Goal: Task Accomplishment & Management: Use online tool/utility

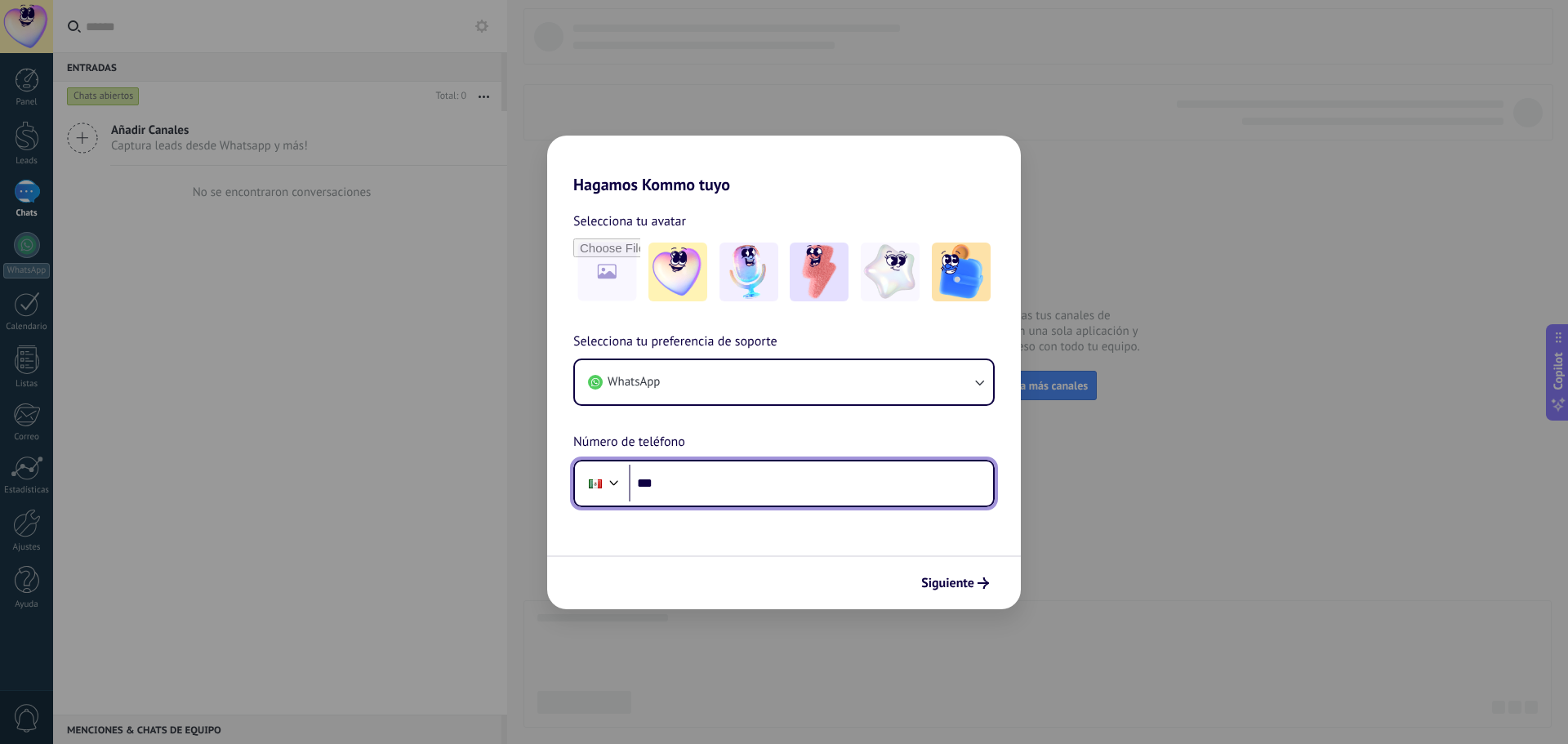
click at [733, 493] on input "***" at bounding box center [811, 483] width 365 height 38
type input "**********"
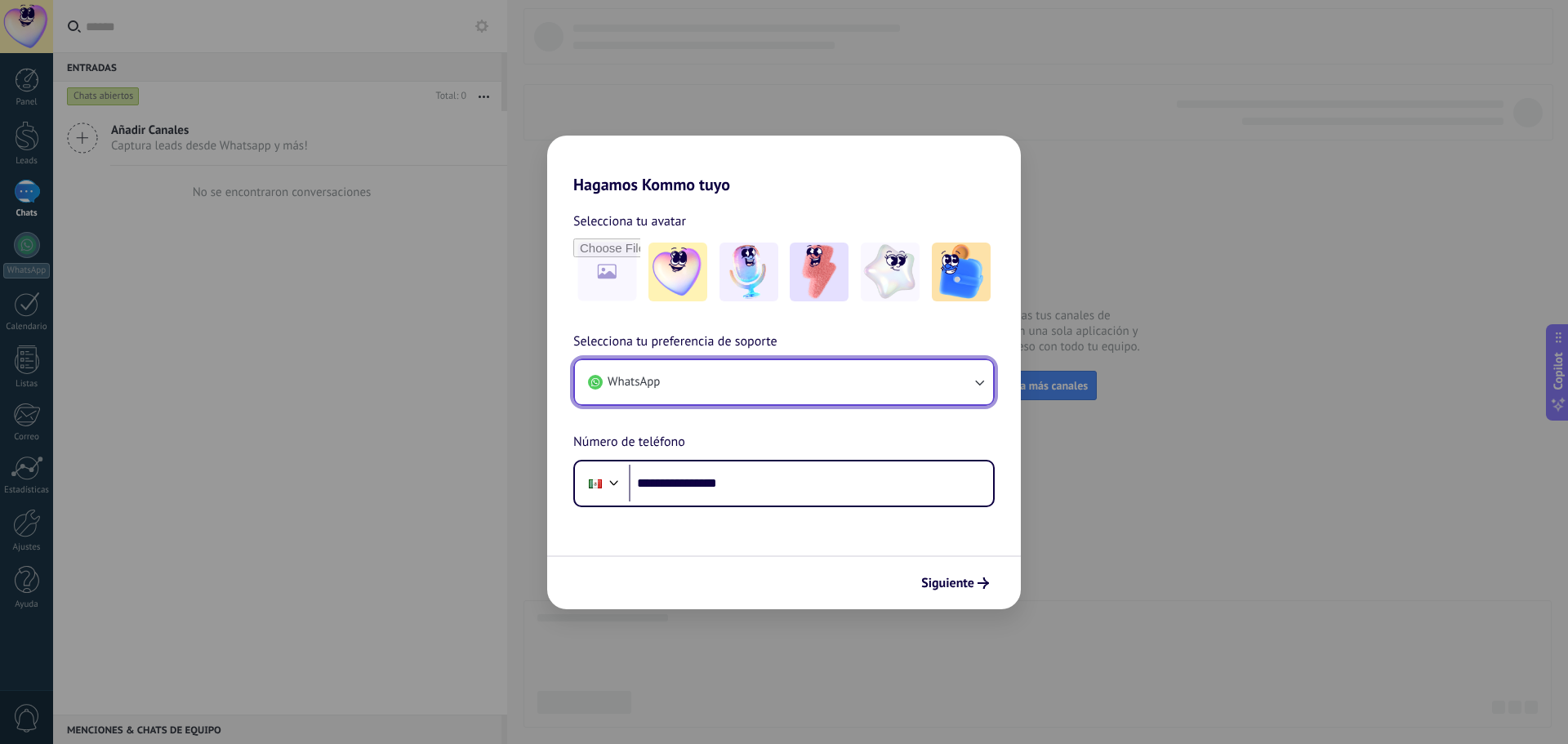
click at [961, 385] on button "WhatsApp" at bounding box center [784, 382] width 418 height 44
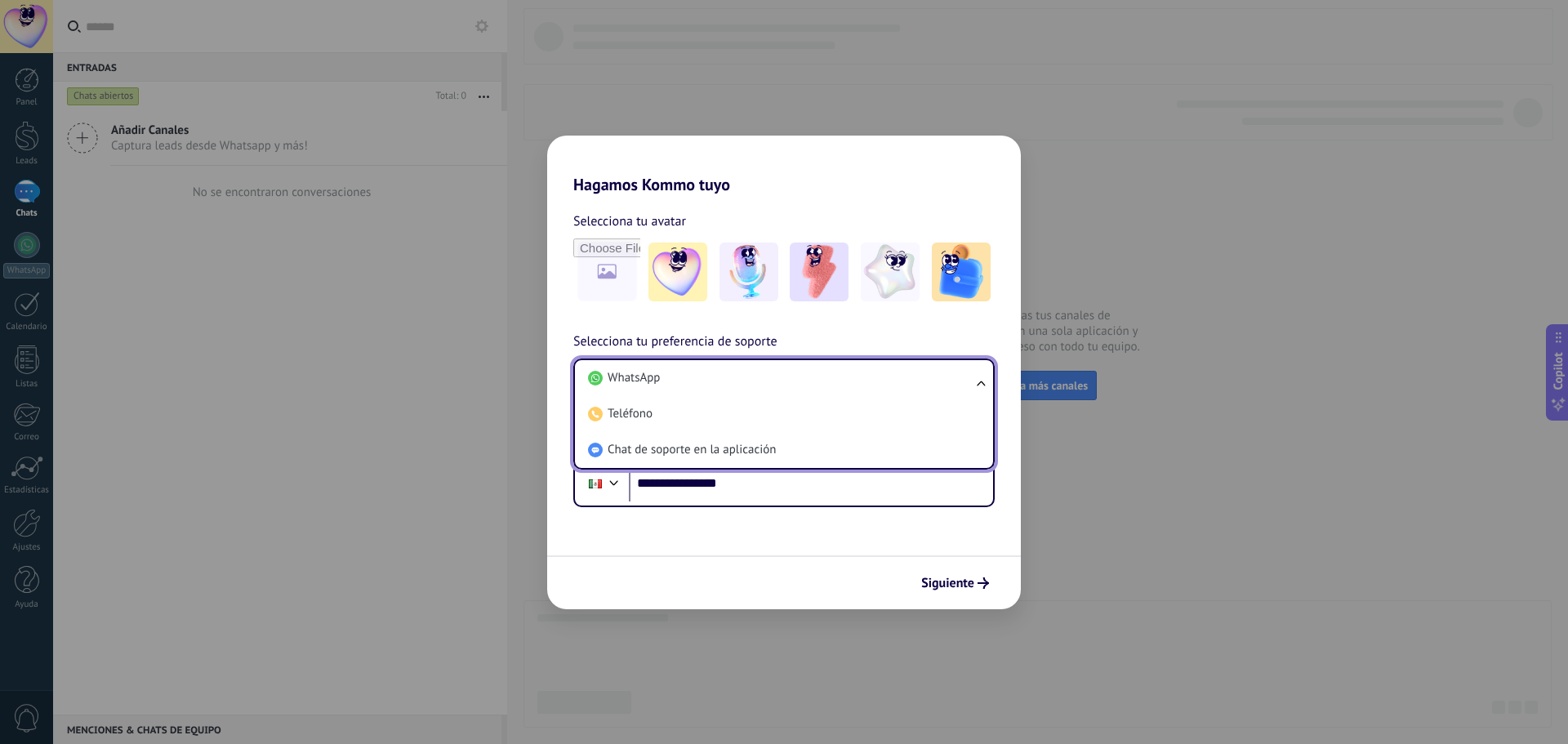
click at [961, 383] on li "WhatsApp" at bounding box center [780, 378] width 398 height 36
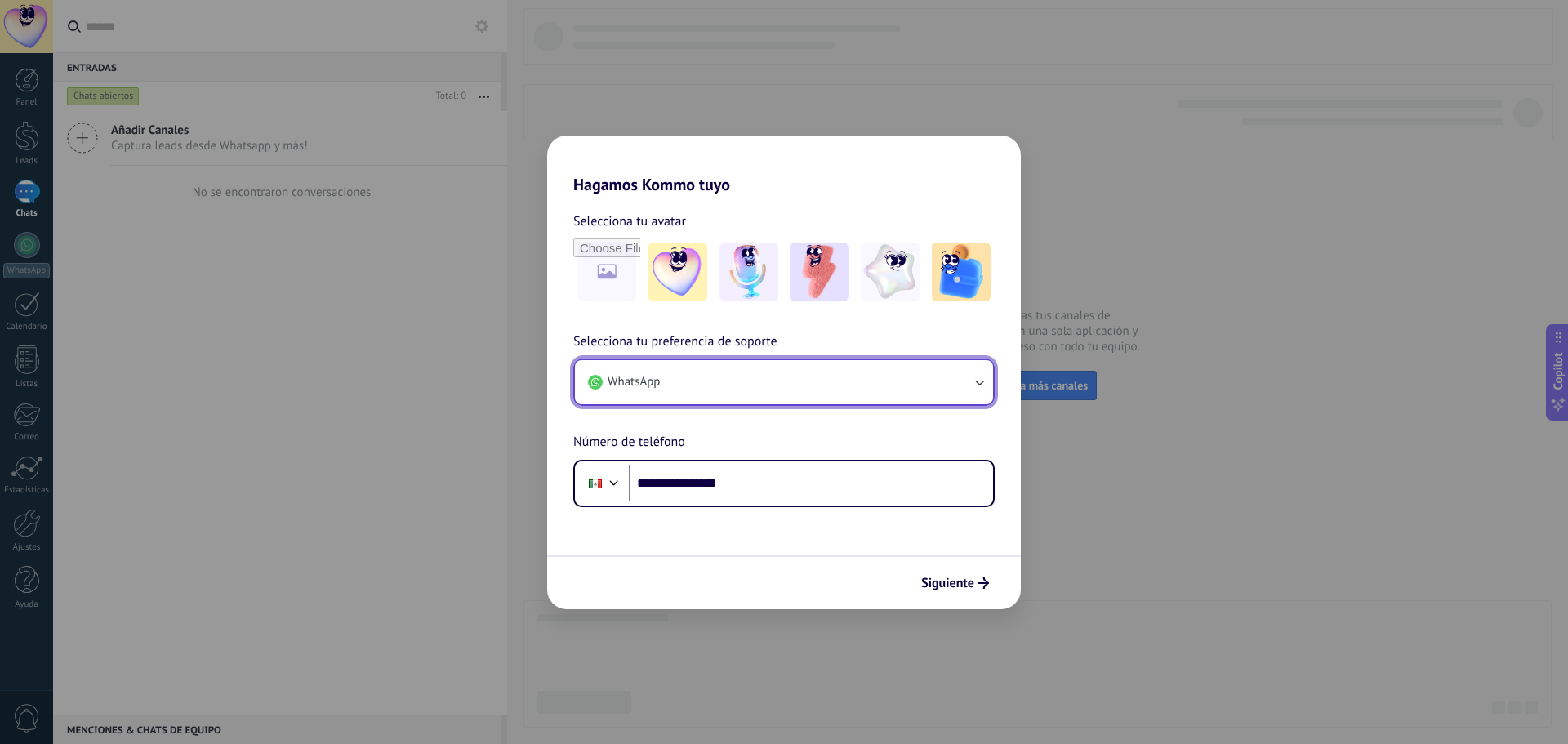
click at [961, 383] on button "WhatsApp" at bounding box center [784, 382] width 418 height 44
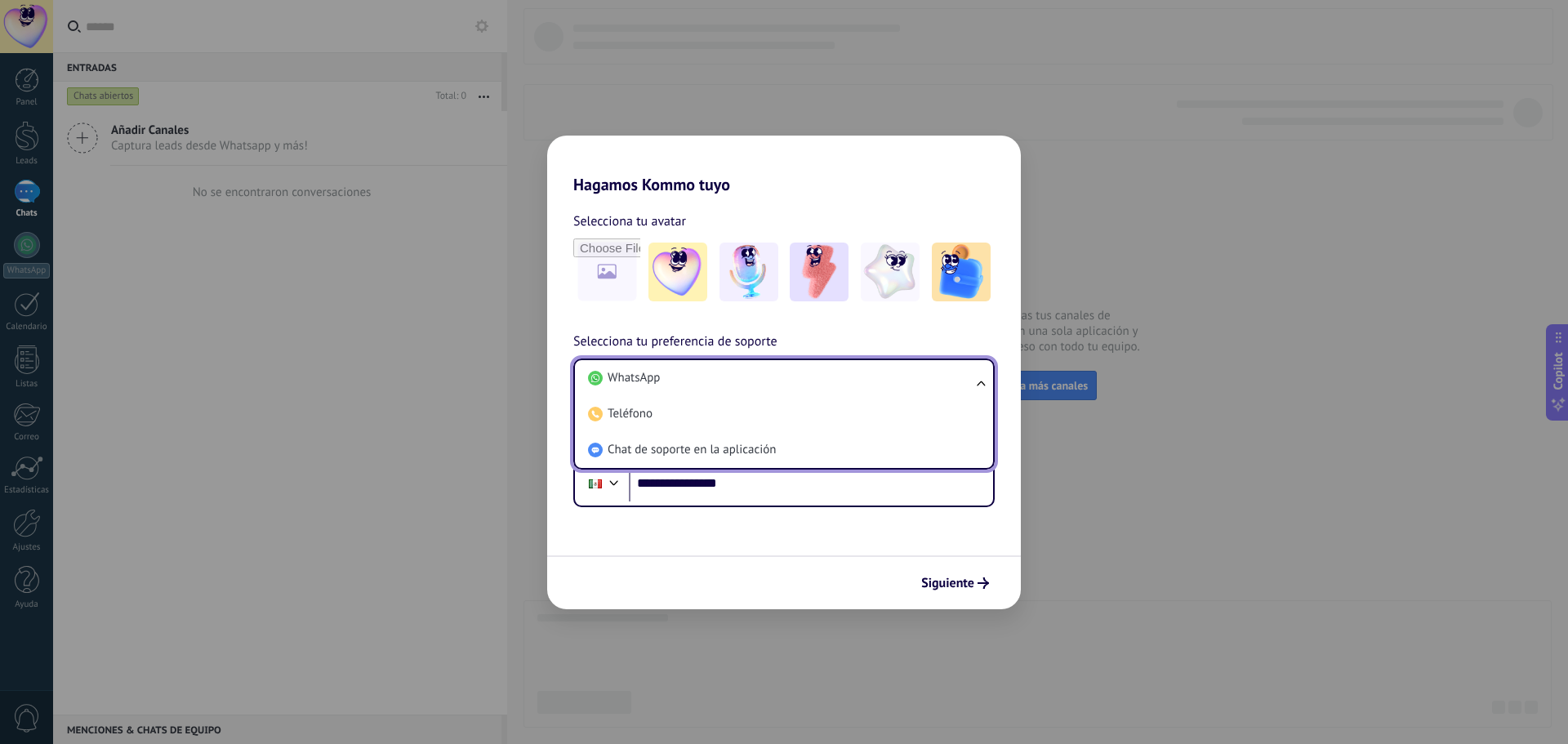
click at [961, 383] on li "WhatsApp" at bounding box center [780, 378] width 398 height 36
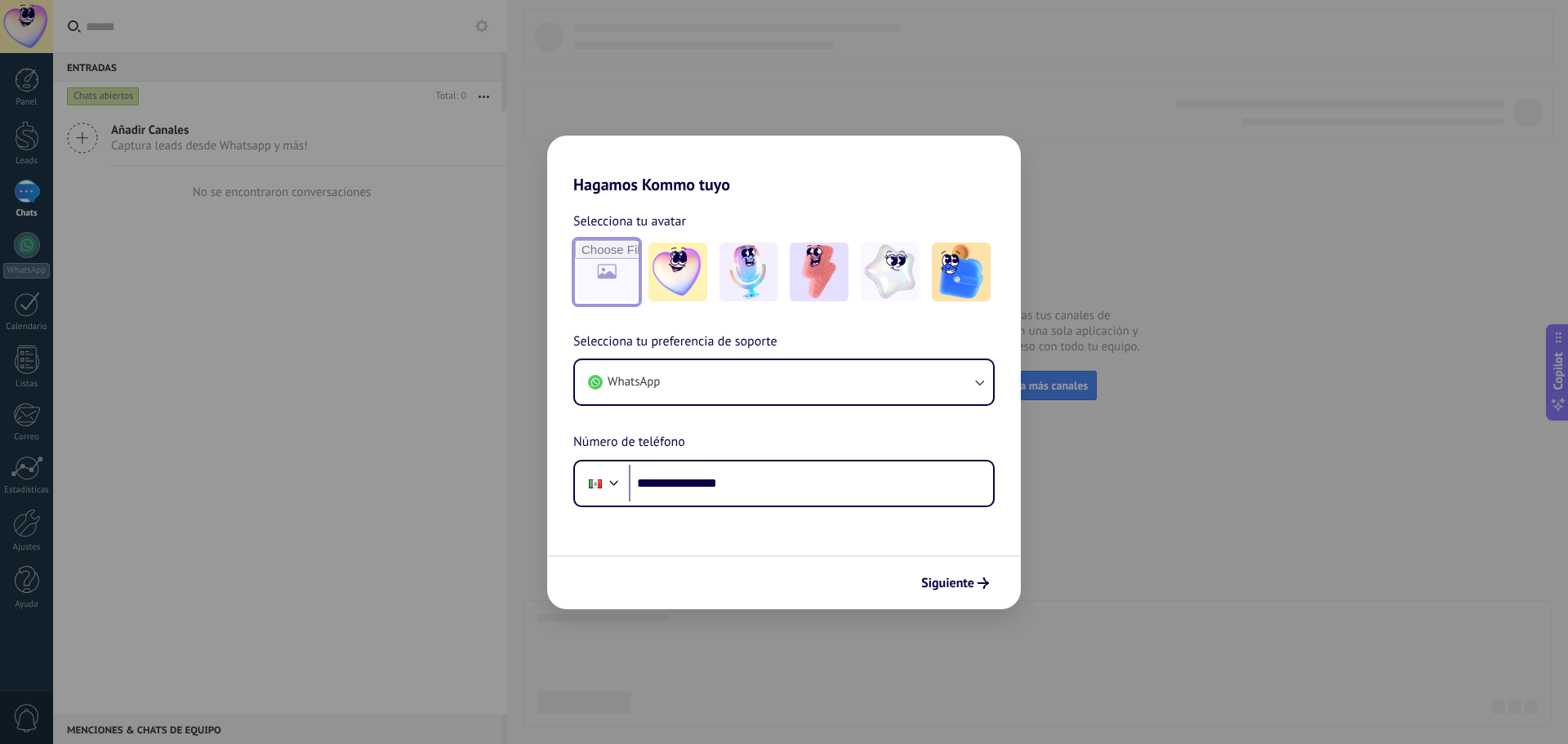
click at [607, 278] on input "file" at bounding box center [607, 272] width 64 height 64
click at [961, 271] on img at bounding box center [961, 272] width 59 height 59
click at [908, 290] on img at bounding box center [890, 272] width 59 height 59
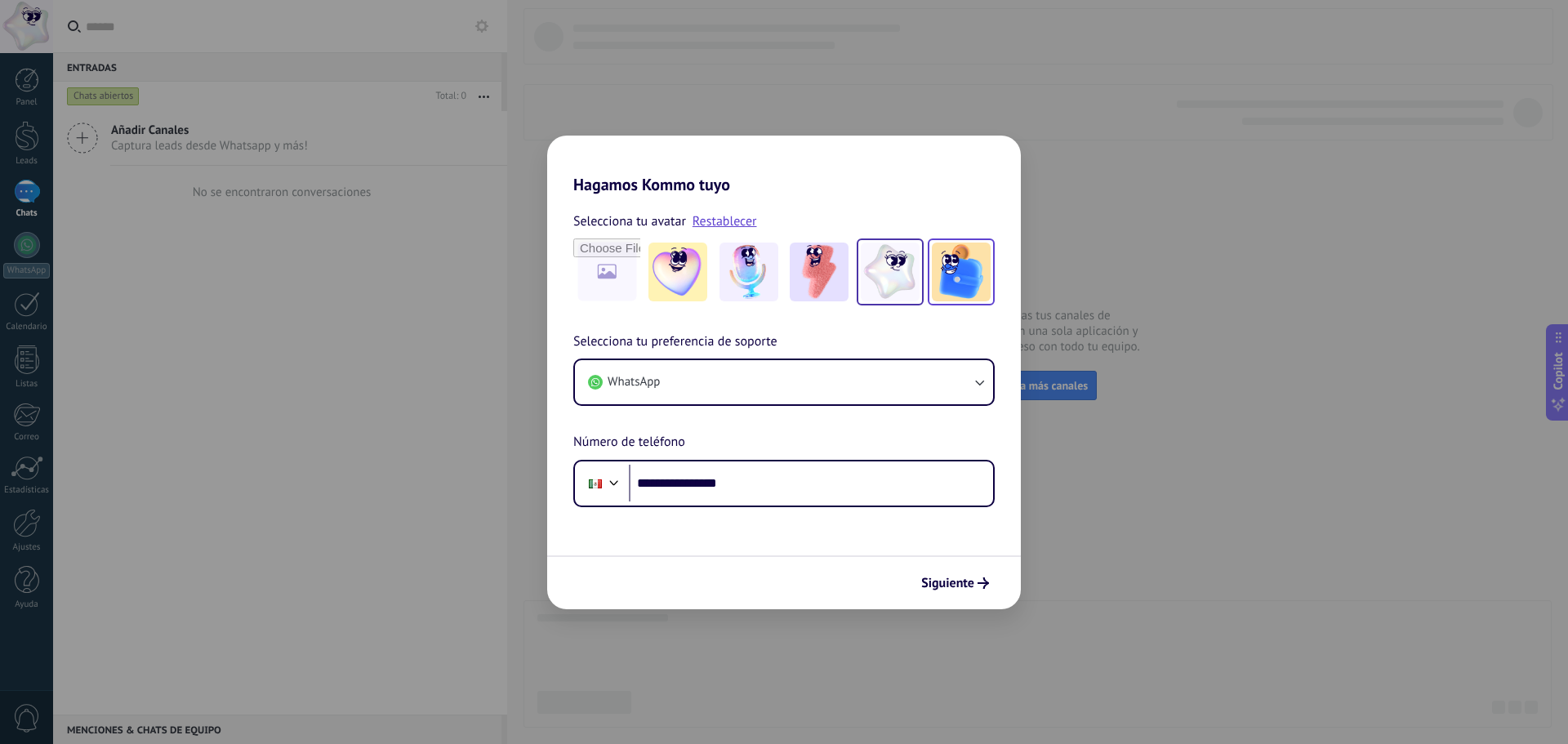
click at [951, 287] on img at bounding box center [961, 272] width 59 height 59
click at [592, 267] on input "file" at bounding box center [607, 272] width 64 height 64
click at [620, 277] on input "file" at bounding box center [607, 272] width 64 height 64
type input "**********"
click at [592, 271] on img at bounding box center [606, 272] width 59 height 59
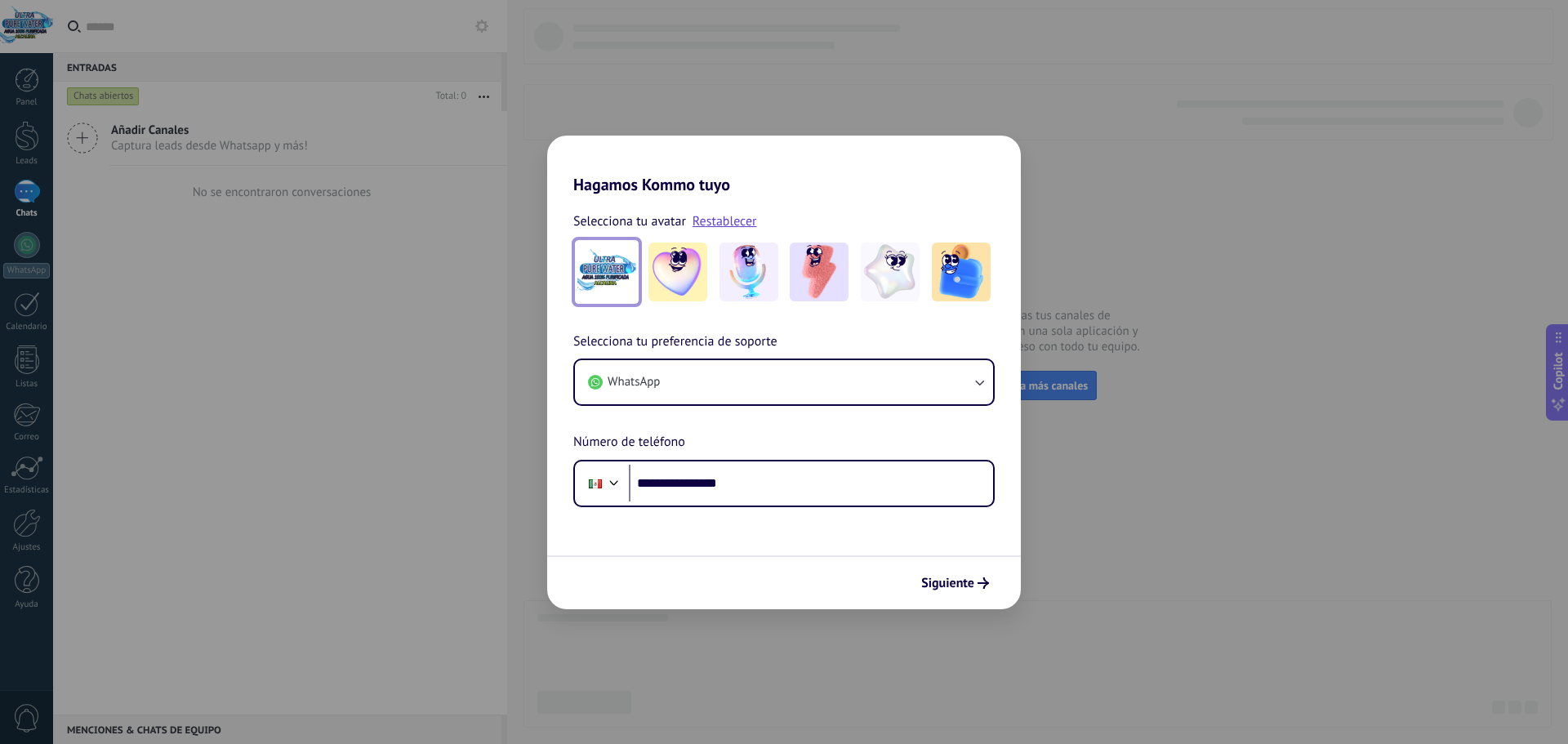
click at [611, 262] on img at bounding box center [606, 272] width 59 height 59
click at [616, 305] on div at bounding box center [606, 272] width 67 height 67
click at [690, 322] on div "**********" at bounding box center [784, 351] width 473 height 313
click at [729, 226] on link "Restablecer" at bounding box center [724, 221] width 65 height 16
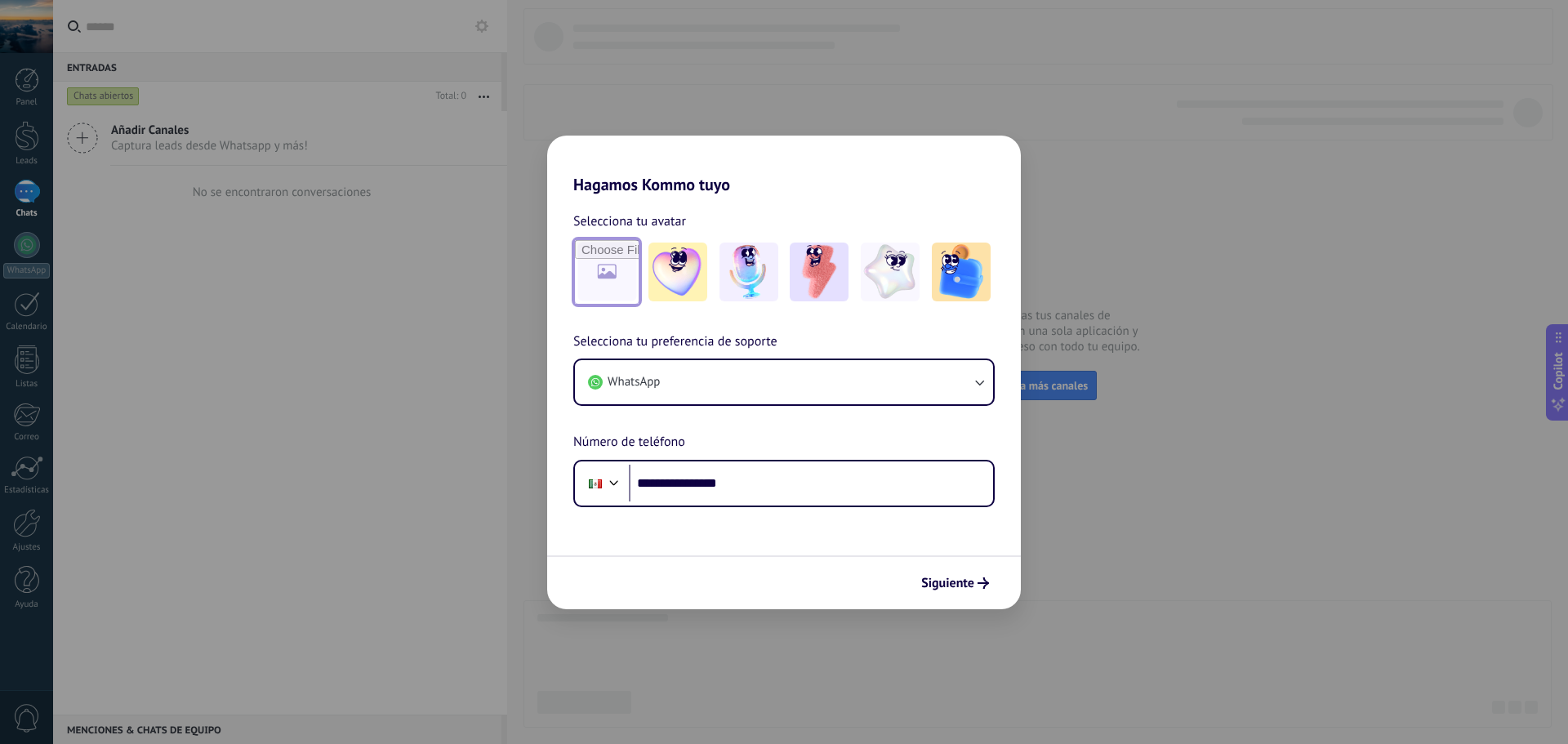
click at [609, 266] on input "file" at bounding box center [607, 272] width 64 height 64
type input "**********"
click at [966, 584] on span "Siguiente" at bounding box center [947, 582] width 53 height 11
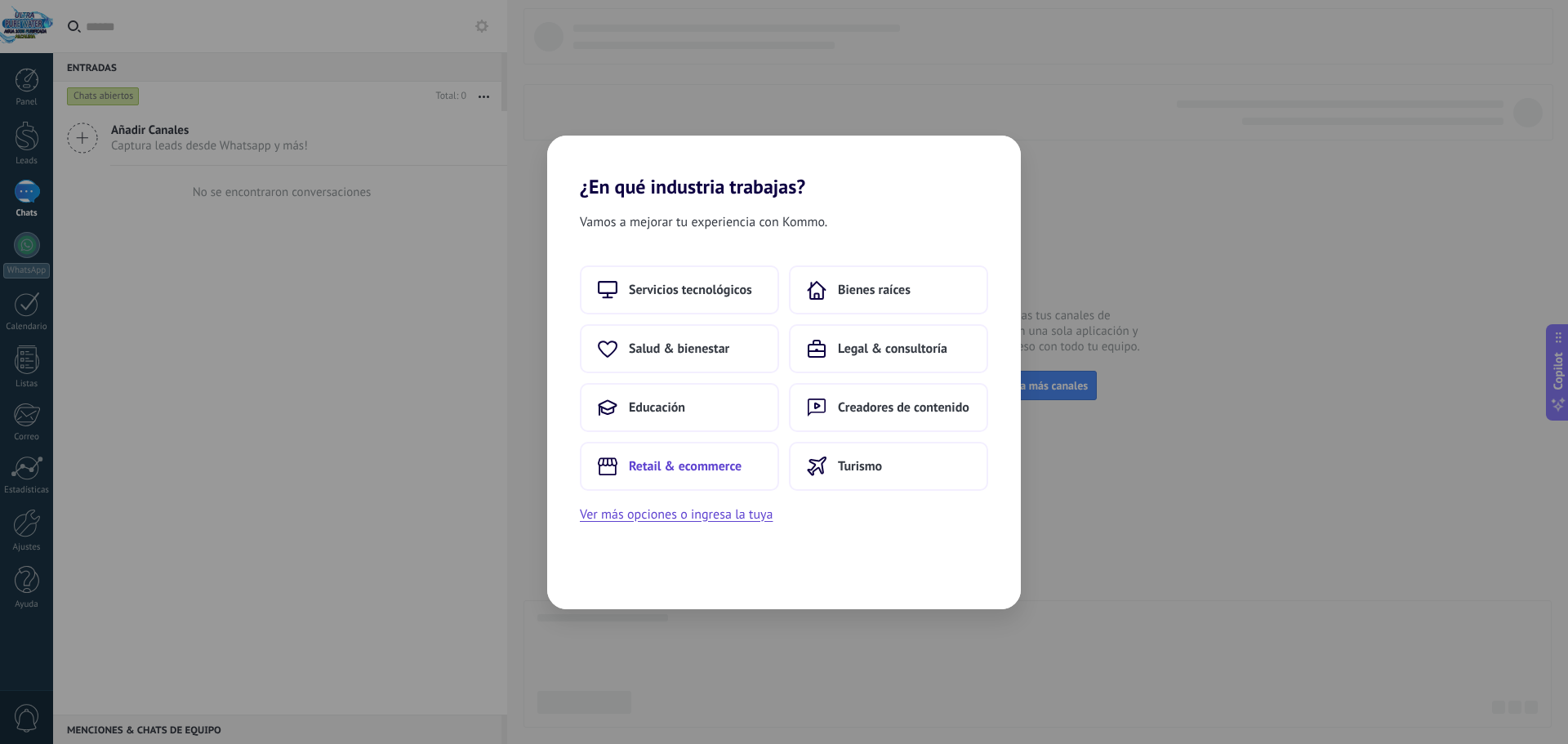
click at [688, 462] on span "Retail & ecommerce" at bounding box center [685, 466] width 113 height 16
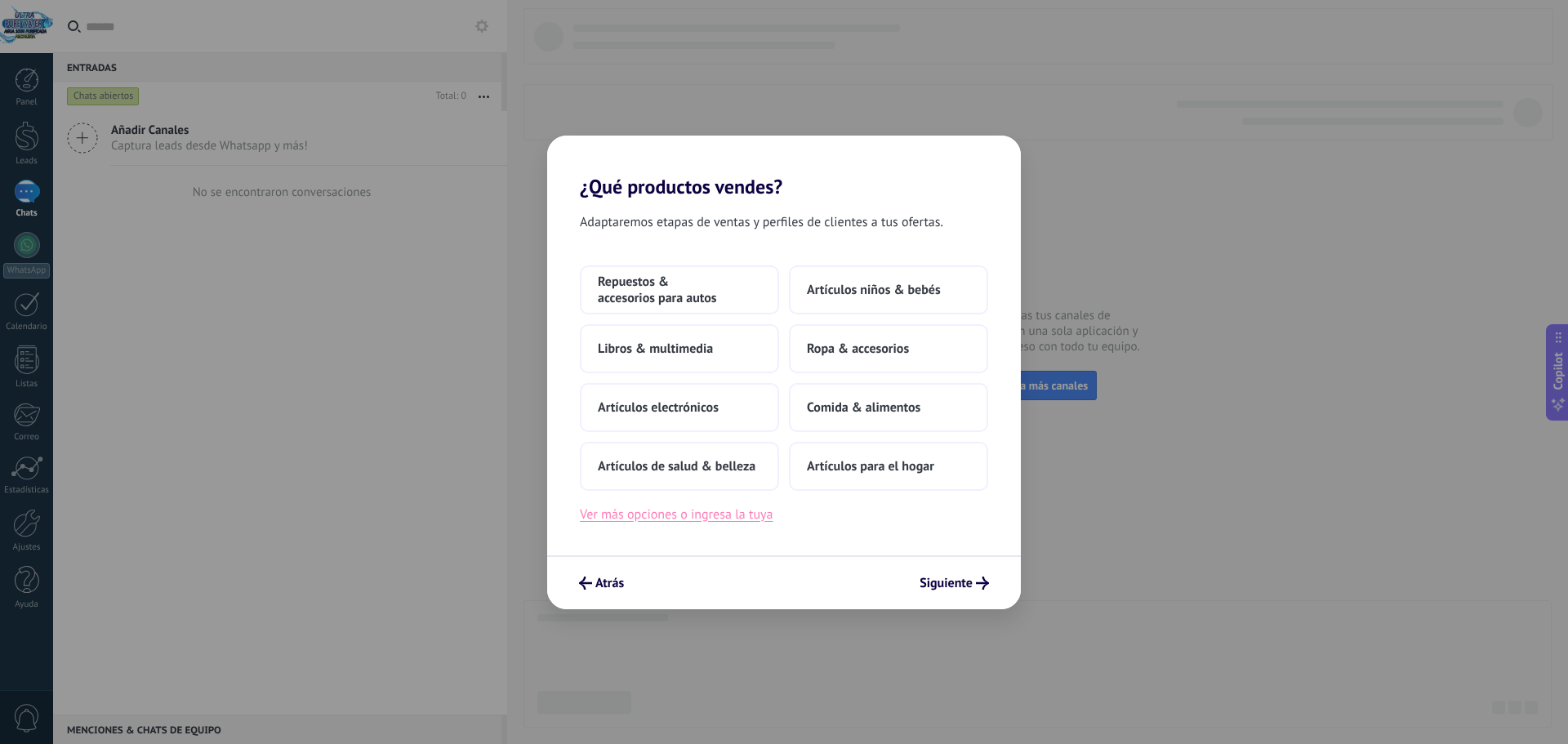
click at [748, 517] on button "Ver más opciones o ingresa la tuya" at bounding box center [676, 514] width 193 height 21
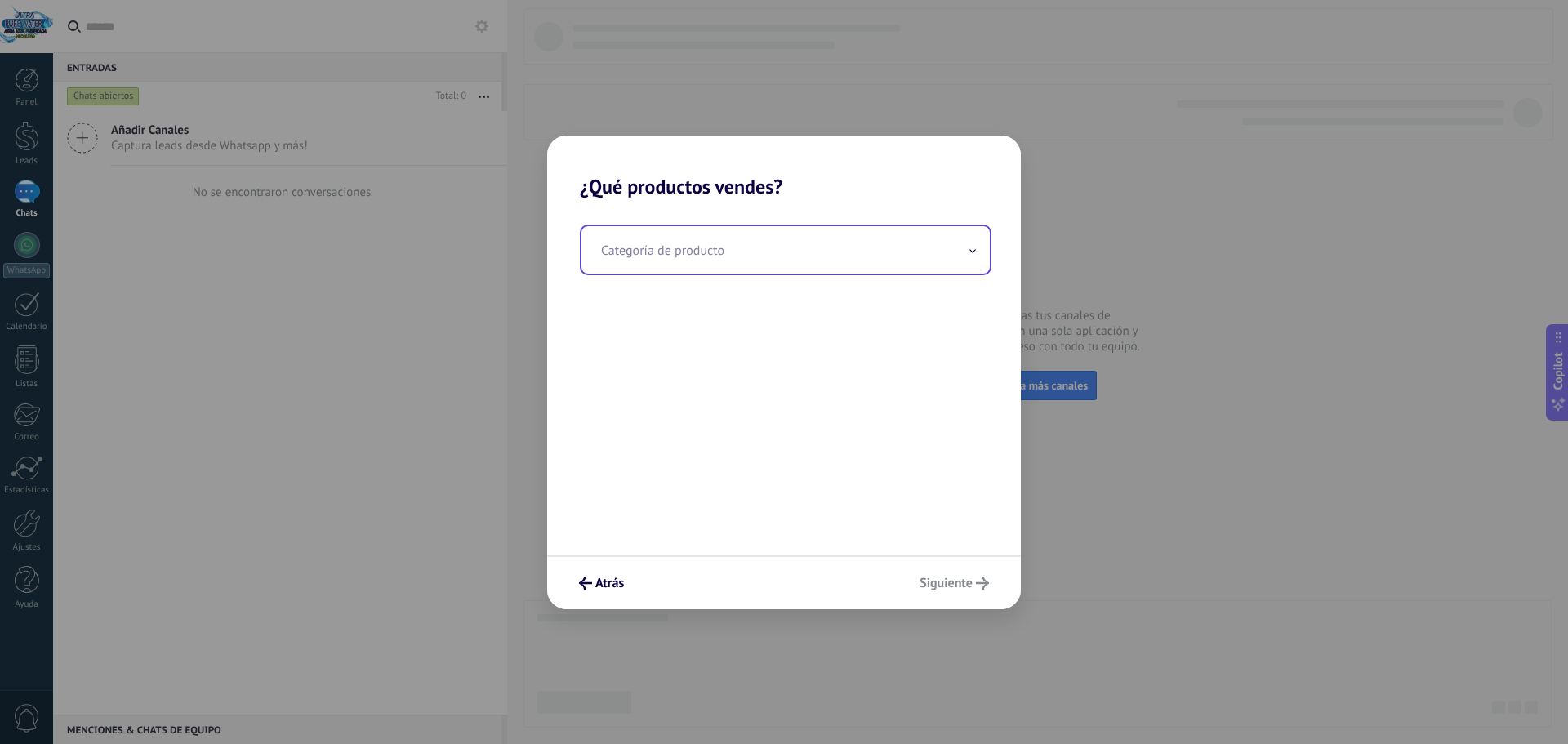
click at [677, 262] on input "text" at bounding box center [785, 250] width 408 height 47
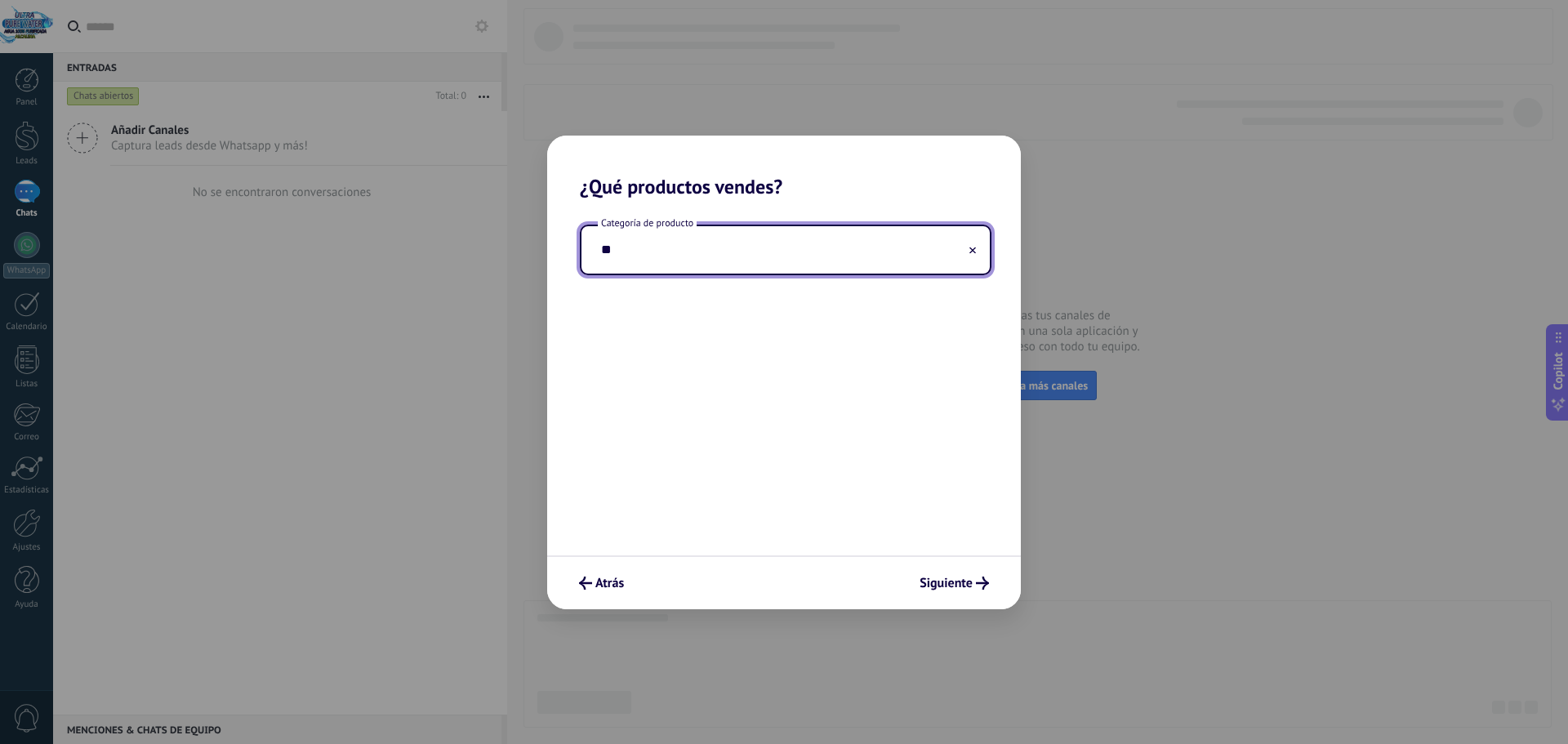
type input "*"
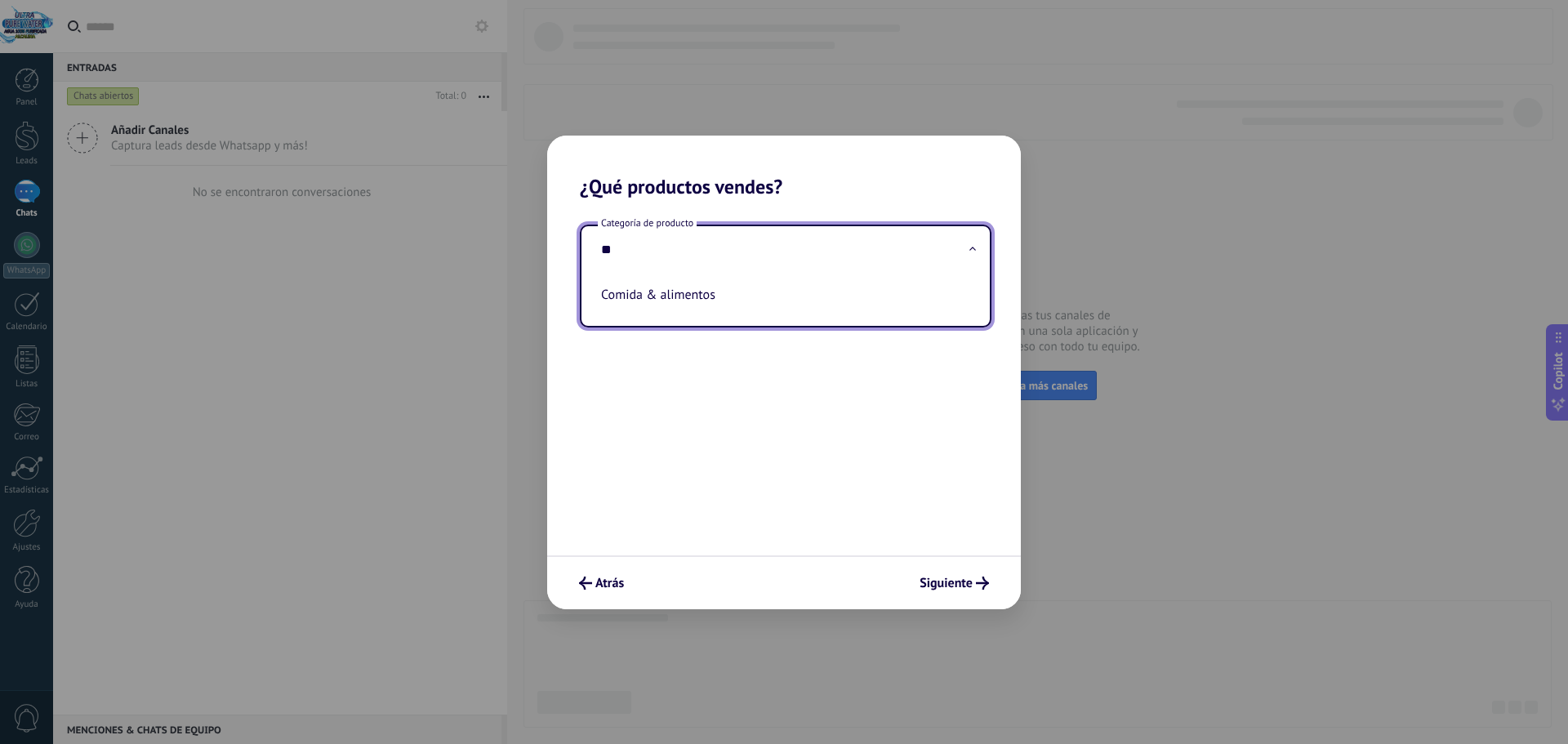
type input "*"
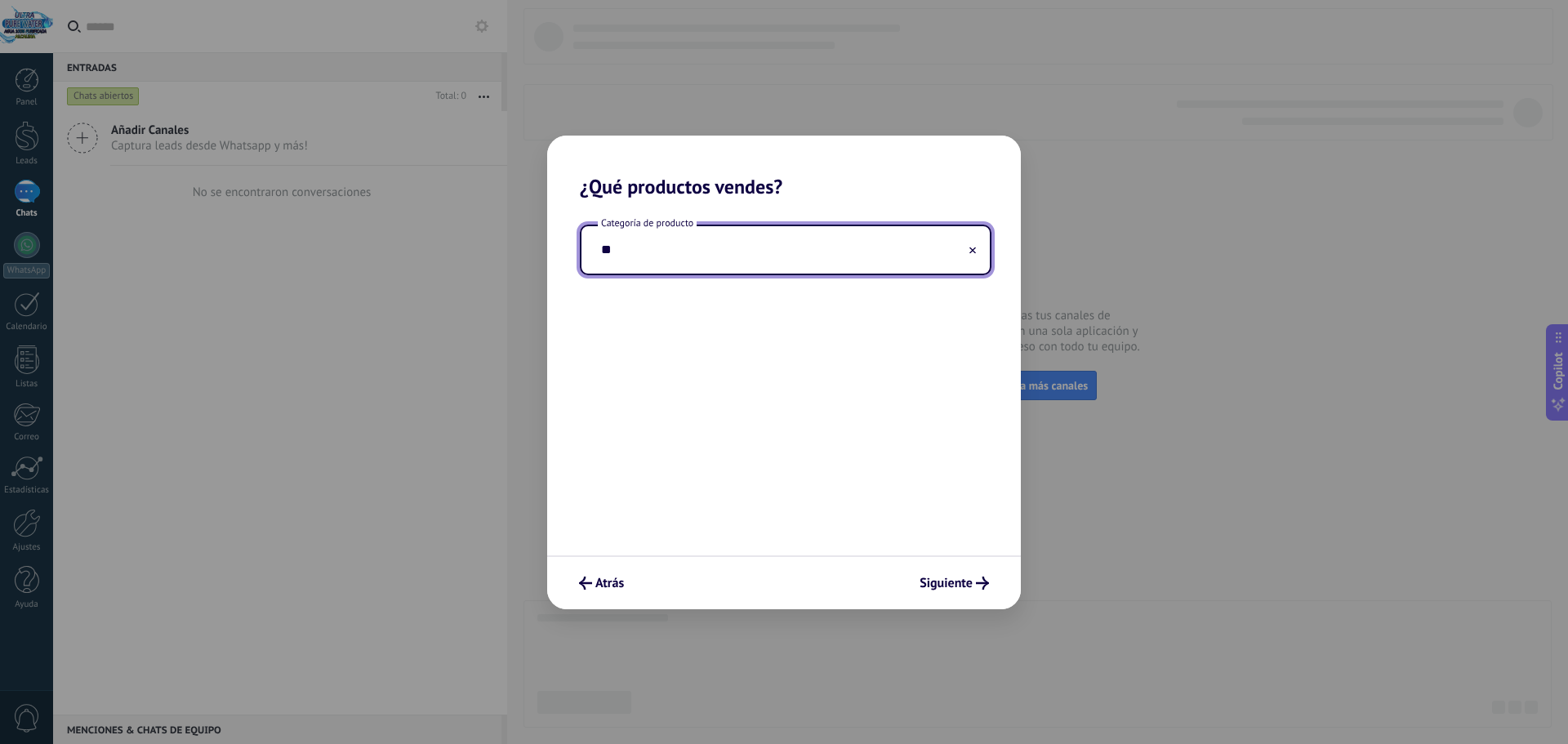
type input "*"
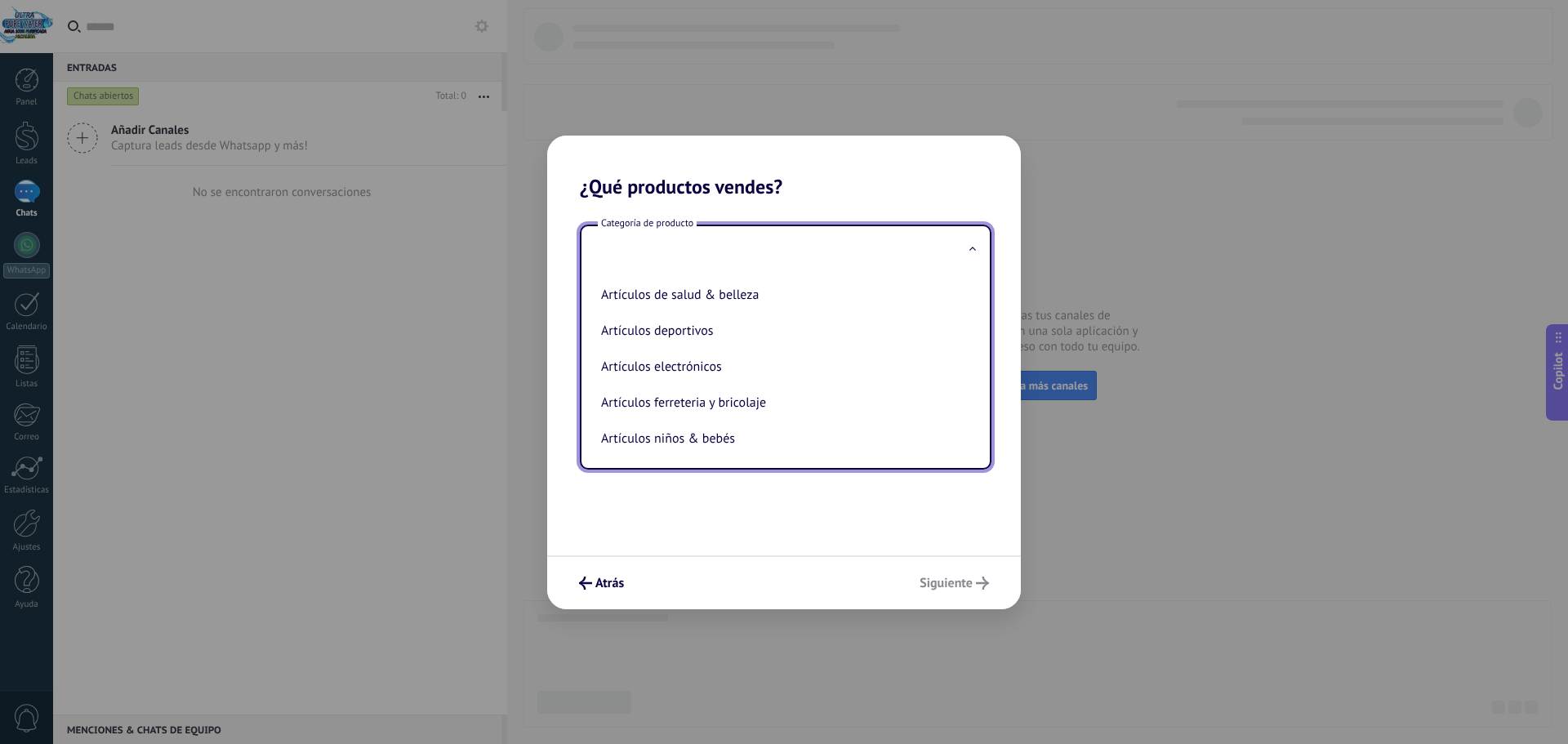
type input "*"
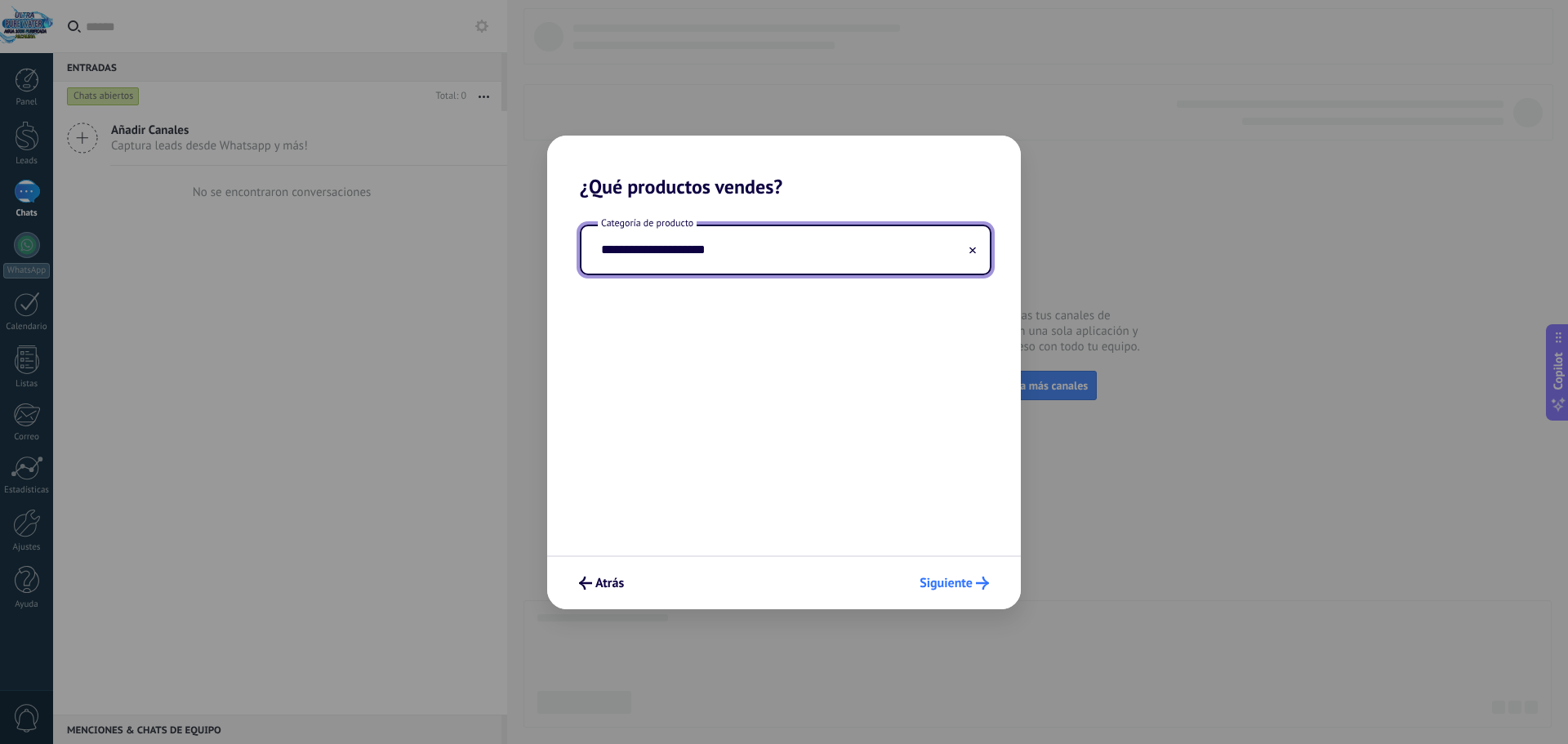
type input "**********"
click at [927, 580] on span "Siguiente" at bounding box center [946, 582] width 53 height 11
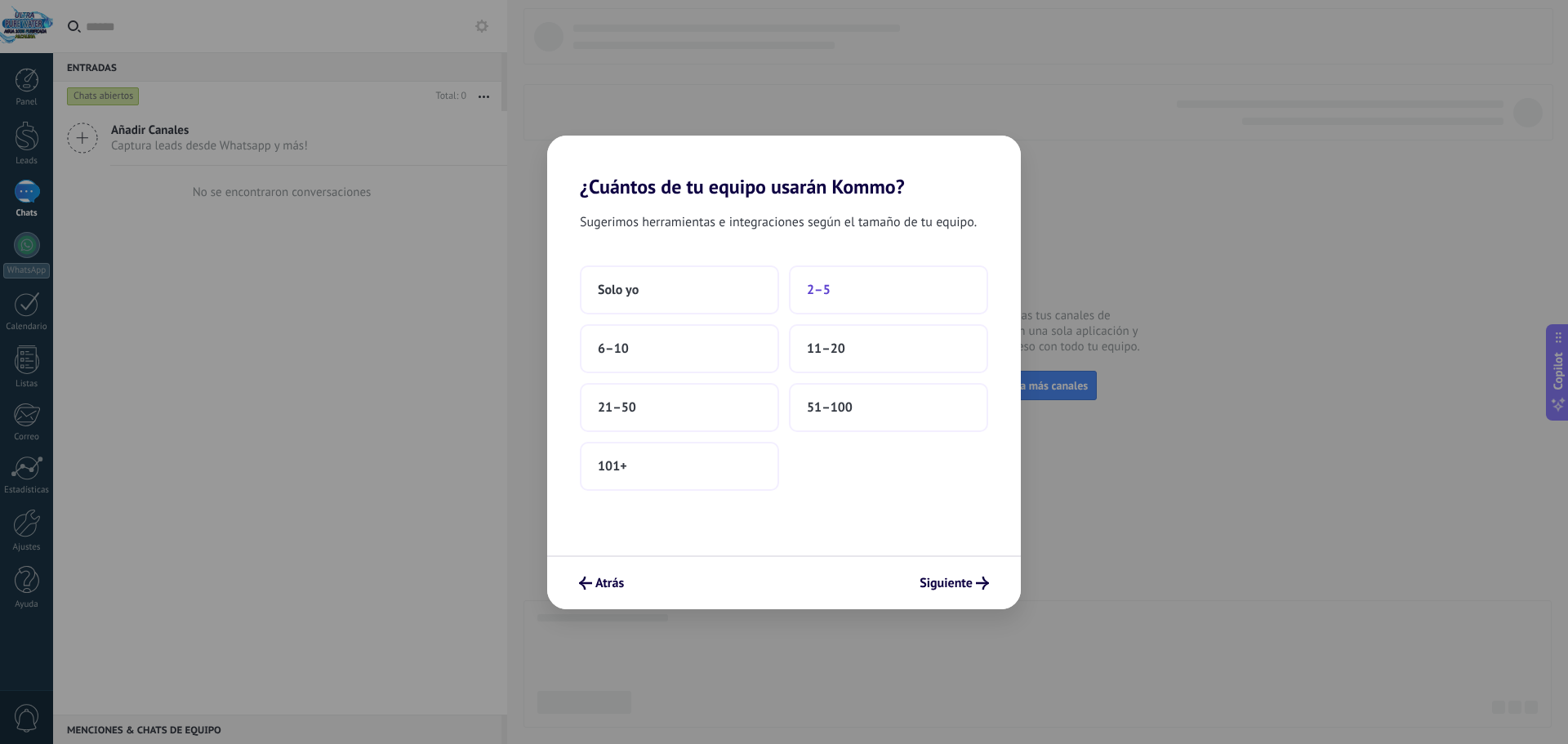
click at [818, 280] on button "2–5" at bounding box center [889, 290] width 200 height 49
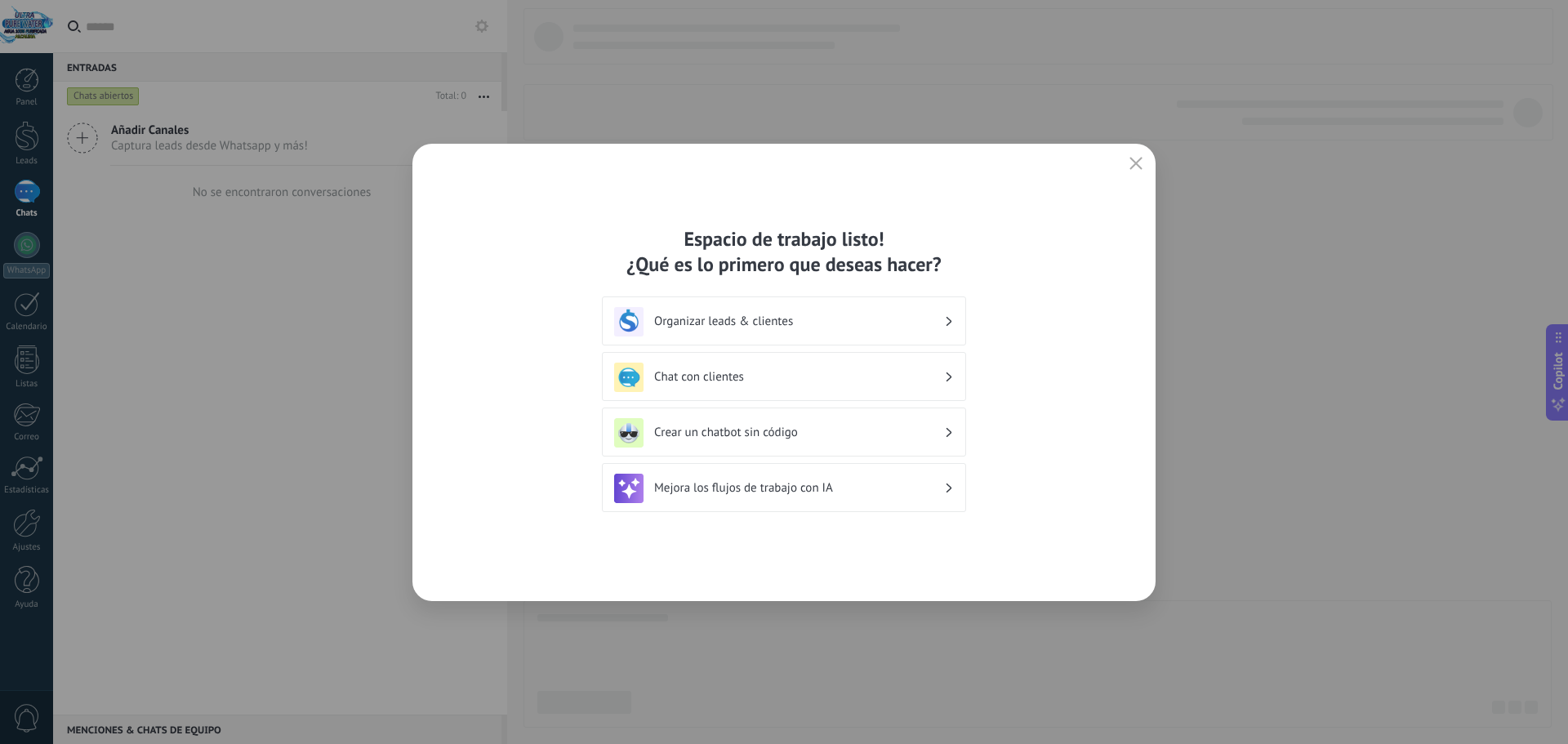
click at [881, 321] on h3 "Organizar leads & clientes" at bounding box center [799, 322] width 290 height 16
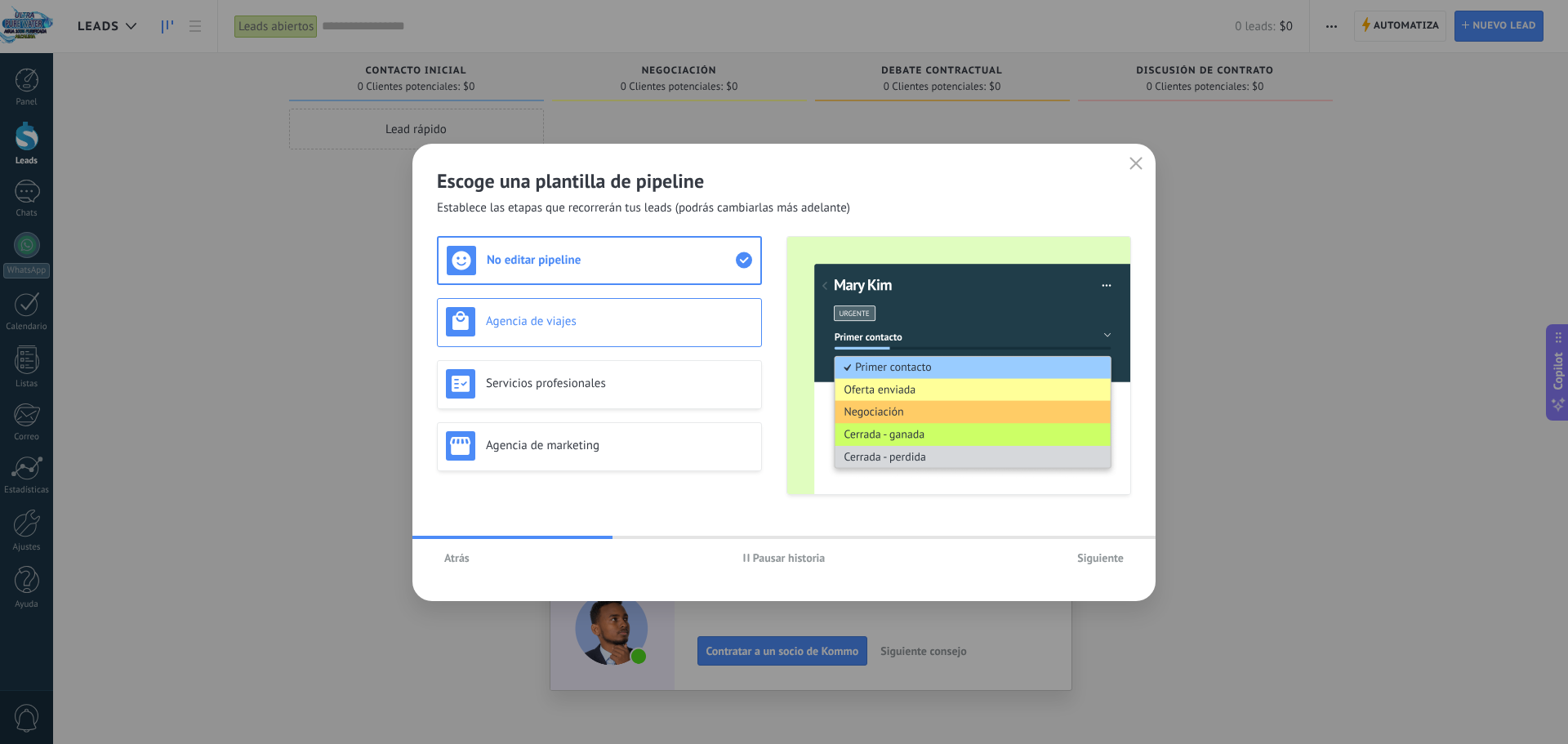
click at [504, 333] on div "Agencia de viajes" at bounding box center [598, 321] width 307 height 29
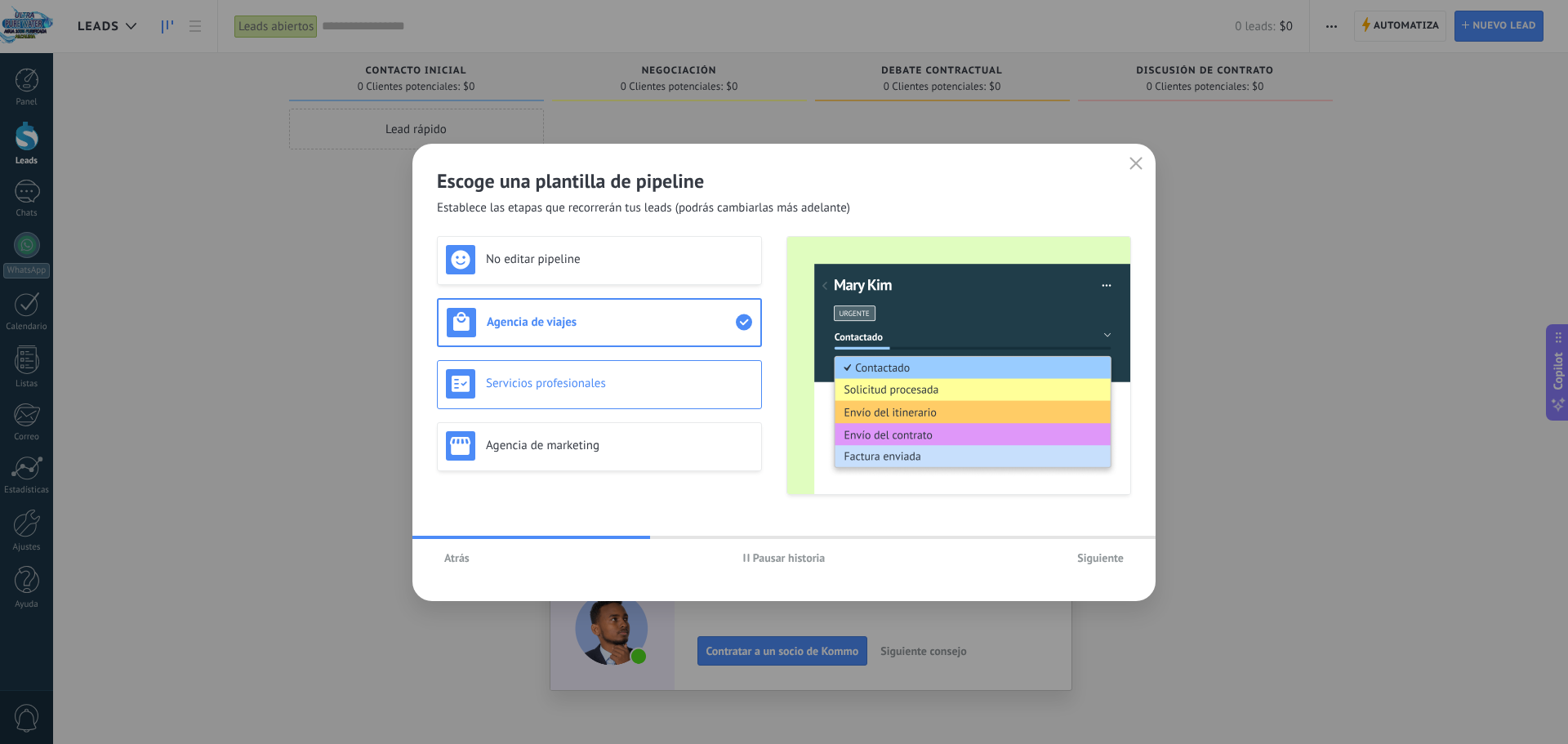
click at [564, 378] on h3 "Servicios profesionales" at bounding box center [619, 383] width 267 height 16
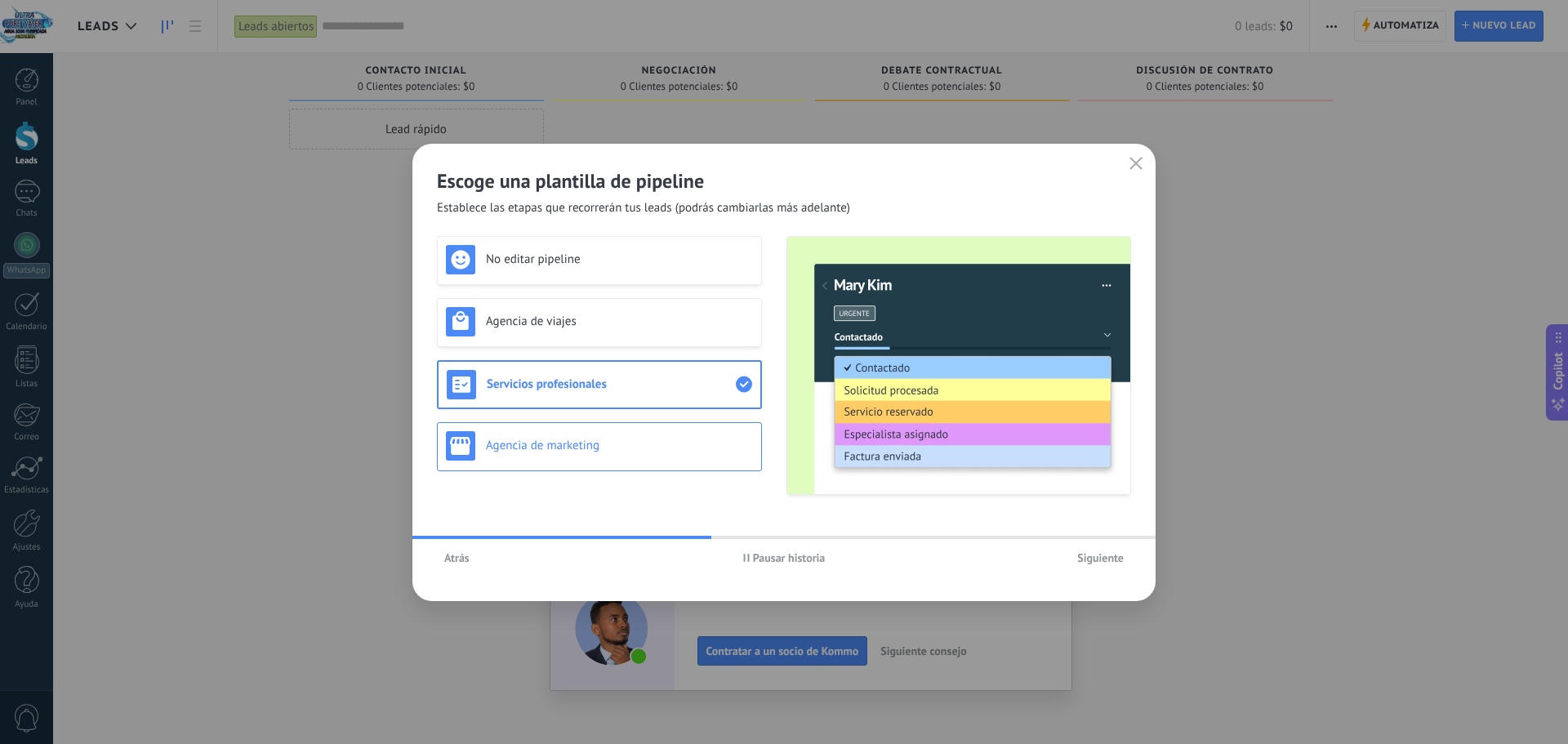
click at [576, 448] on h3 "Agencia de marketing" at bounding box center [619, 445] width 267 height 16
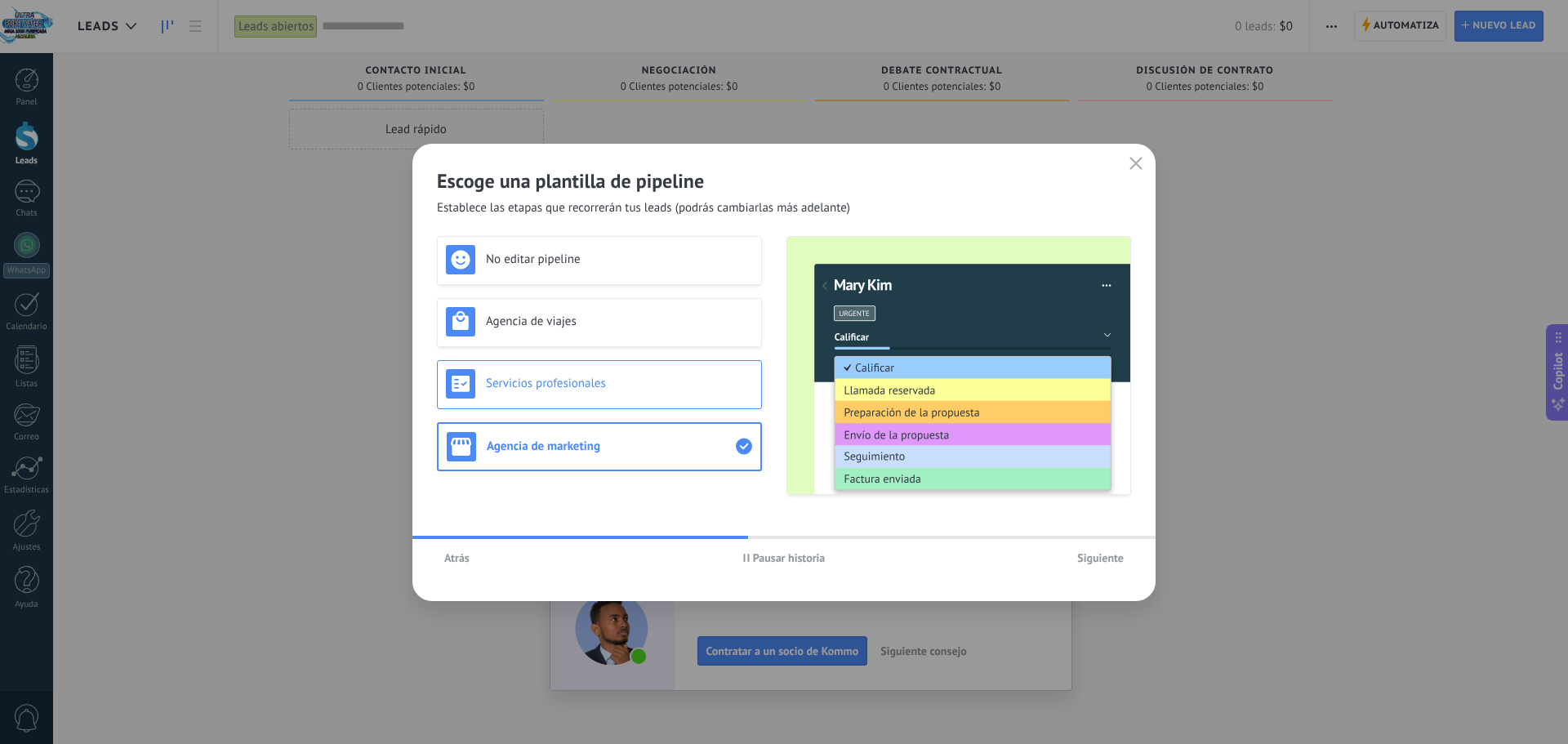
click at [573, 392] on div "Servicios profesionales" at bounding box center [598, 383] width 307 height 29
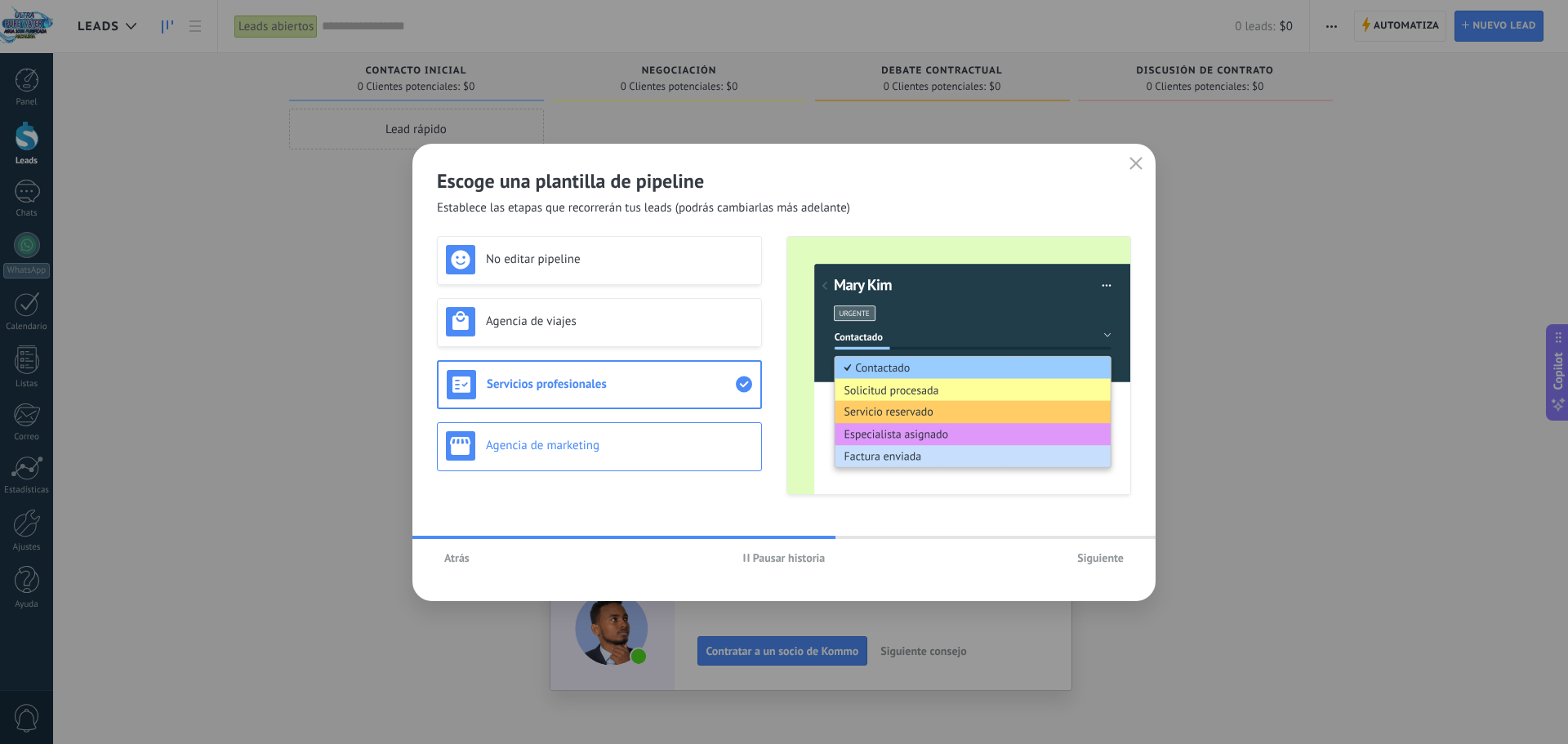
click at [585, 445] on h3 "Agencia de marketing" at bounding box center [619, 445] width 267 height 16
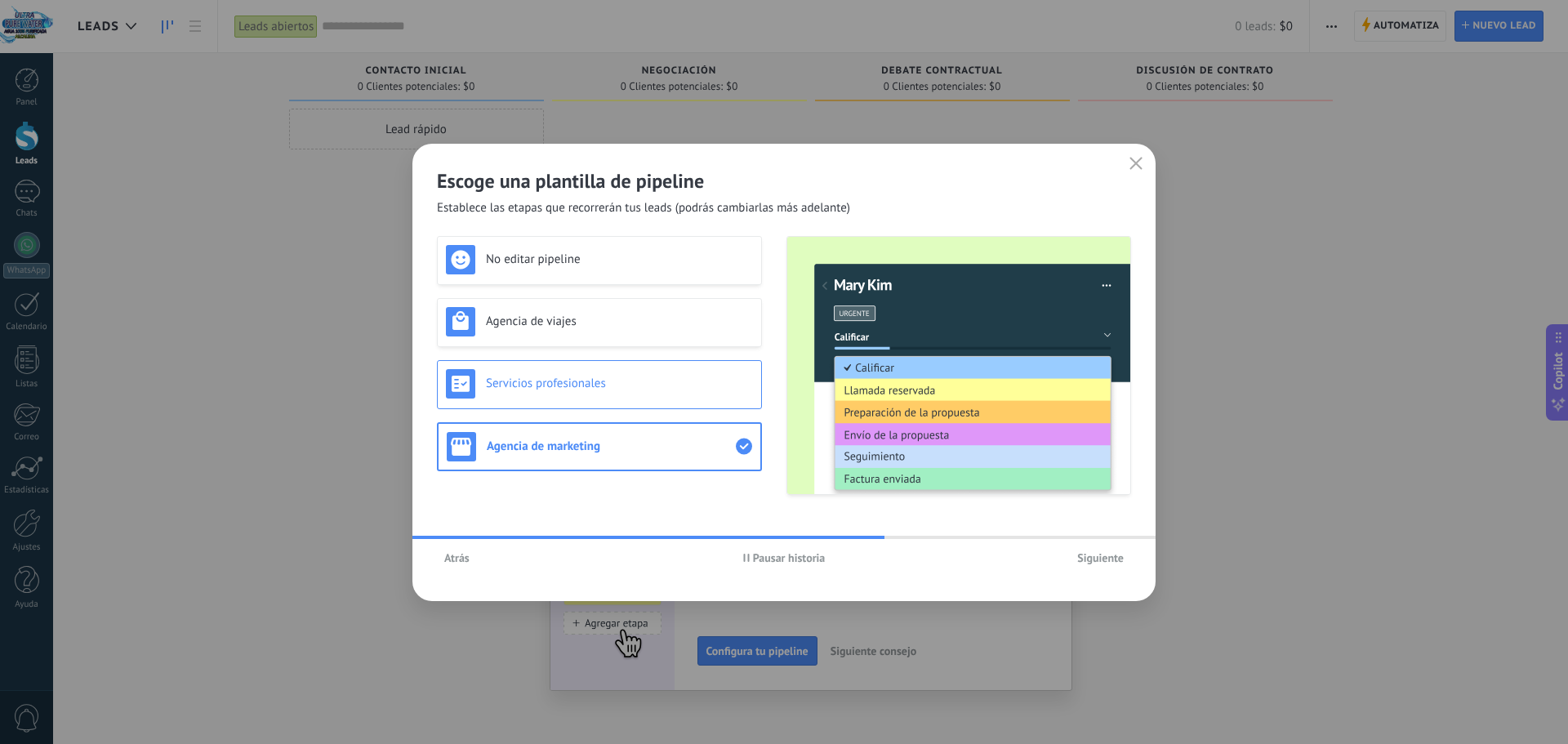
click at [580, 404] on div "Servicios profesionales" at bounding box center [598, 384] width 325 height 49
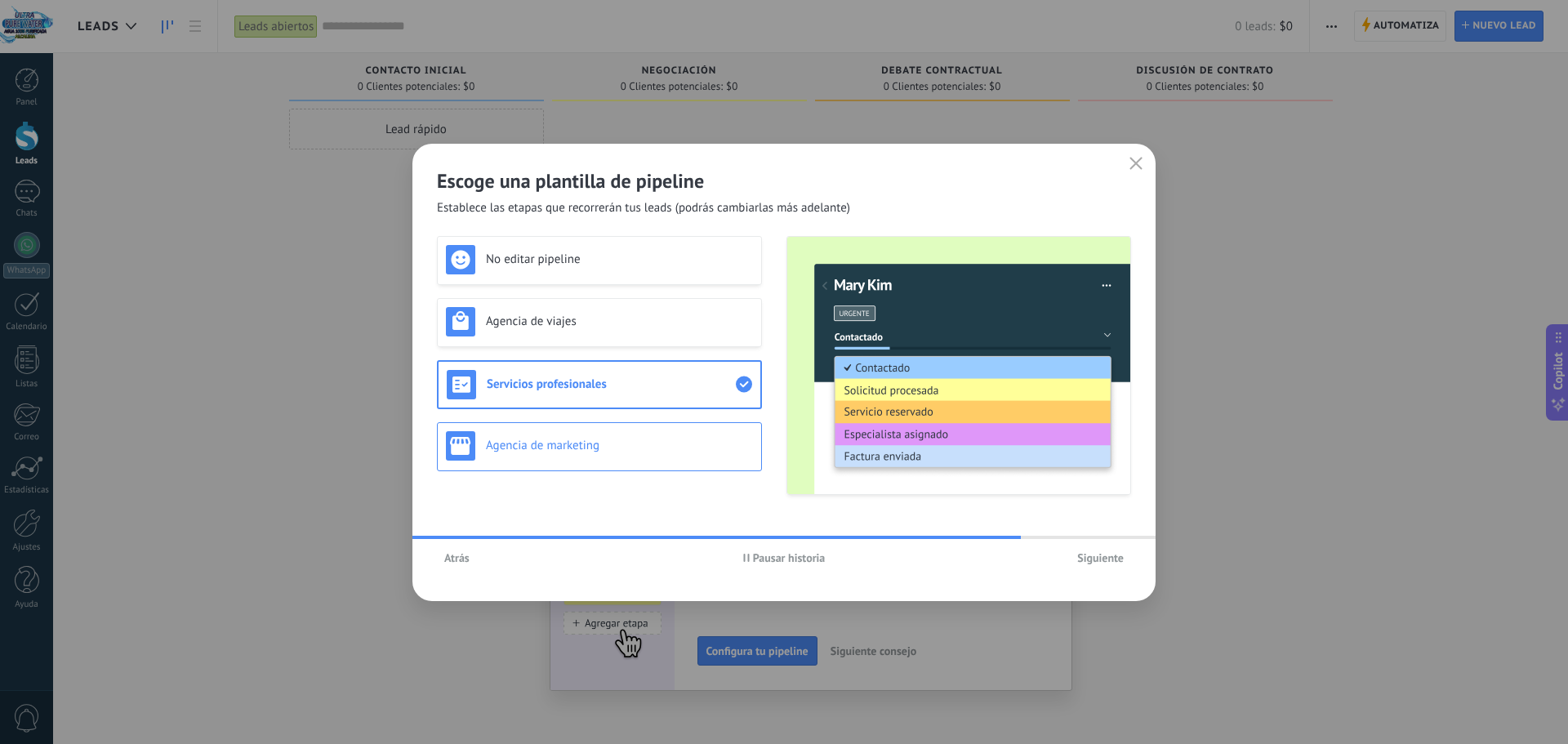
click at [596, 445] on h3 "Agencia de marketing" at bounding box center [619, 445] width 267 height 16
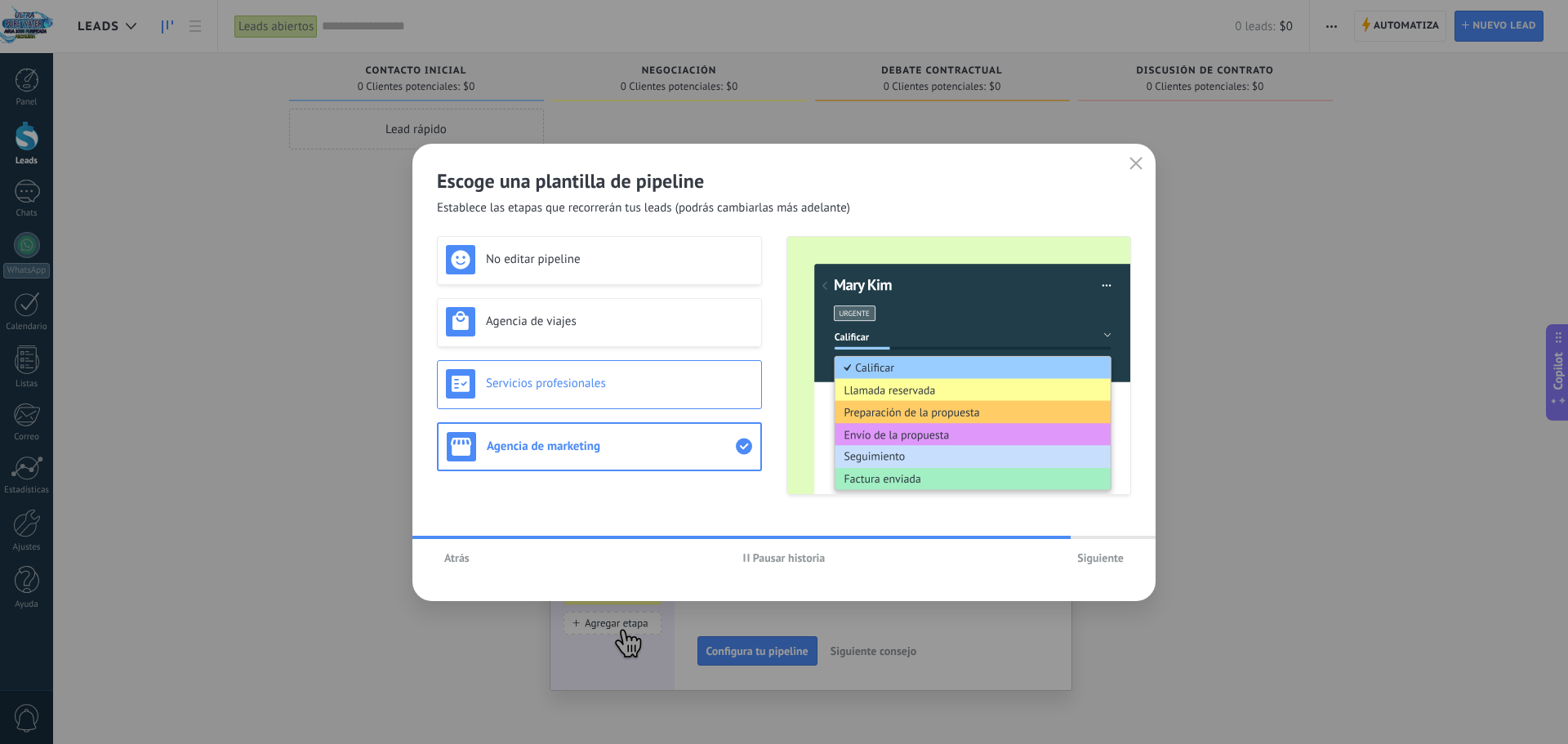
click at [585, 398] on div "Servicios profesionales" at bounding box center [598, 384] width 325 height 49
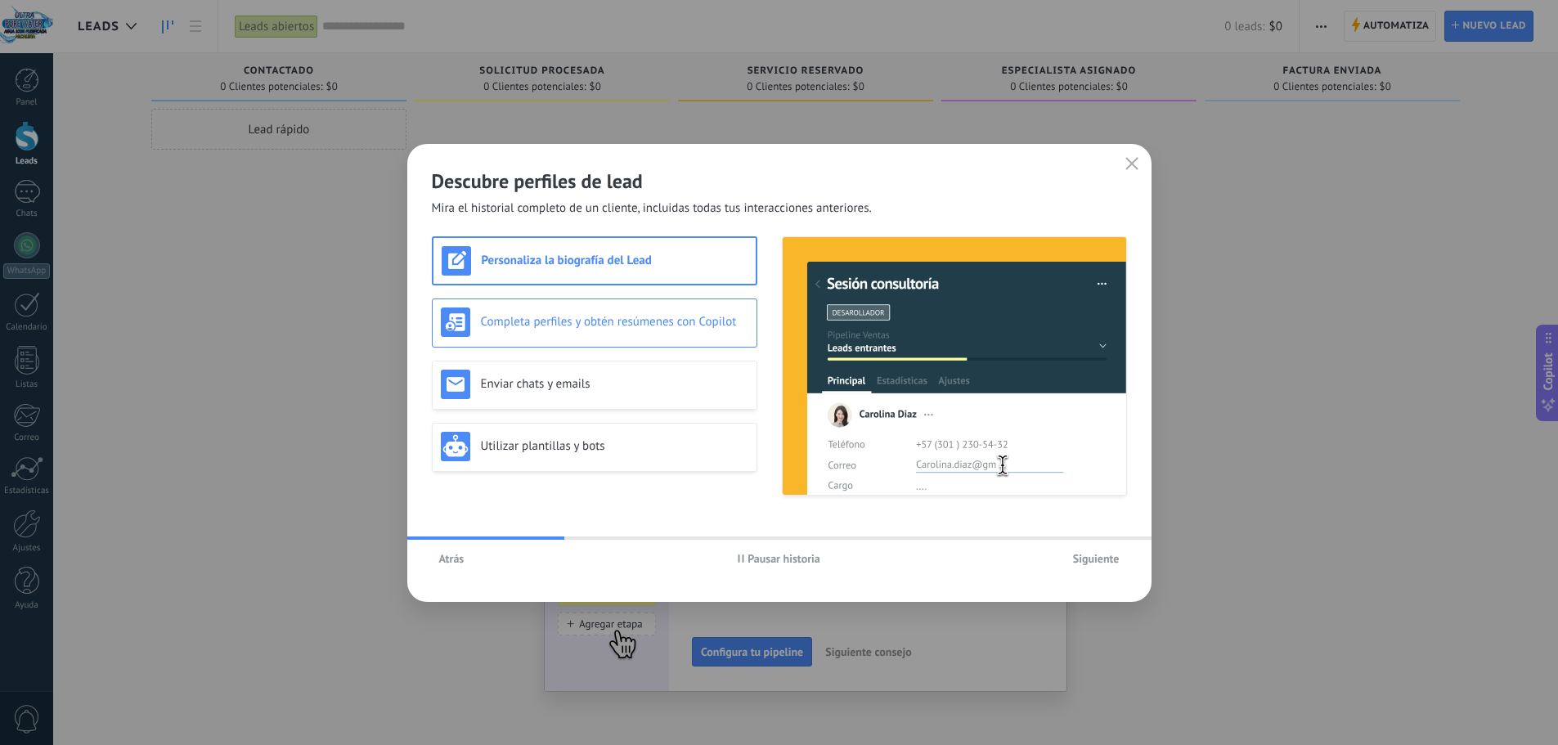
click at [653, 303] on div "Completa perfiles y obtén resúmenes con Copilot" at bounding box center [594, 322] width 325 height 49
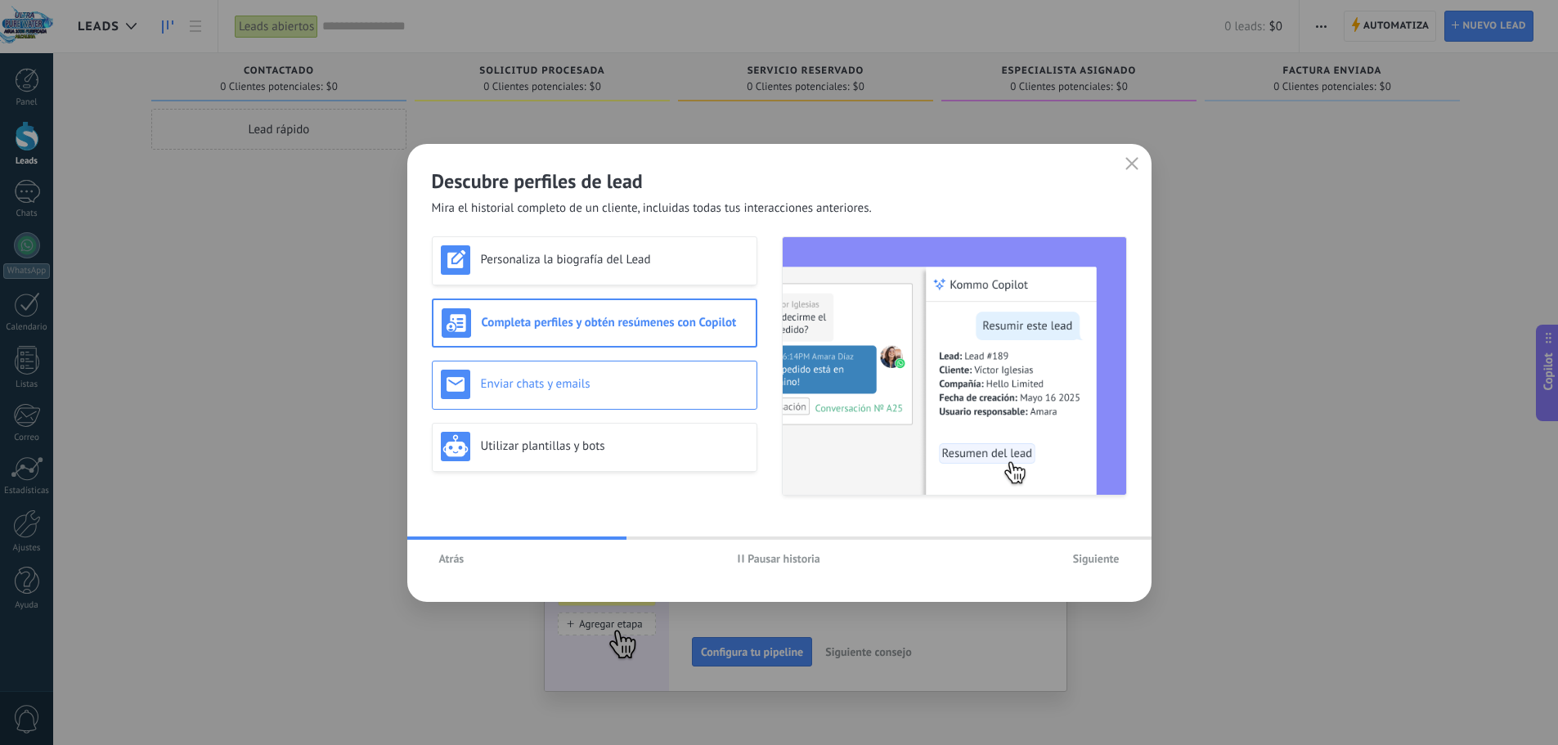
click at [648, 361] on div "Enviar chats y emails" at bounding box center [594, 385] width 325 height 49
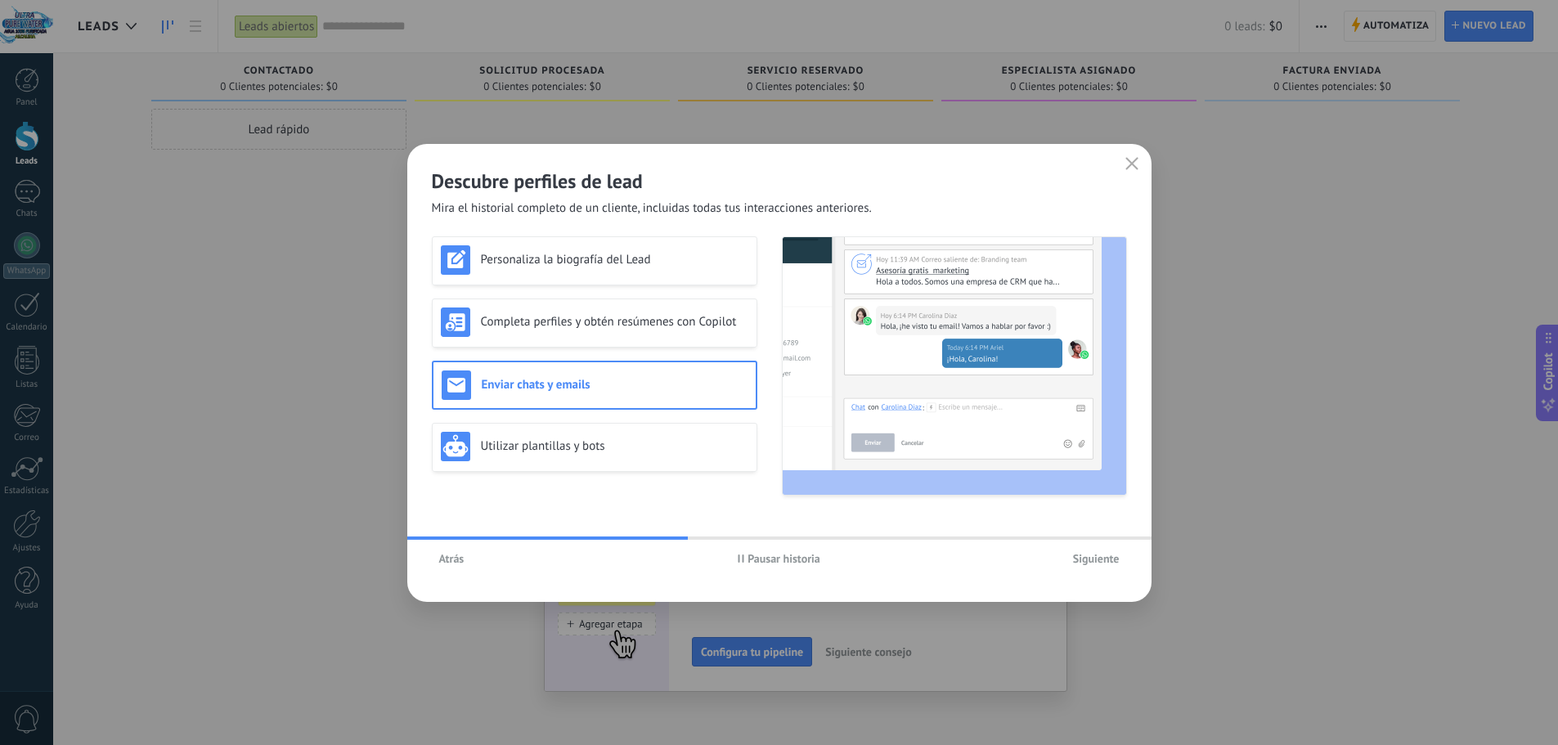
click at [621, 420] on div "Personaliza la biografía del Lead Completa perfiles y obtén resúmenes con Copil…" at bounding box center [594, 365] width 325 height 259
click at [621, 428] on div "Utilizar plantillas y bots" at bounding box center [594, 447] width 325 height 49
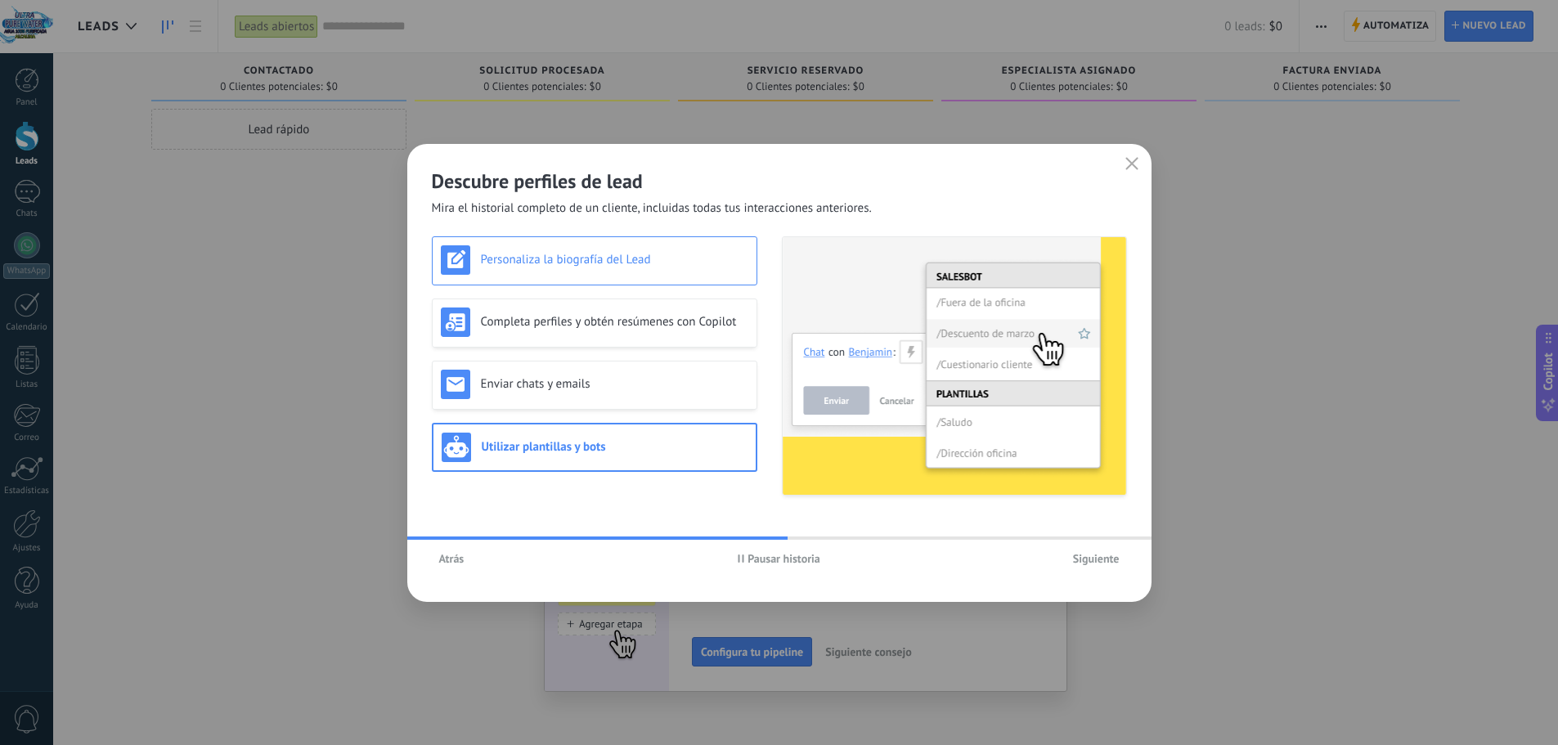
click at [627, 273] on div "Personaliza la biografía del Lead" at bounding box center [594, 259] width 307 height 29
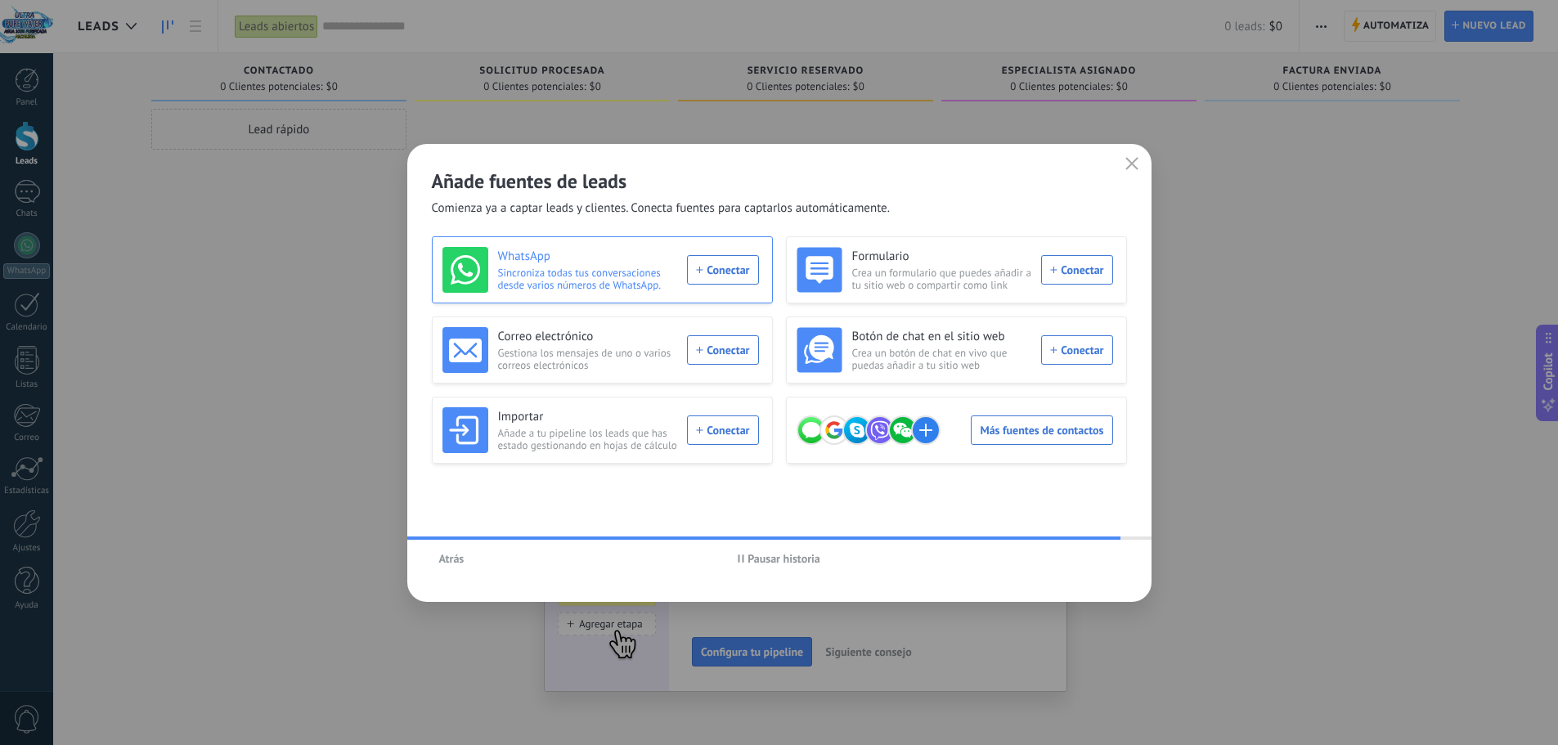
click at [716, 274] on div "WhatsApp Sincroniza todas tus conversaciones desde varios números de WhatsApp. …" at bounding box center [600, 270] width 316 height 46
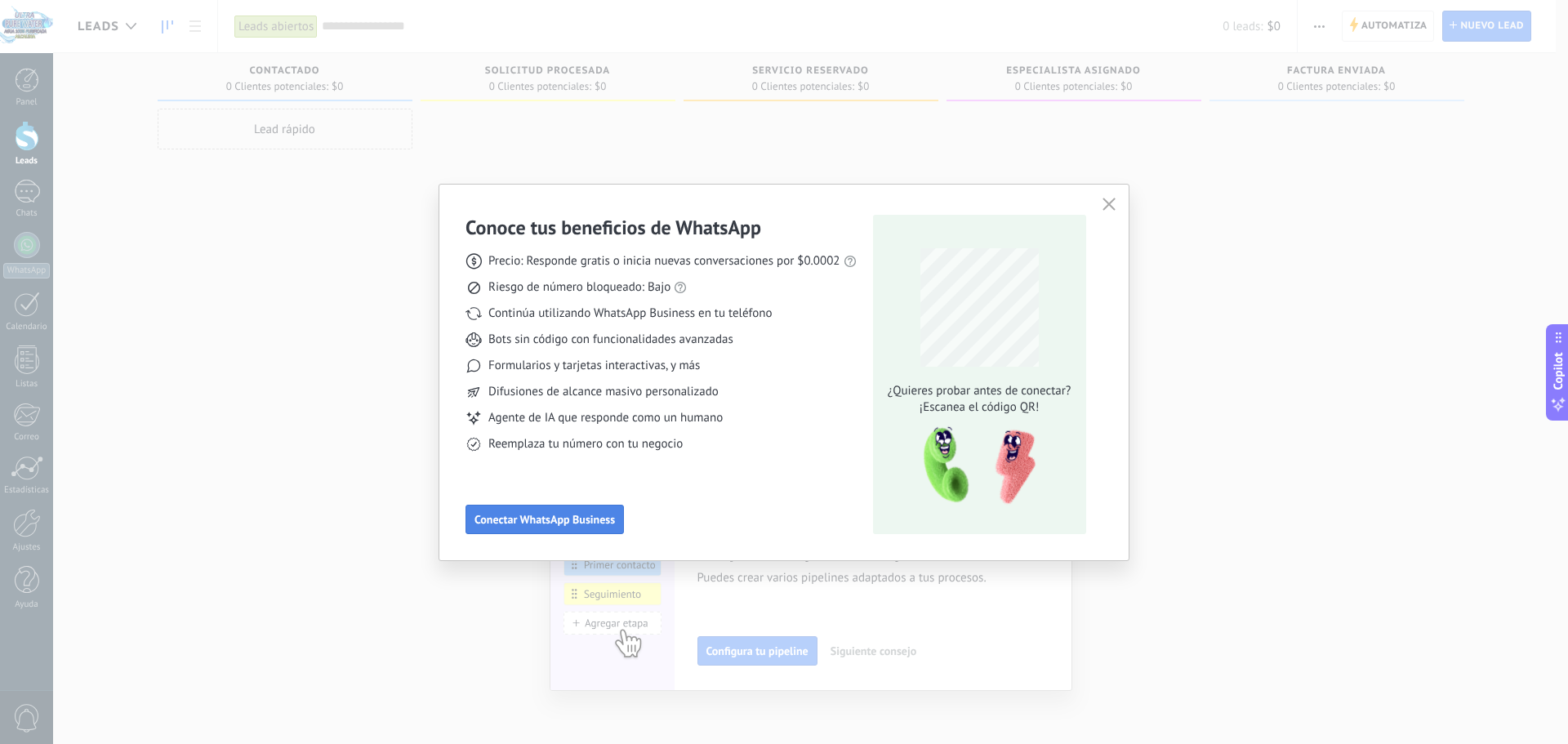
click at [594, 525] on span "Conectar WhatsApp Business" at bounding box center [544, 518] width 141 height 11
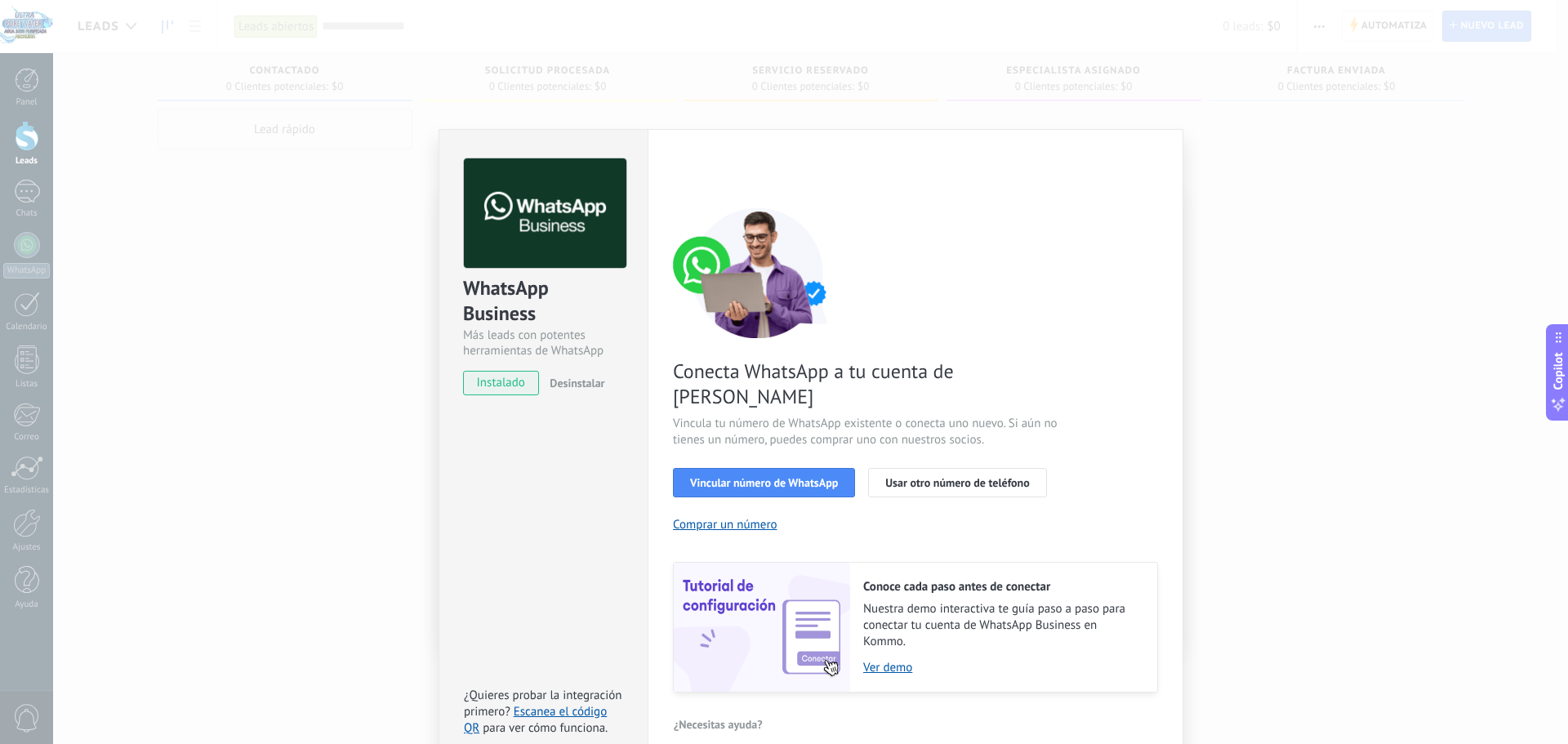
click at [1105, 67] on div "WhatsApp Business Más leads con potentes herramientas de WhatsApp instalado Des…" at bounding box center [810, 372] width 1515 height 744
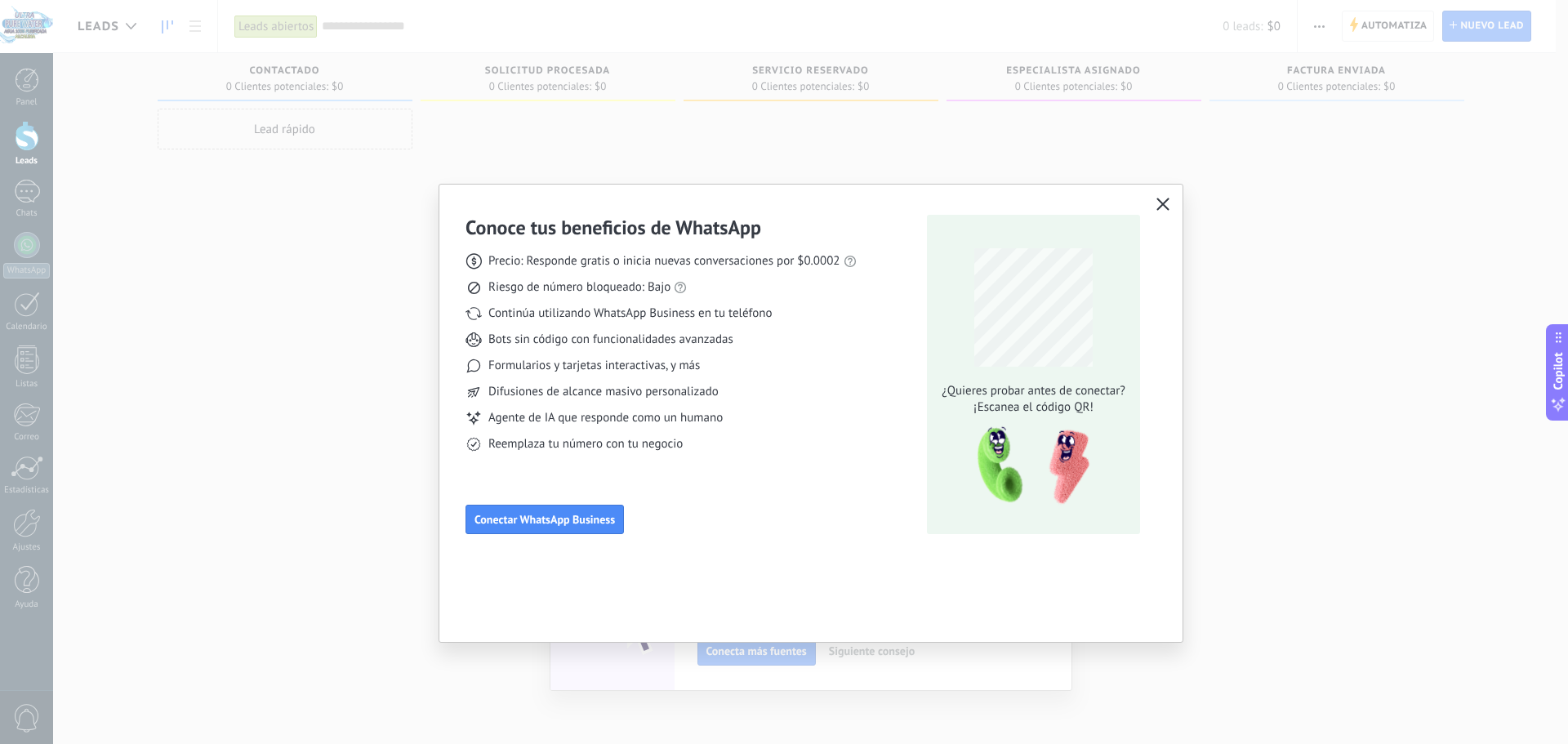
click at [1169, 200] on icon "button" at bounding box center [1163, 204] width 13 height 13
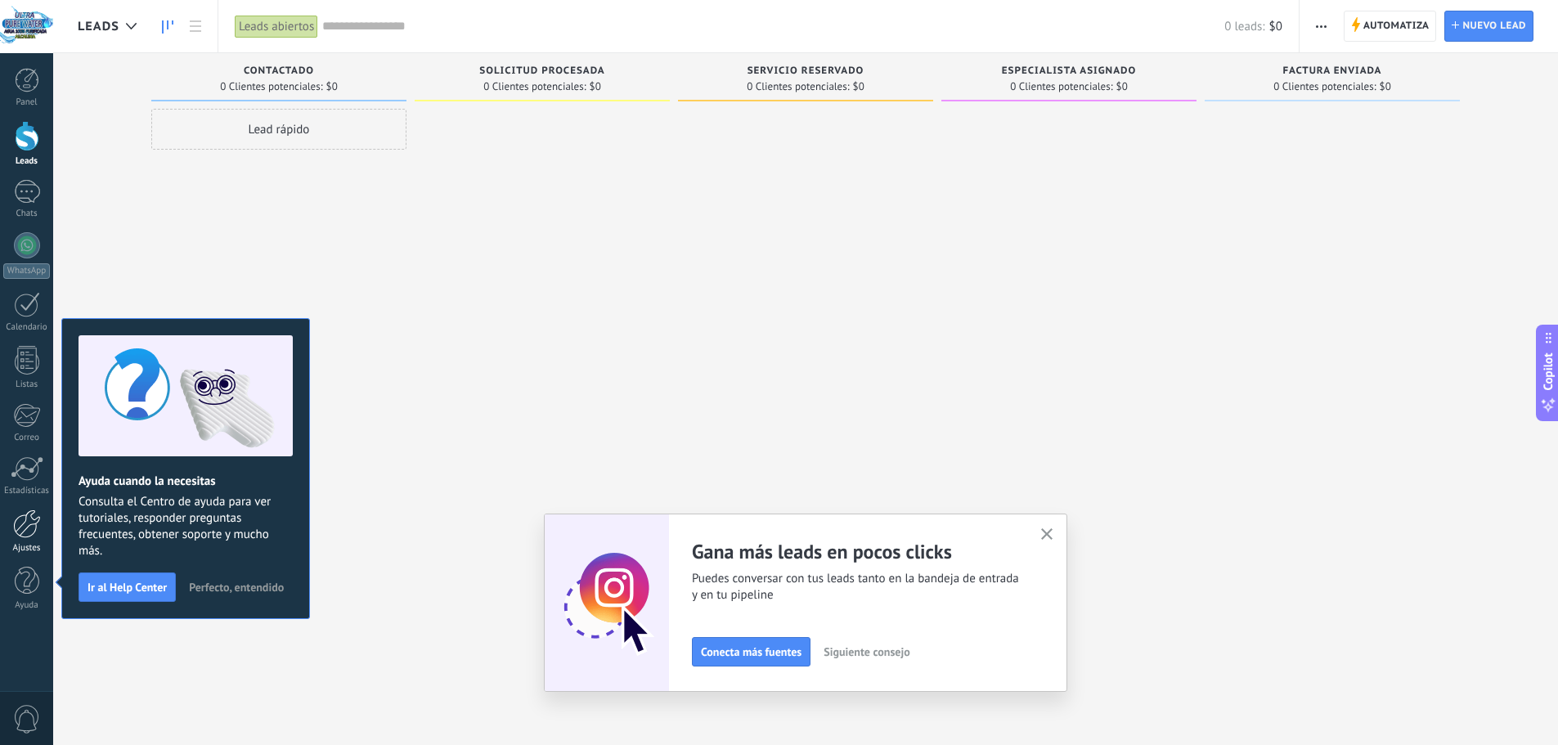
click at [13, 536] on div at bounding box center [27, 523] width 28 height 29
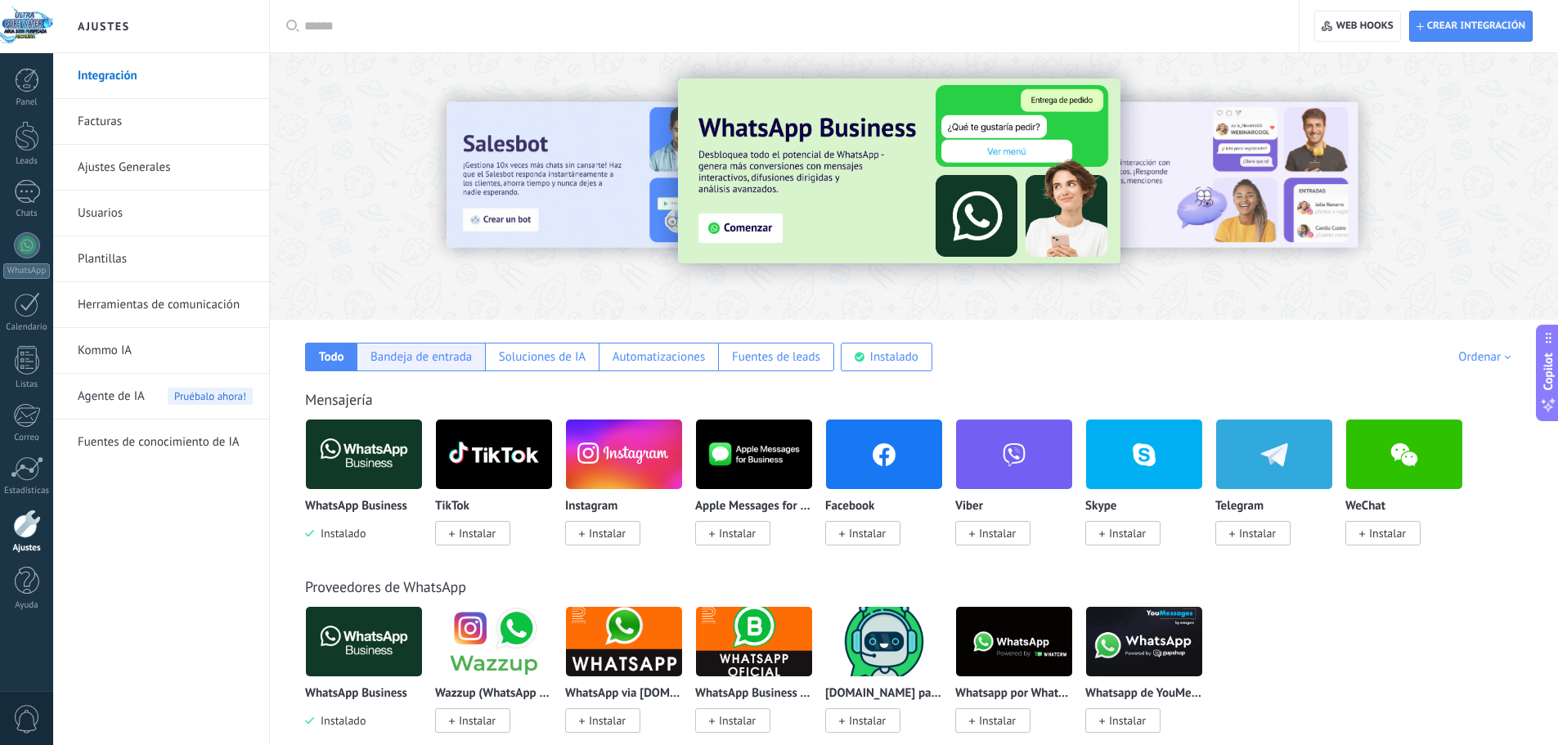
click at [393, 354] on div "Bandeja de entrada" at bounding box center [420, 357] width 101 height 16
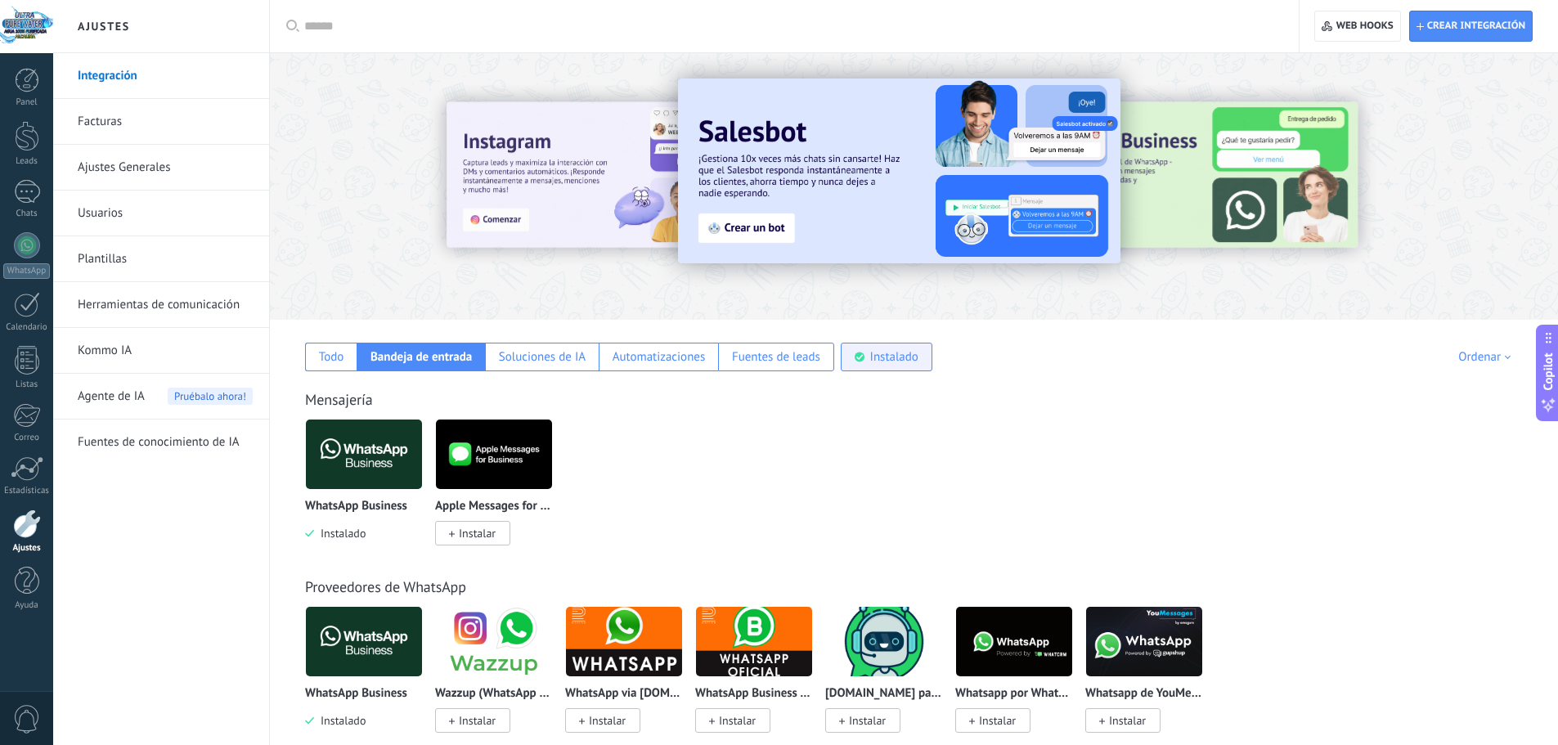
click at [859, 358] on use at bounding box center [860, 357] width 10 height 10
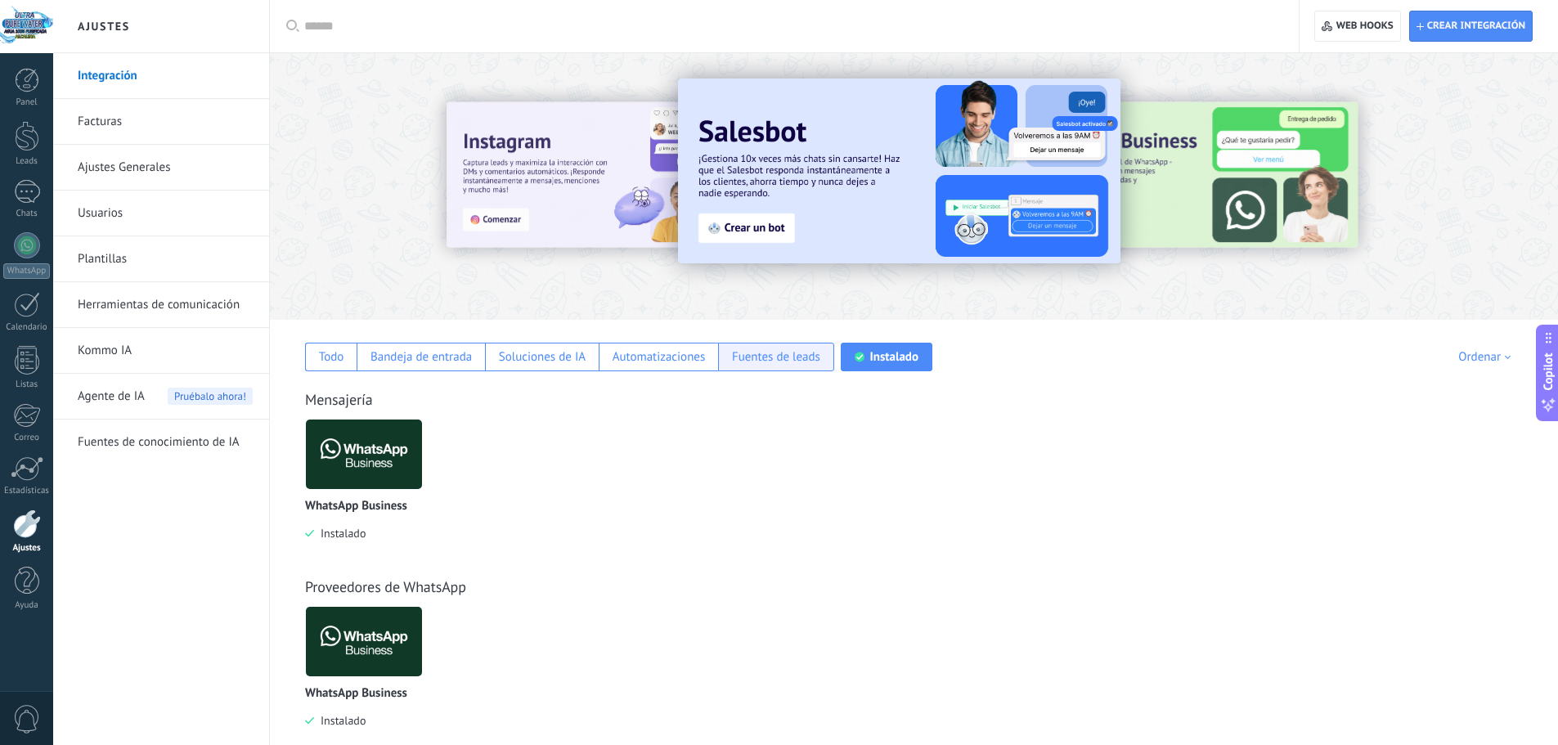
click at [773, 363] on div "Fuentes de leads" at bounding box center [776, 357] width 88 height 16
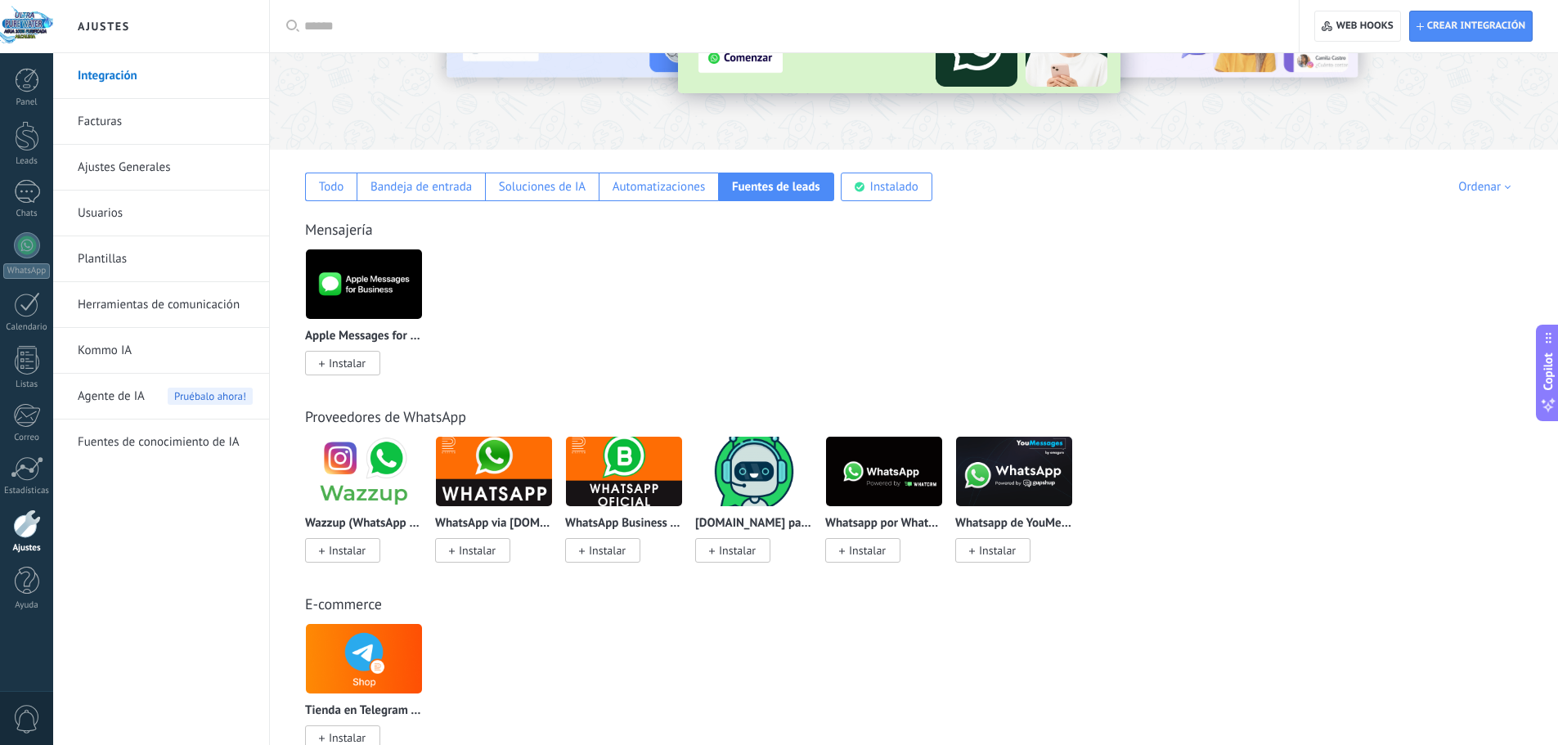
scroll to position [88, 0]
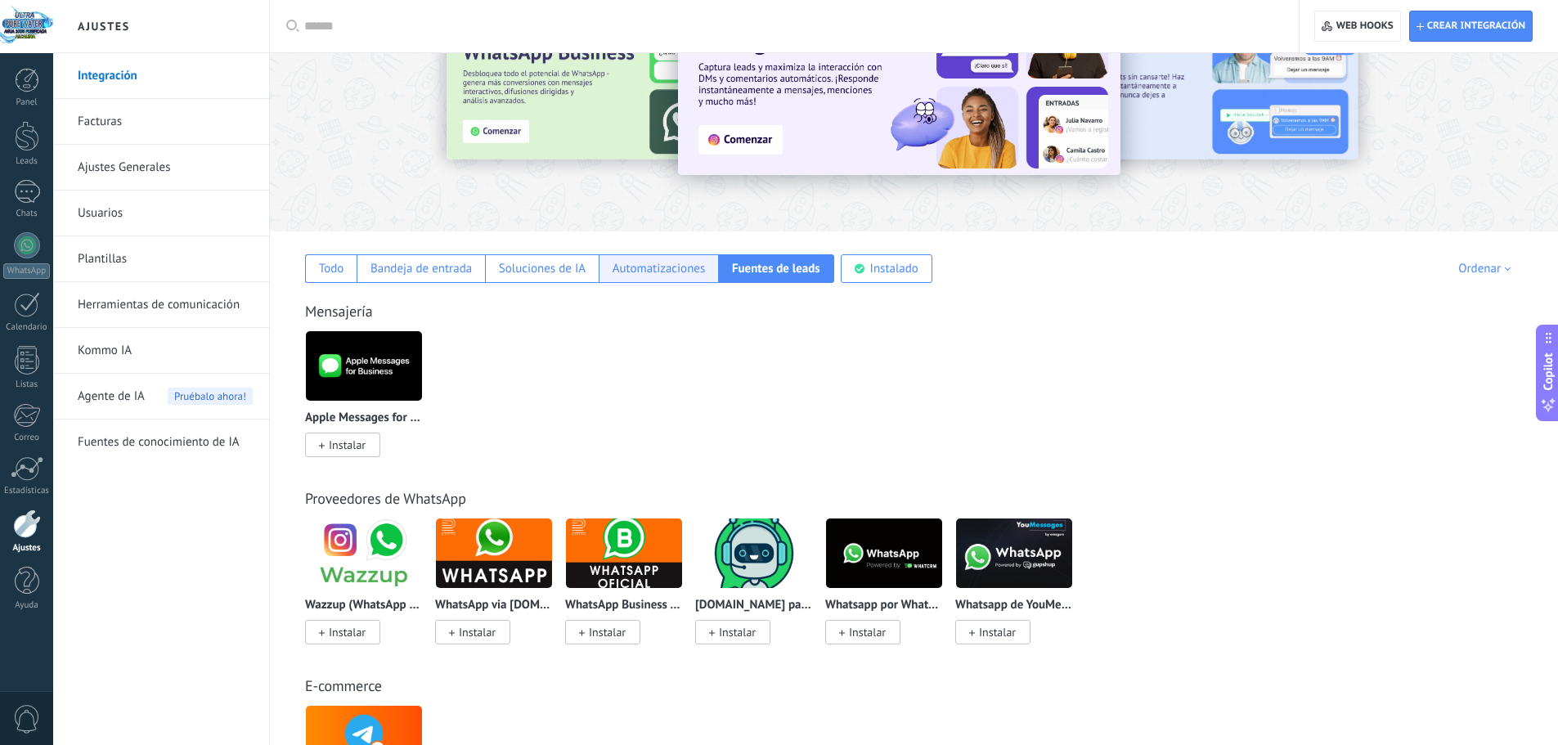
click at [626, 262] on div "Automatizaciones" at bounding box center [658, 269] width 93 height 16
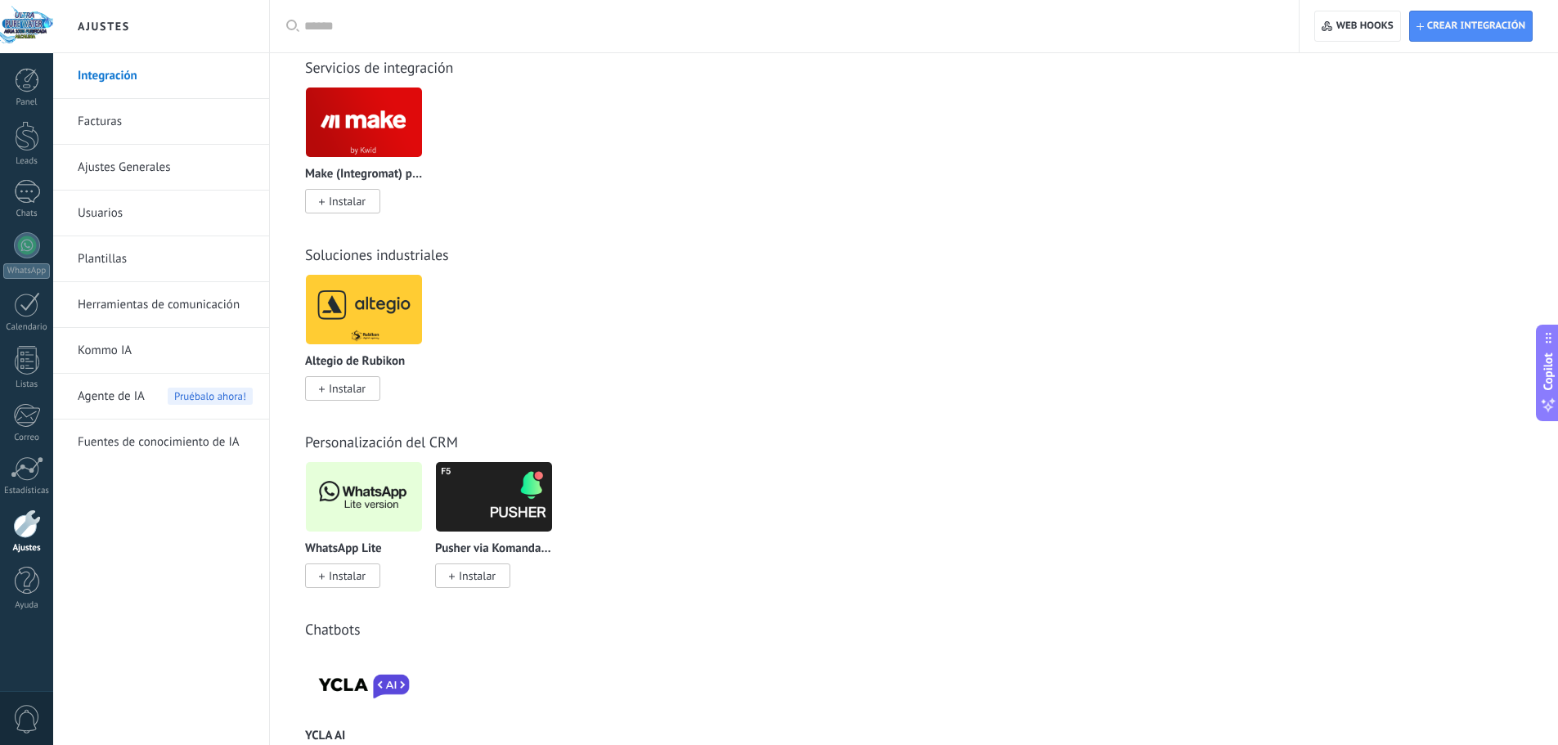
scroll to position [1283, 0]
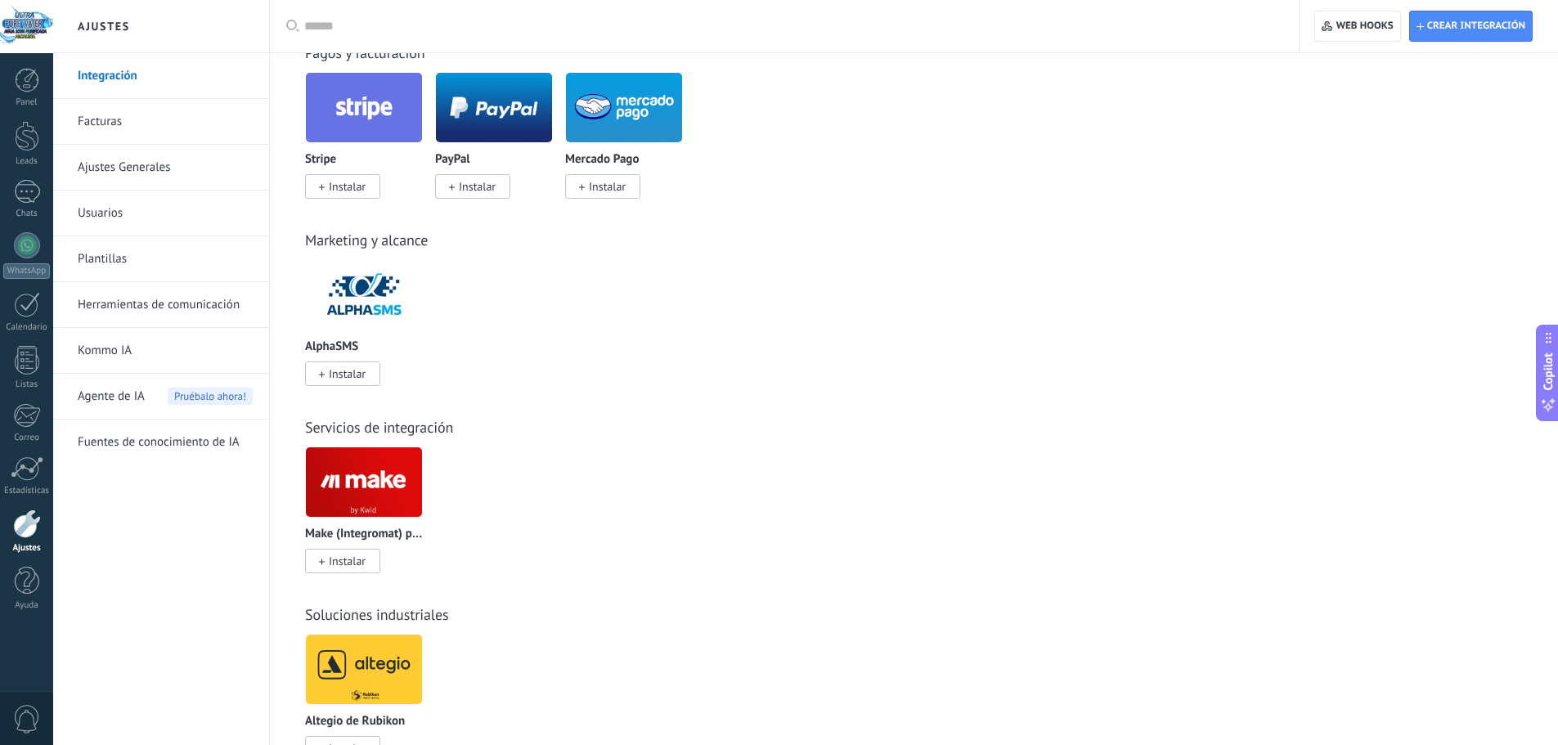
click at [366, 44] on div at bounding box center [789, 26] width 971 height 52
click at [361, 30] on input "text" at bounding box center [789, 26] width 971 height 17
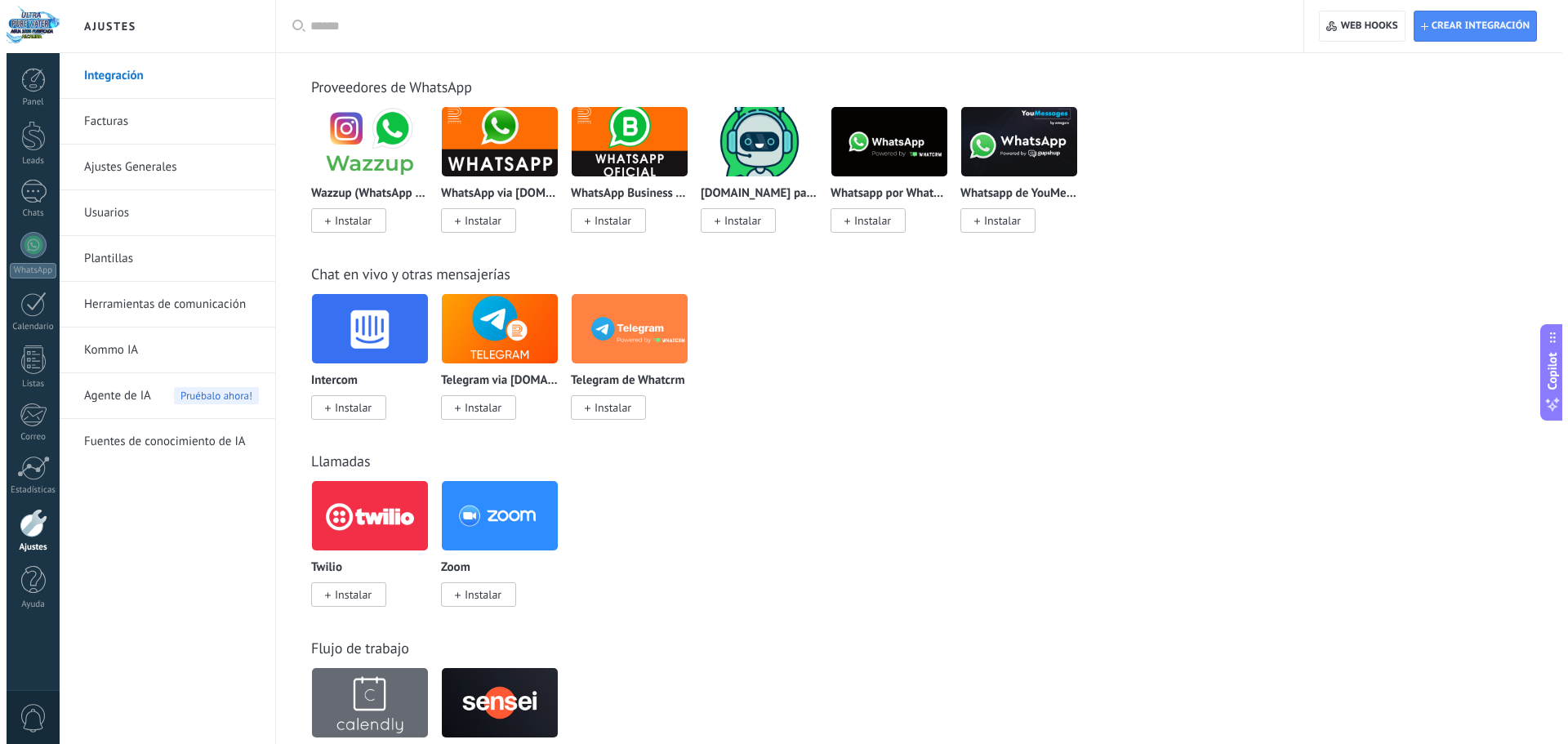
scroll to position [0, 0]
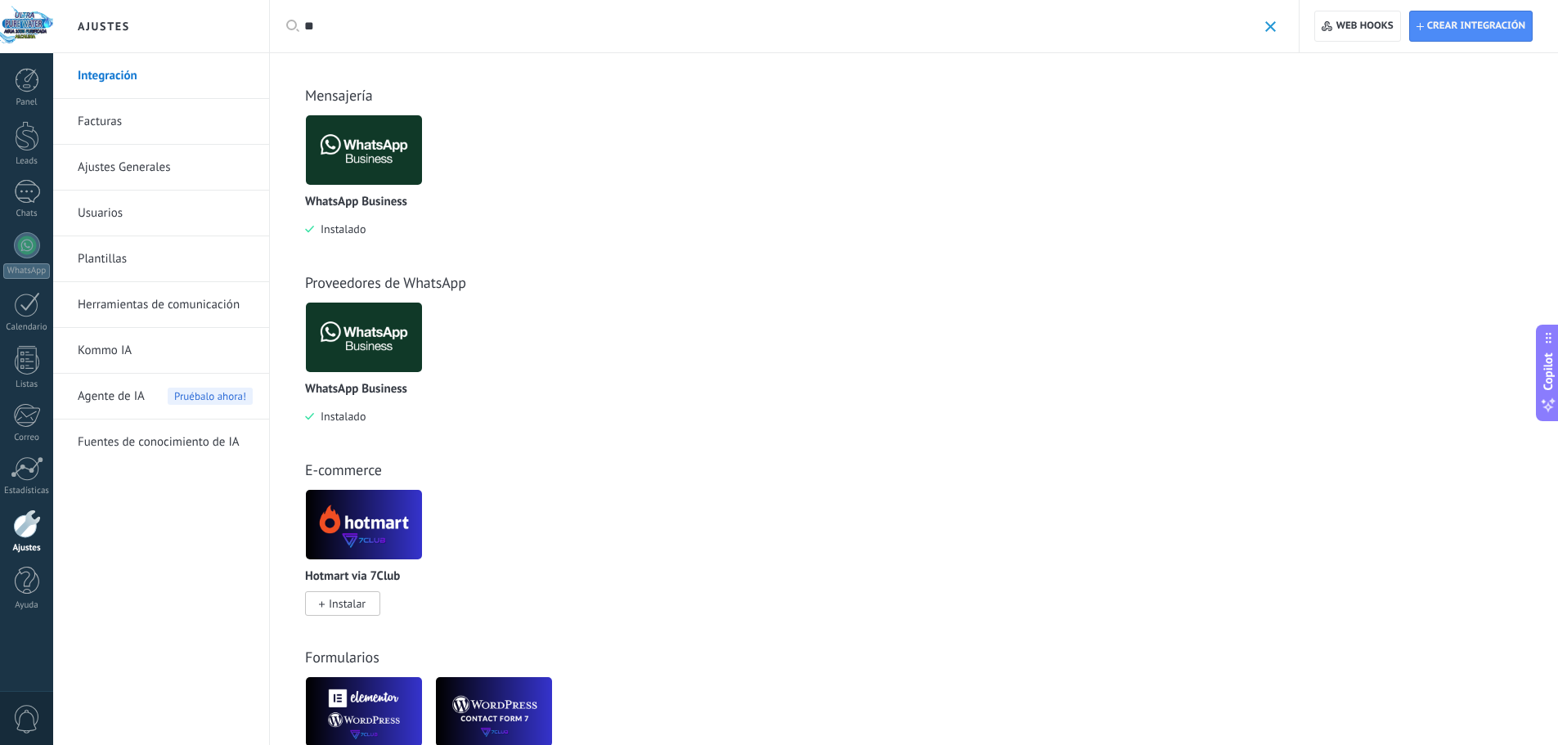
type input "**"
click at [370, 137] on img at bounding box center [364, 149] width 116 height 79
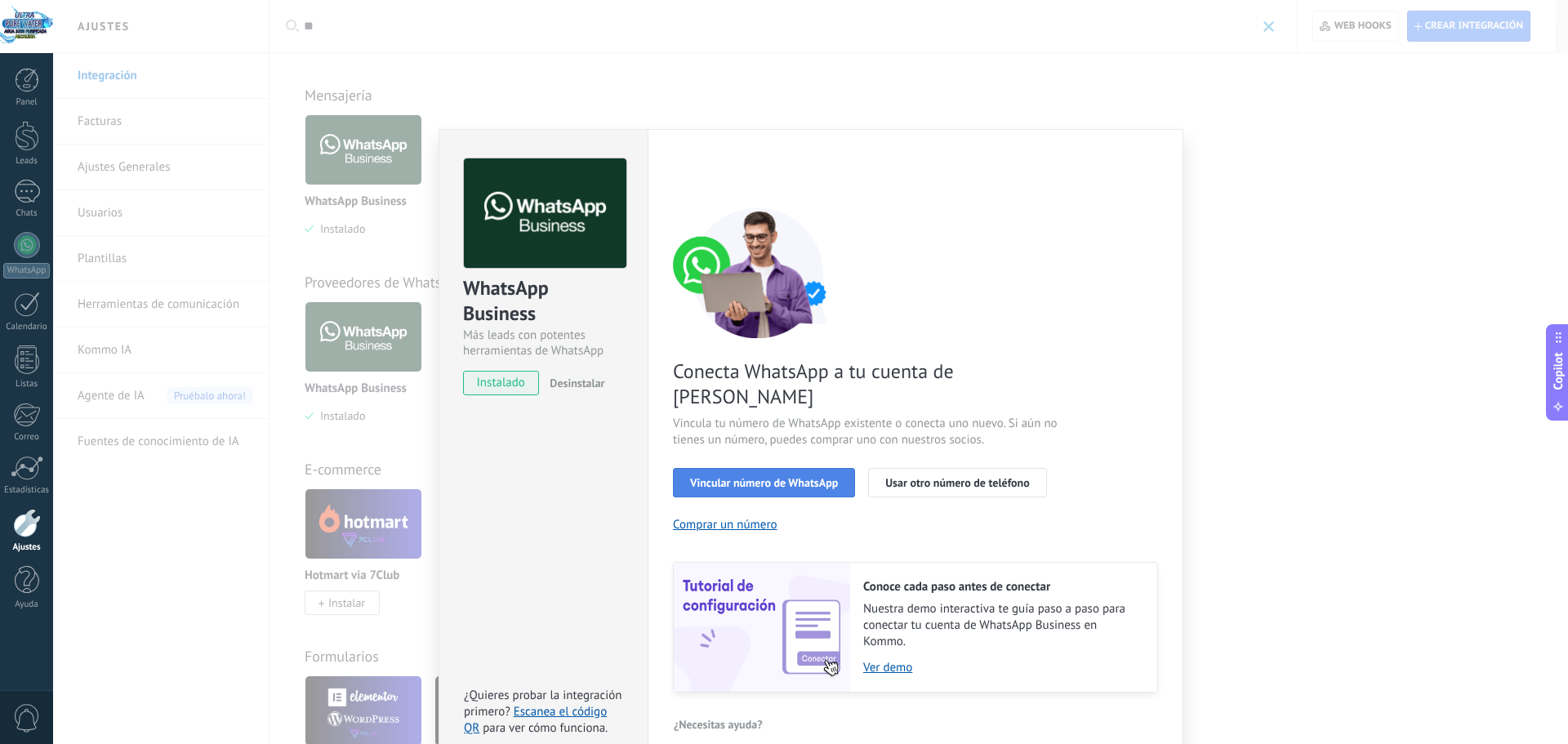
click at [768, 477] on span "Vincular número de WhatsApp" at bounding box center [764, 482] width 148 height 11
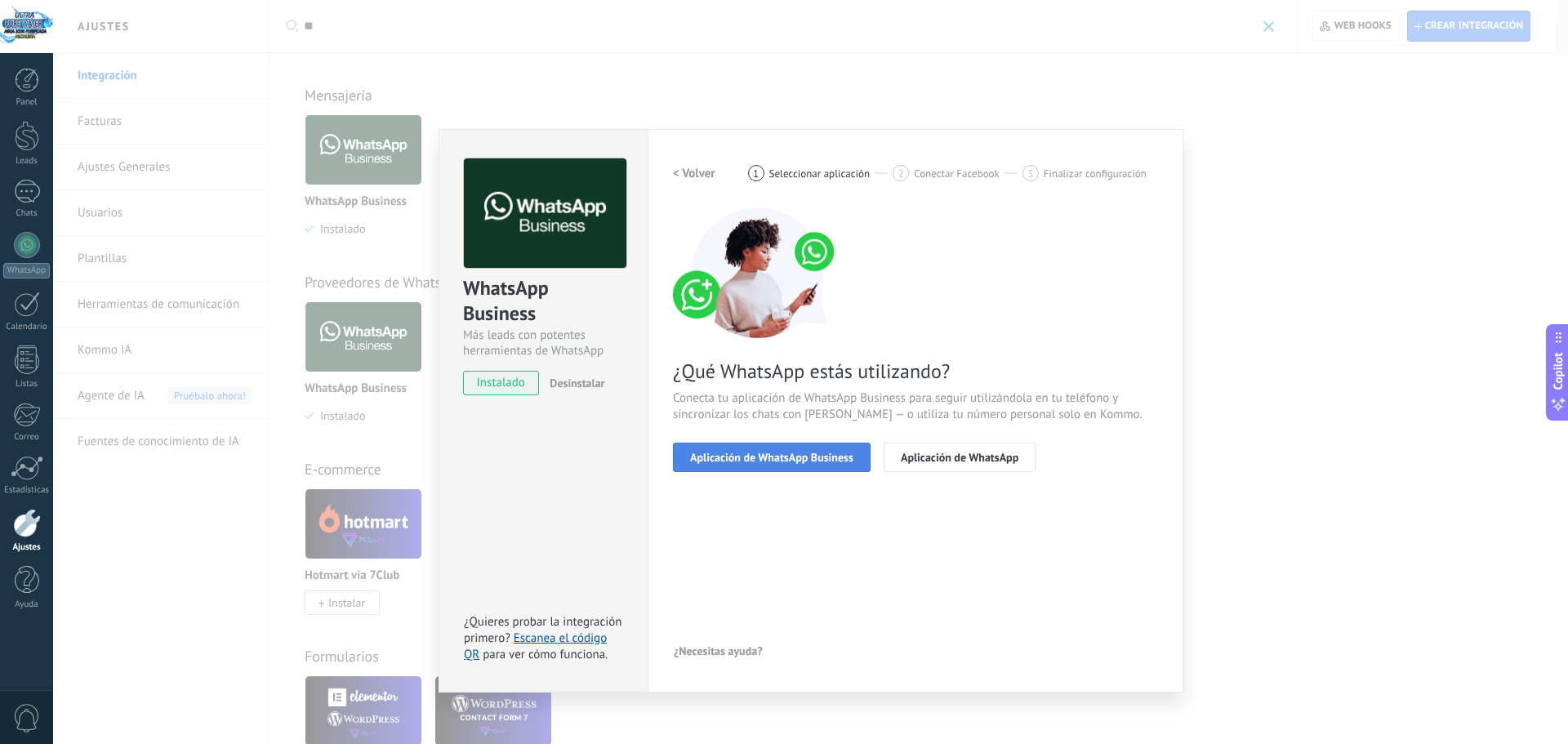
click at [809, 463] on span "Aplicación de WhatsApp Business" at bounding box center [772, 456] width 164 height 11
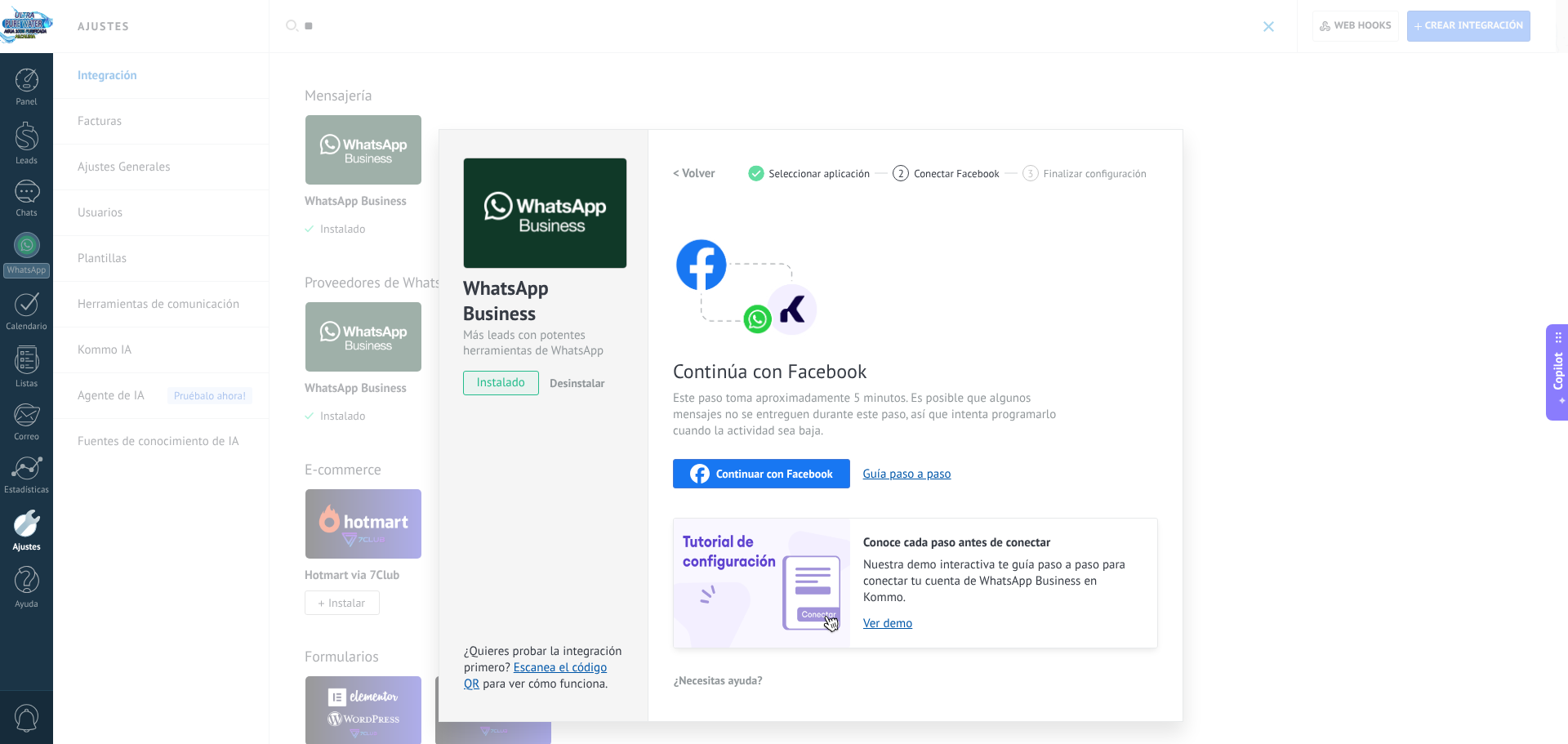
click at [722, 473] on span "Continuar con Facebook" at bounding box center [774, 473] width 117 height 11
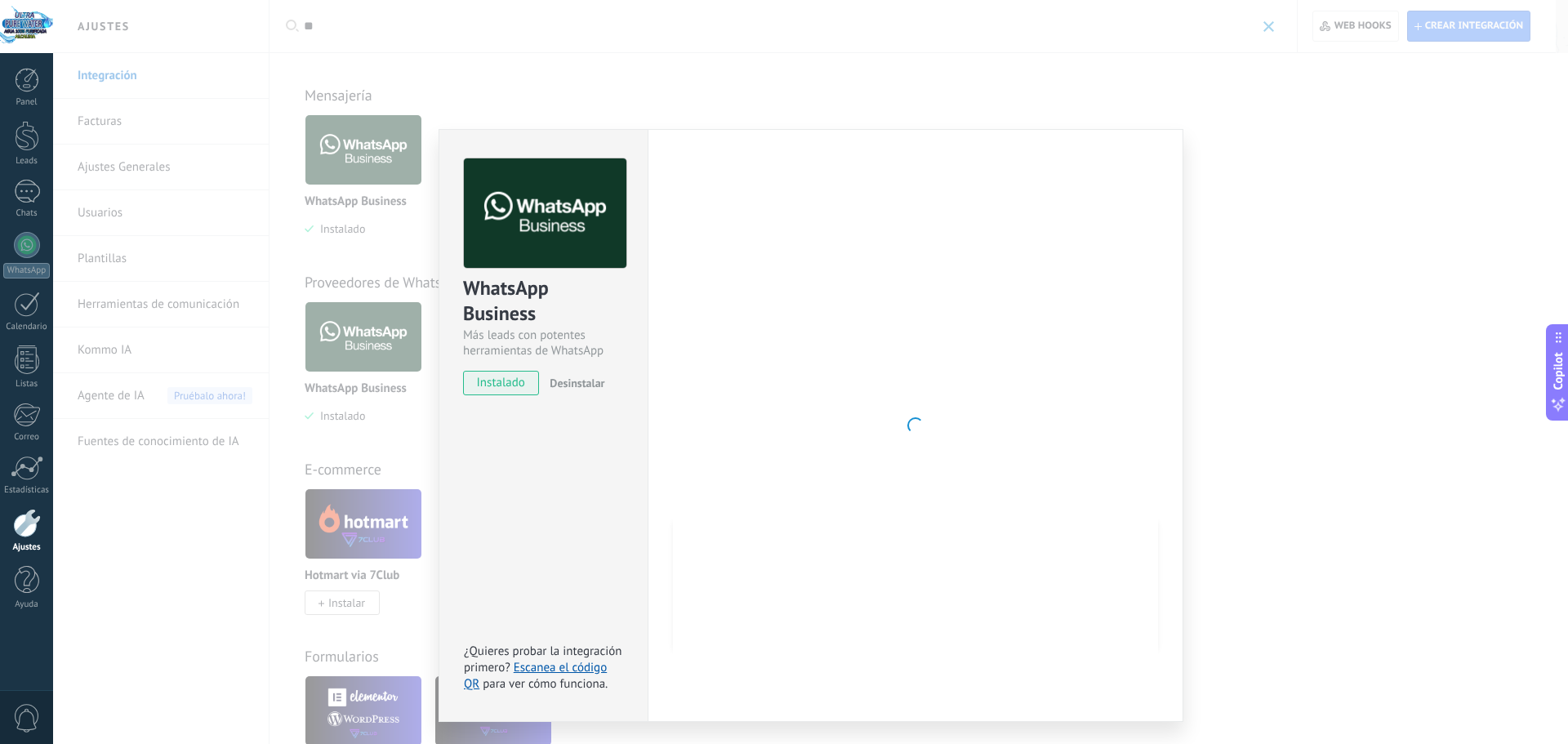
click at [733, 349] on div at bounding box center [916, 425] width 485 height 534
click at [513, 378] on span "instalado" at bounding box center [500, 382] width 74 height 25
click at [594, 394] on button "Desinstalar" at bounding box center [573, 382] width 61 height 25
click at [590, 387] on div "instalado Desinstalar" at bounding box center [543, 382] width 161 height 25
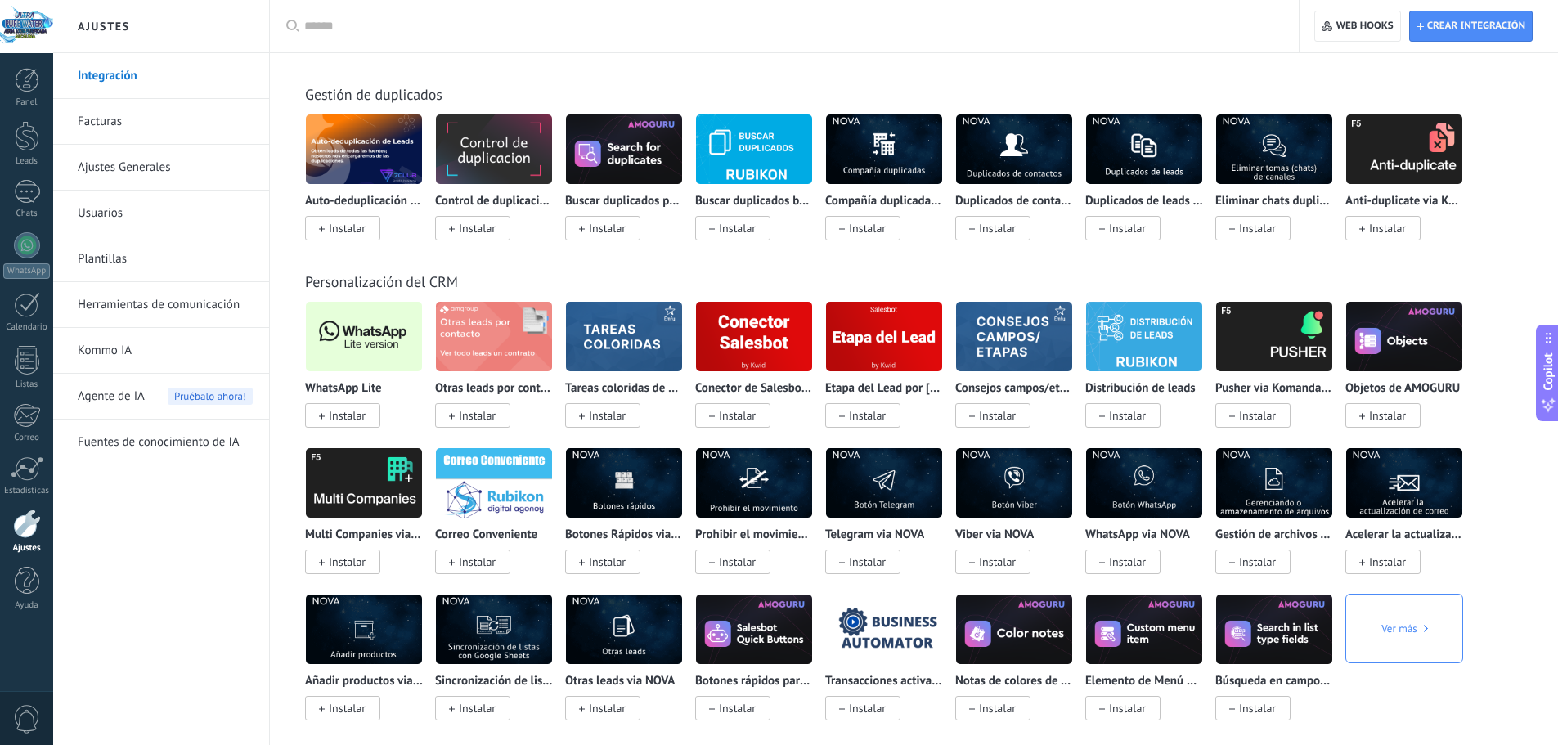
scroll to position [5114, 0]
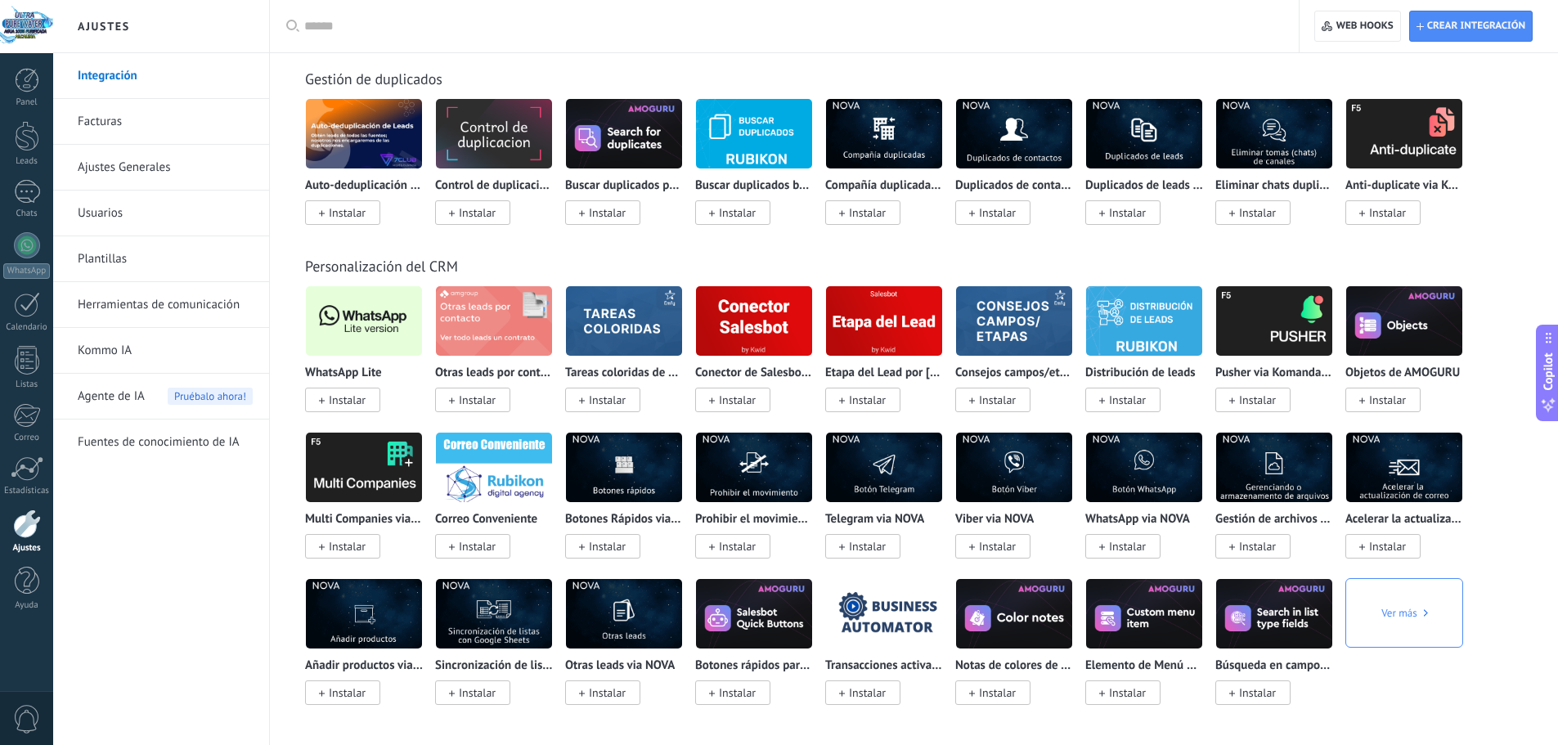
click at [361, 329] on img at bounding box center [364, 320] width 116 height 79
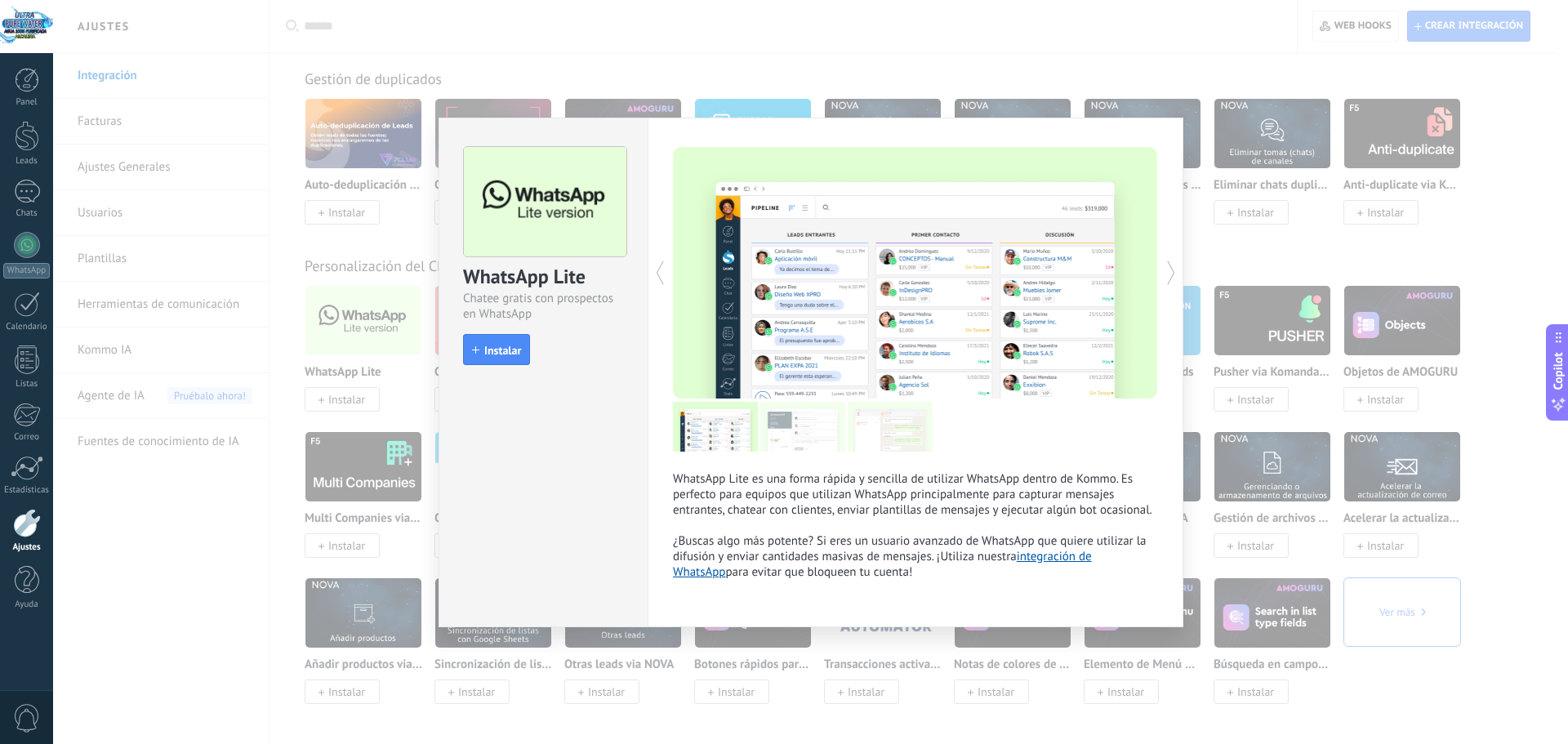
click at [352, 350] on div "WhatsApp Lite Chatee gratis con prospectos en WhatsApp install Instalar WhatsAp…" at bounding box center [810, 372] width 1515 height 744
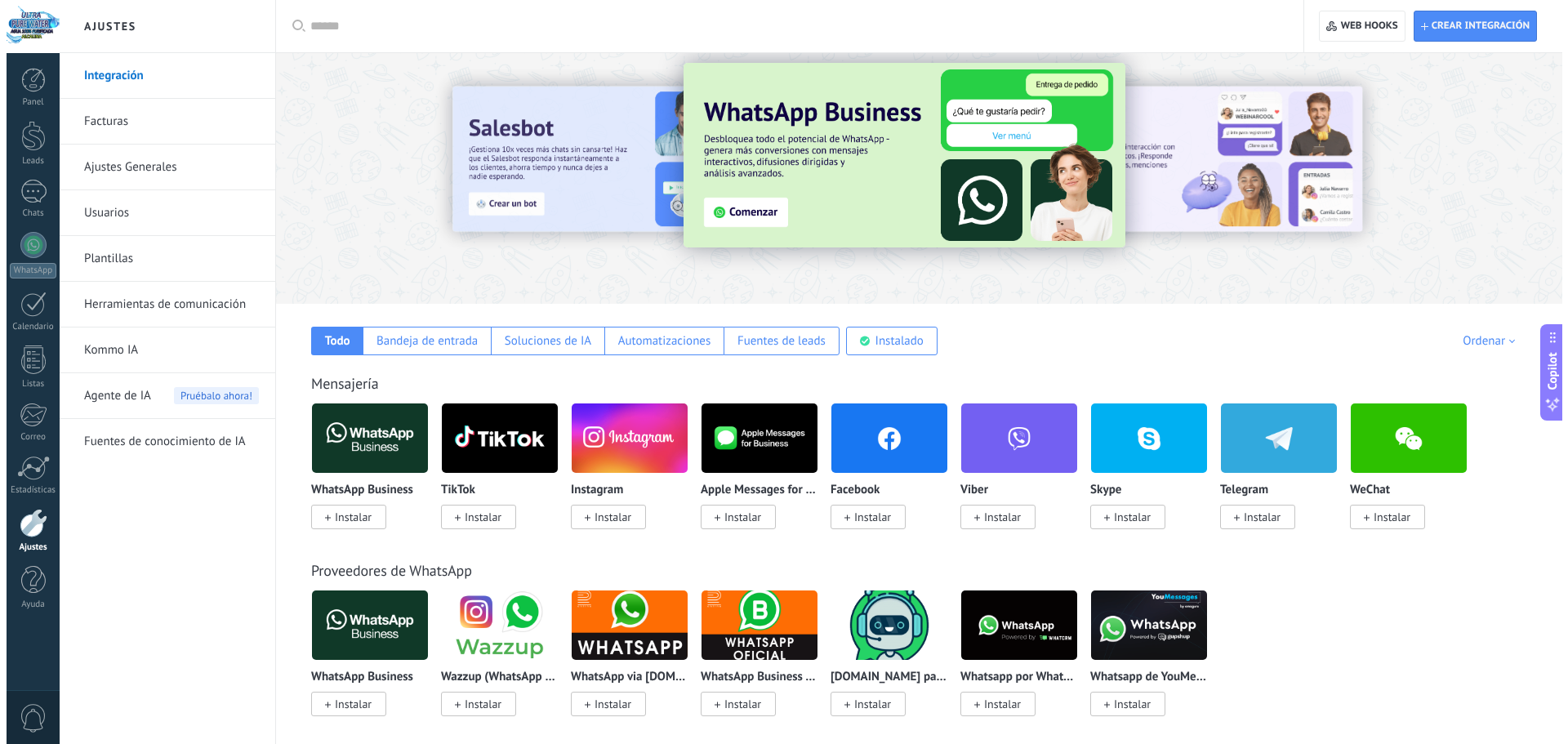
scroll to position [0, 0]
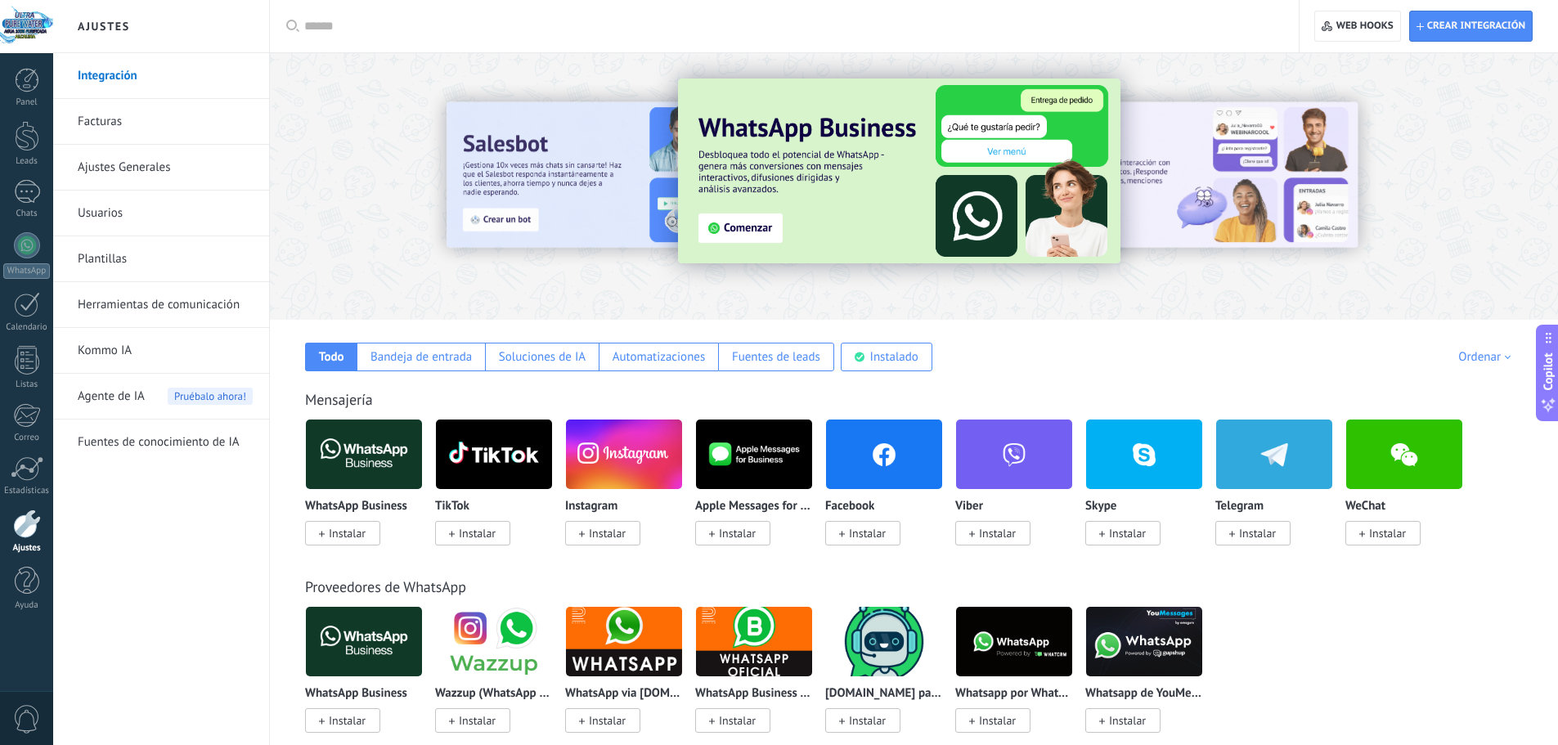
click at [362, 478] on img at bounding box center [364, 454] width 116 height 79
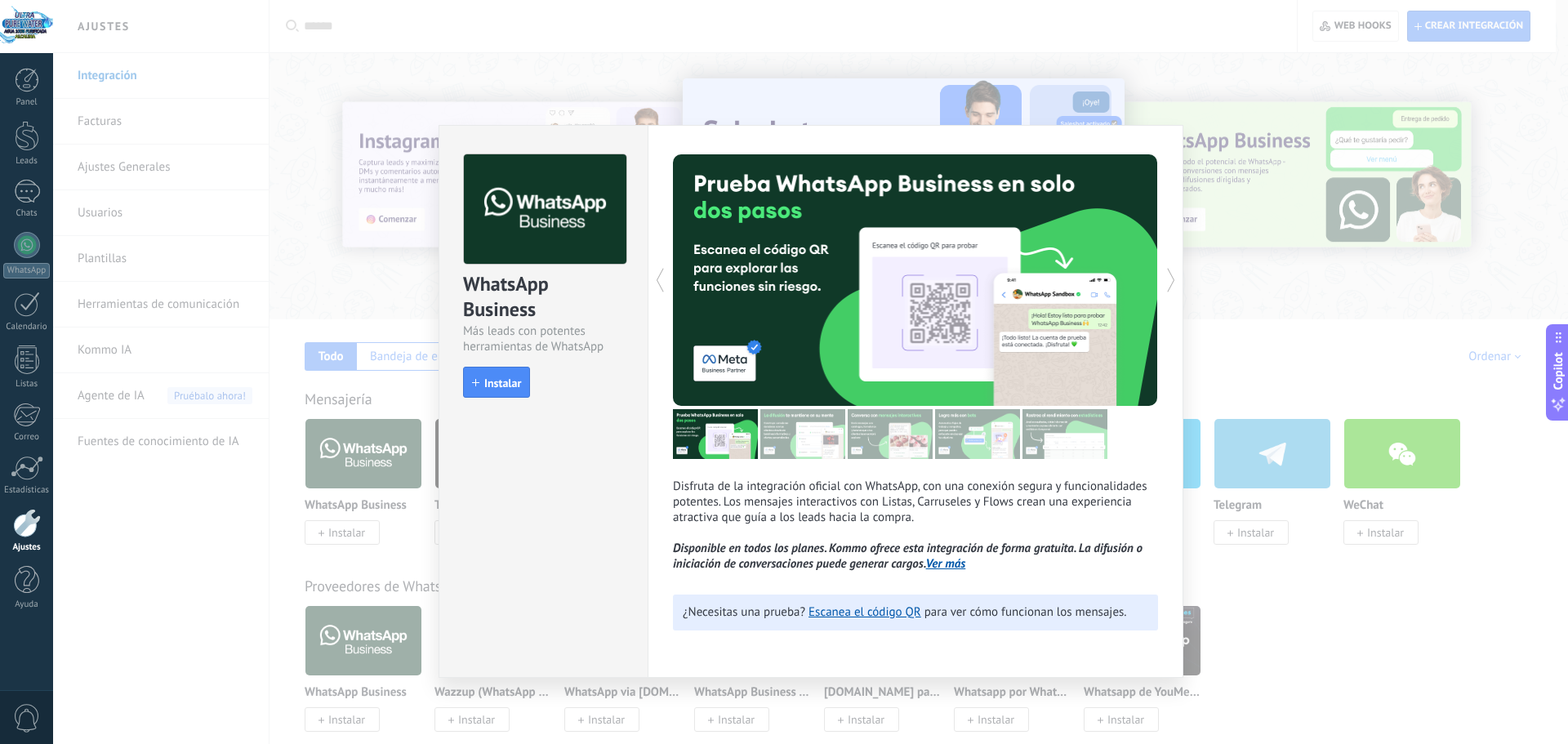
click at [950, 565] on link "Ver más" at bounding box center [946, 564] width 40 height 16
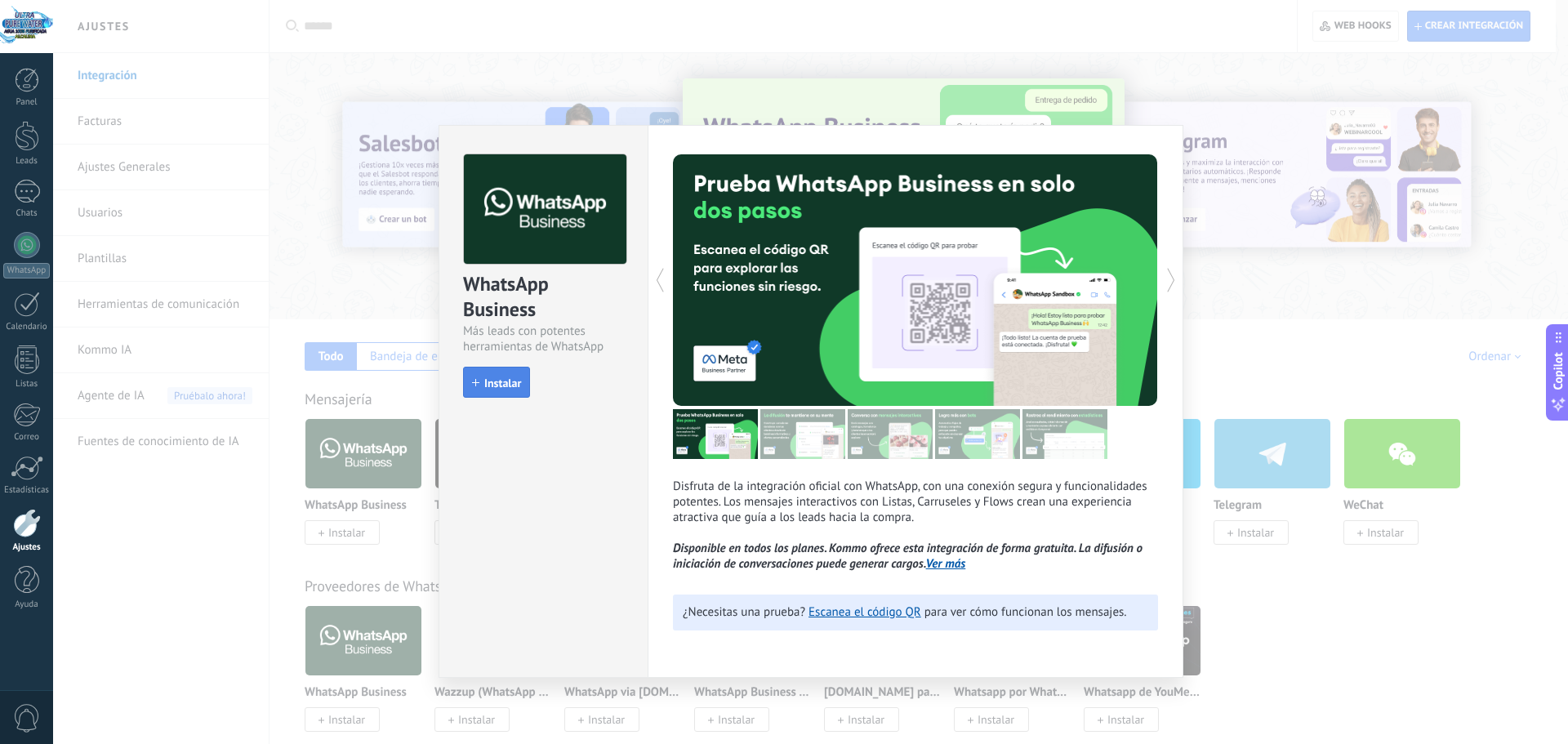
click at [487, 381] on span "Instalar" at bounding box center [502, 382] width 37 height 11
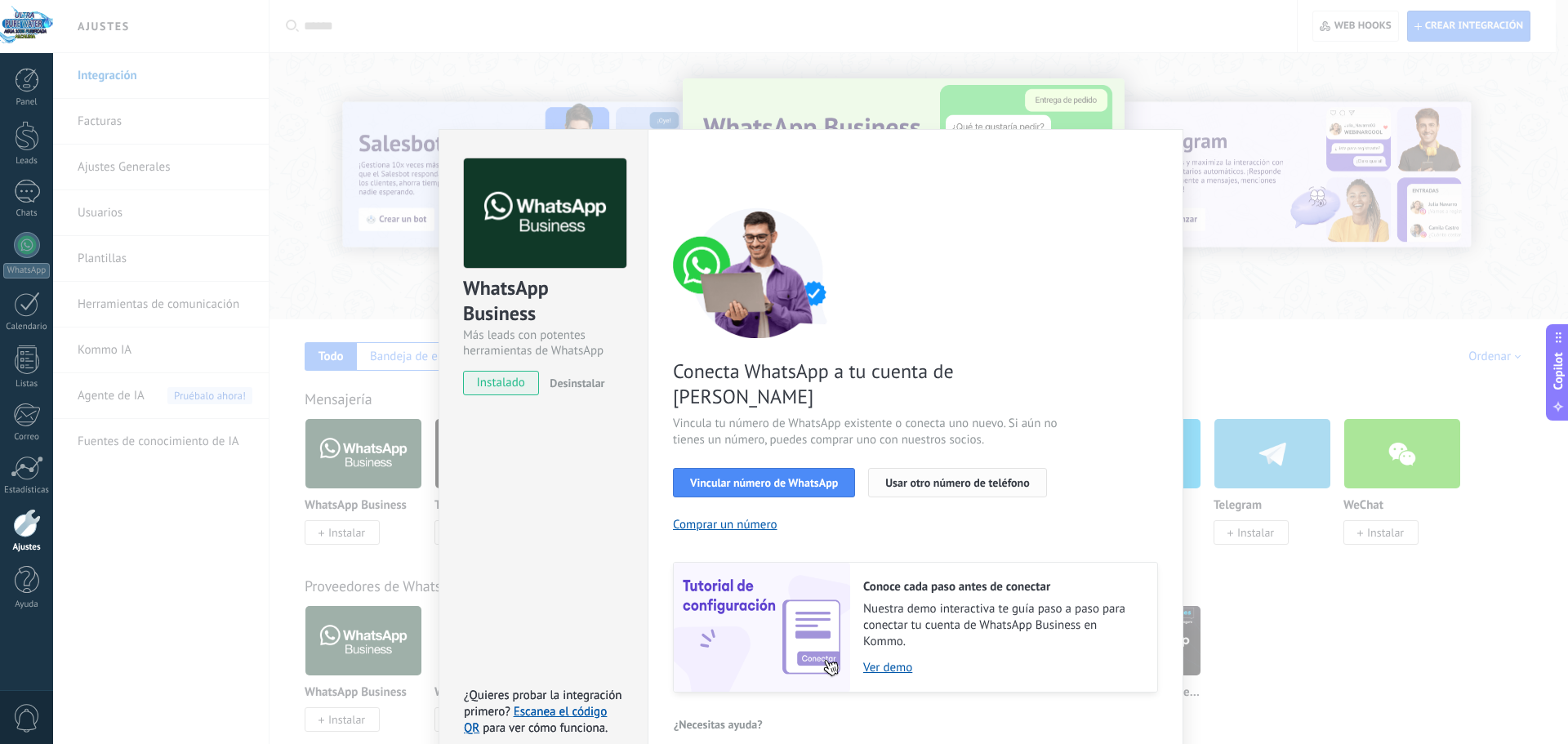
click at [907, 477] on span "Usar otro número de teléfono" at bounding box center [957, 482] width 144 height 11
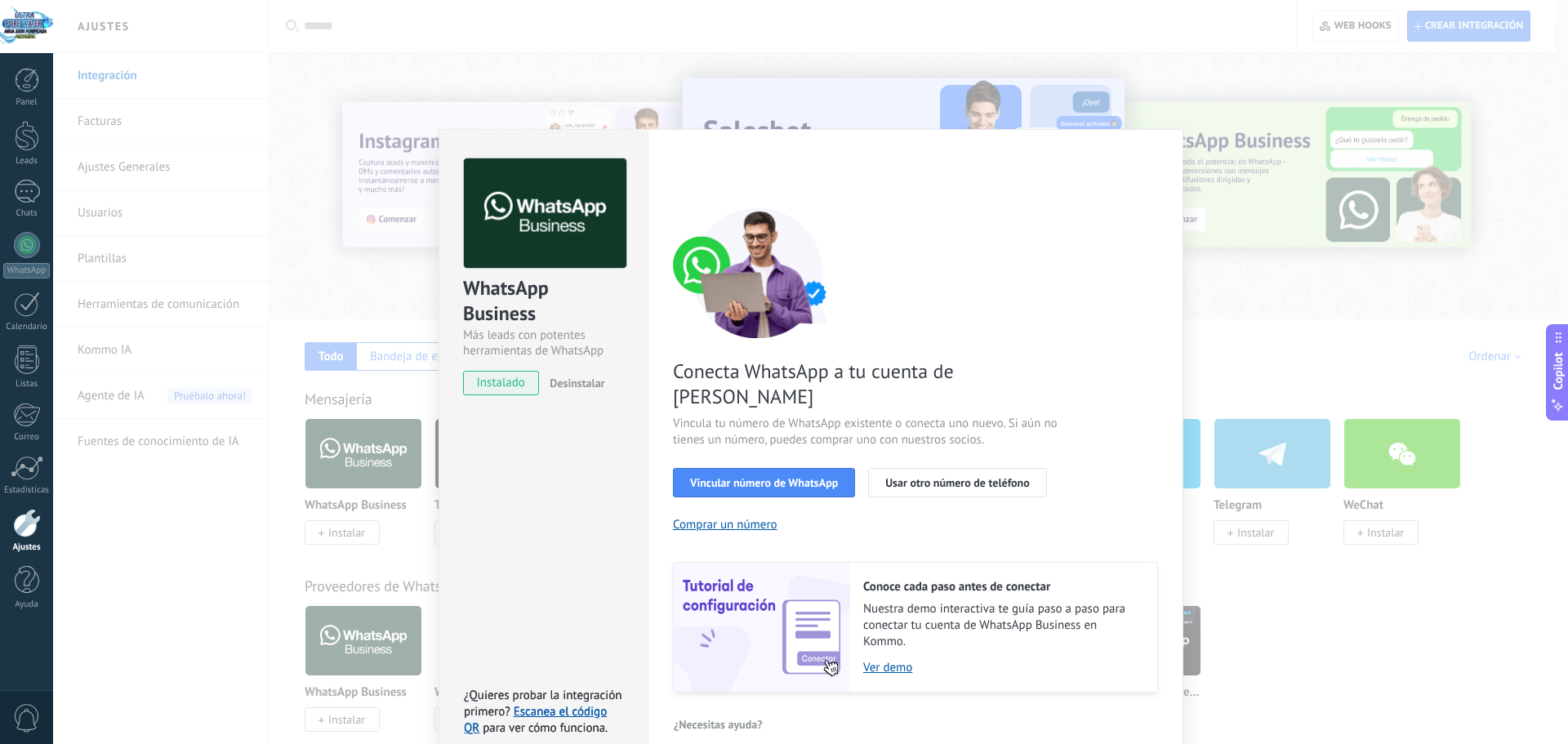
click at [691, 113] on div "WhatsApp Business Más leads con potentes herramientas de WhatsApp instalado Des…" at bounding box center [810, 372] width 1515 height 744
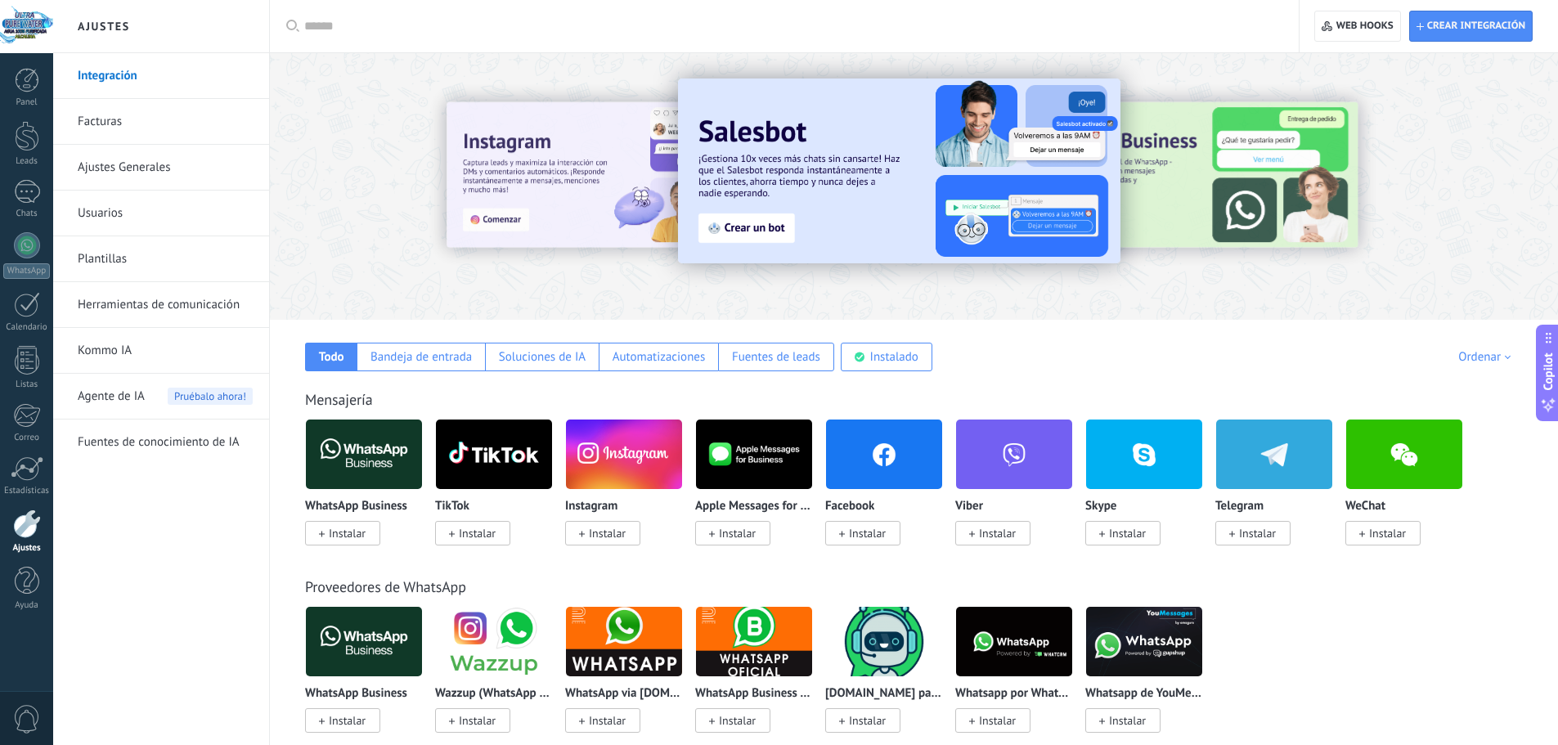
click at [354, 536] on span "Instalar" at bounding box center [347, 533] width 37 height 15
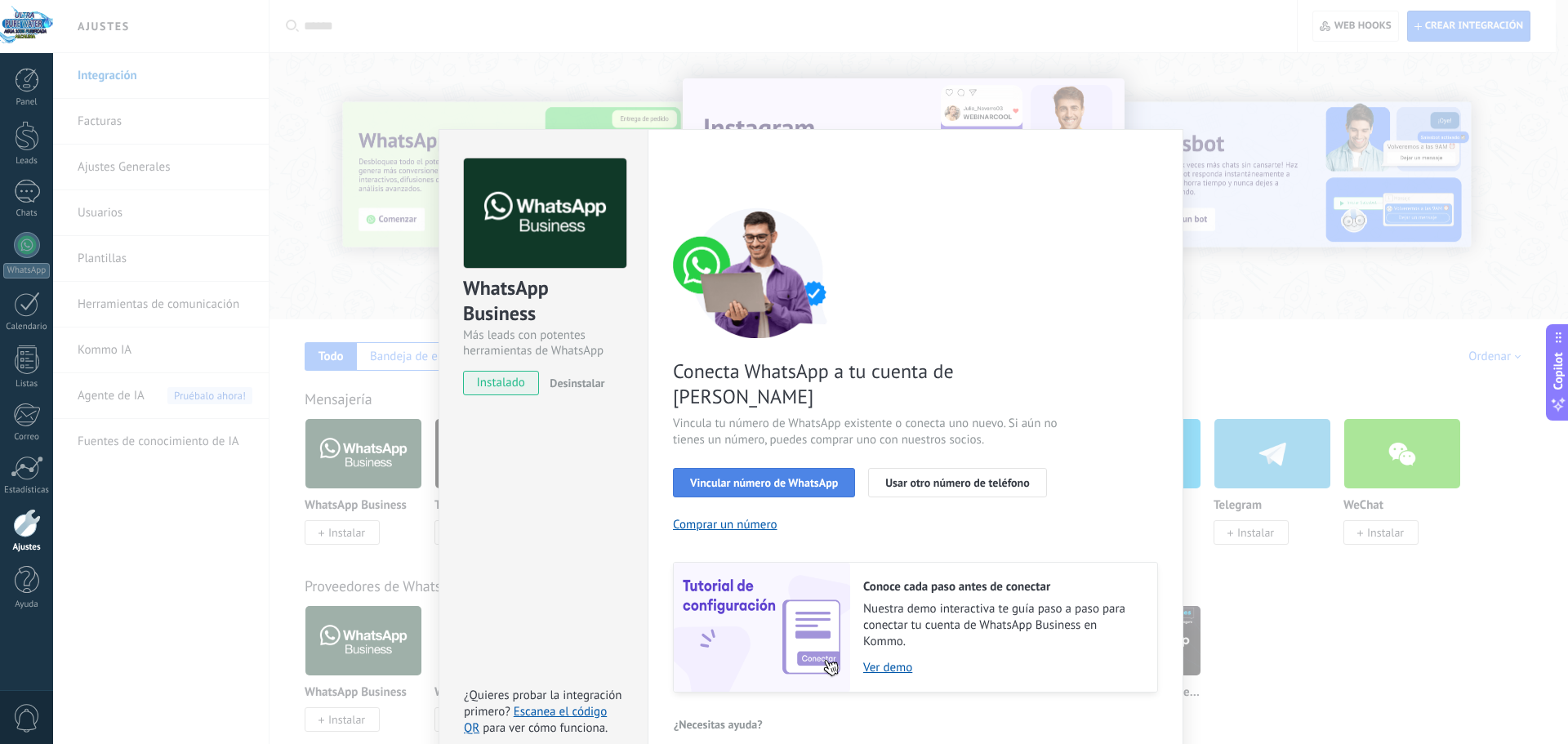
click at [752, 477] on span "Vincular número de WhatsApp" at bounding box center [764, 482] width 148 height 11
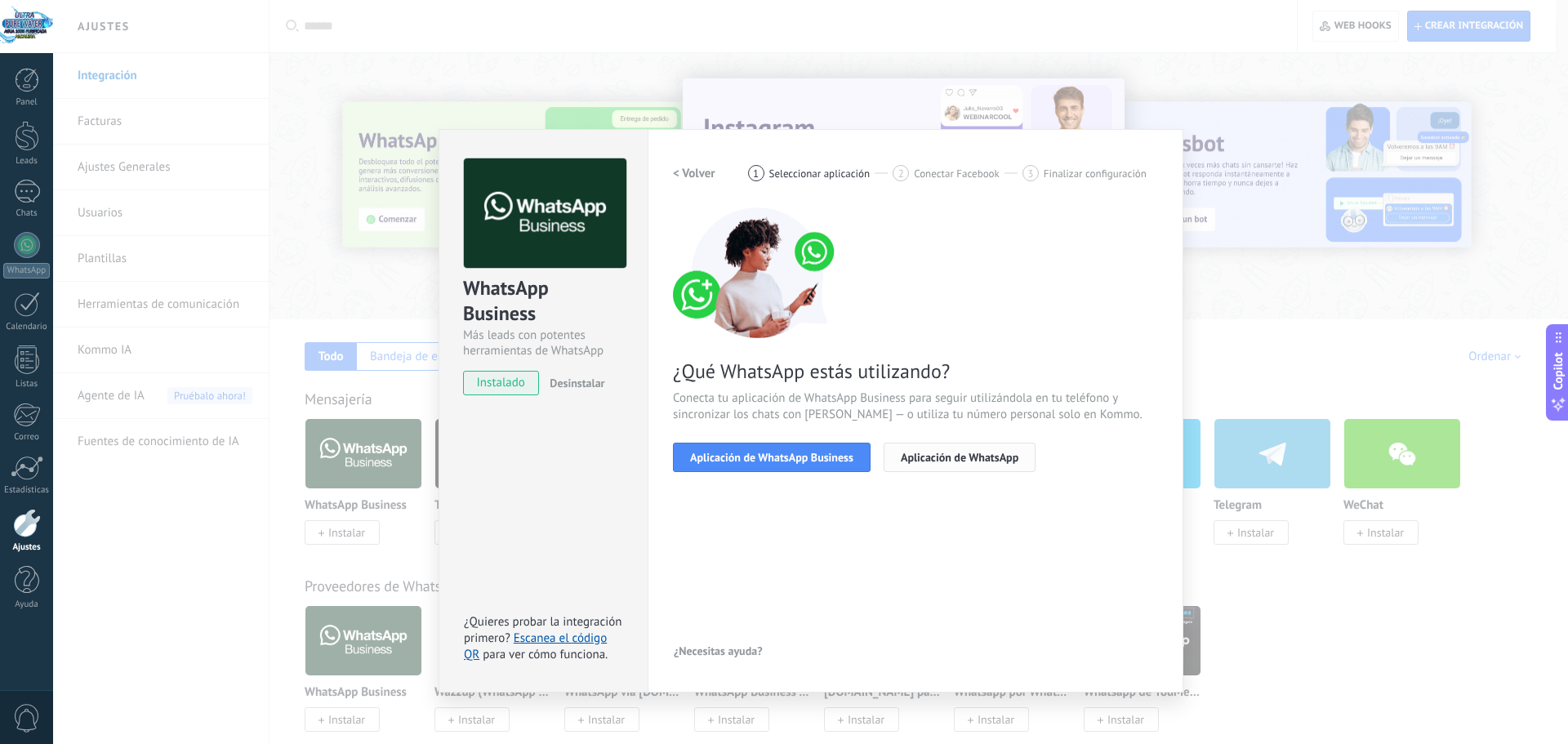
click at [948, 444] on button "Aplicación de WhatsApp" at bounding box center [960, 456] width 152 height 29
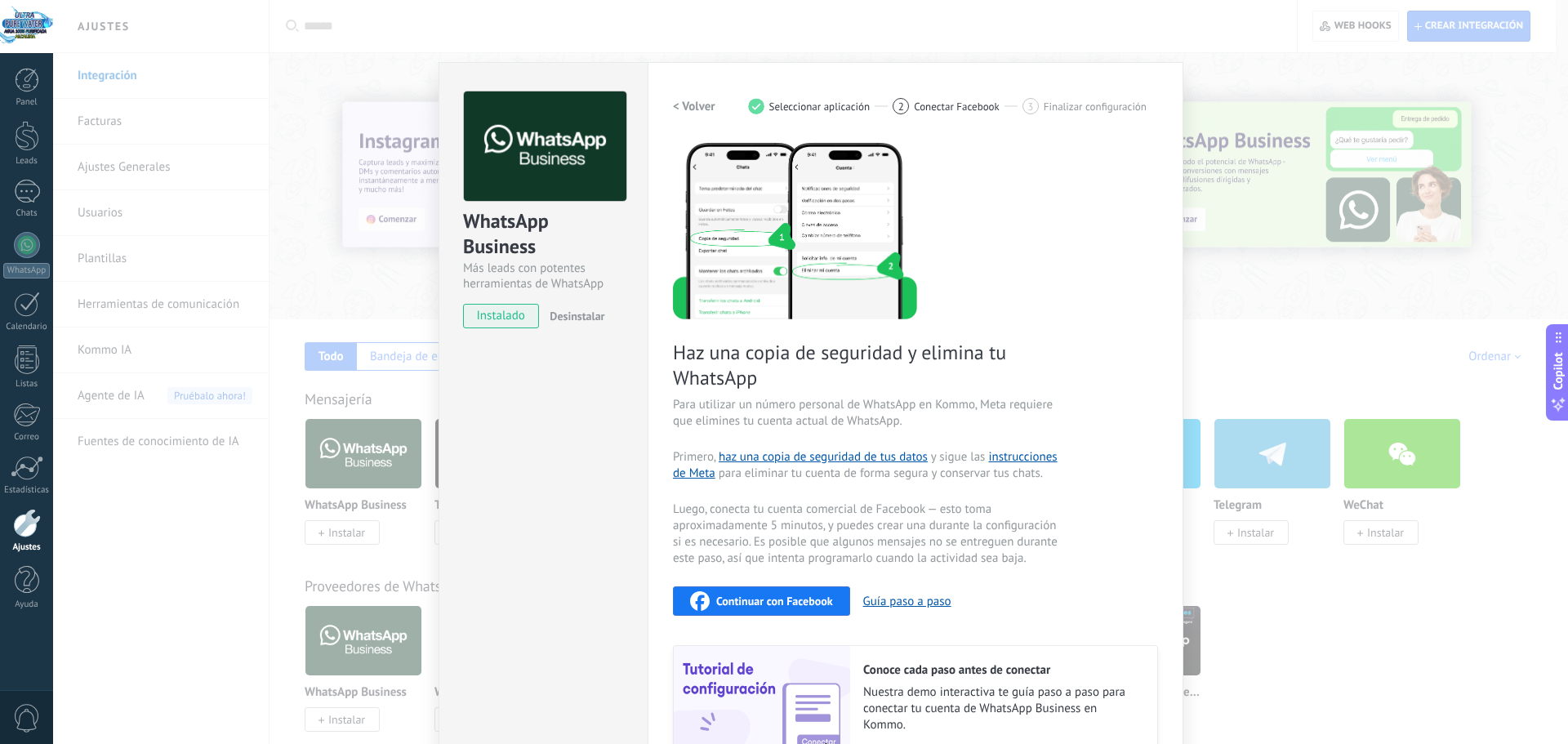
scroll to position [90, 0]
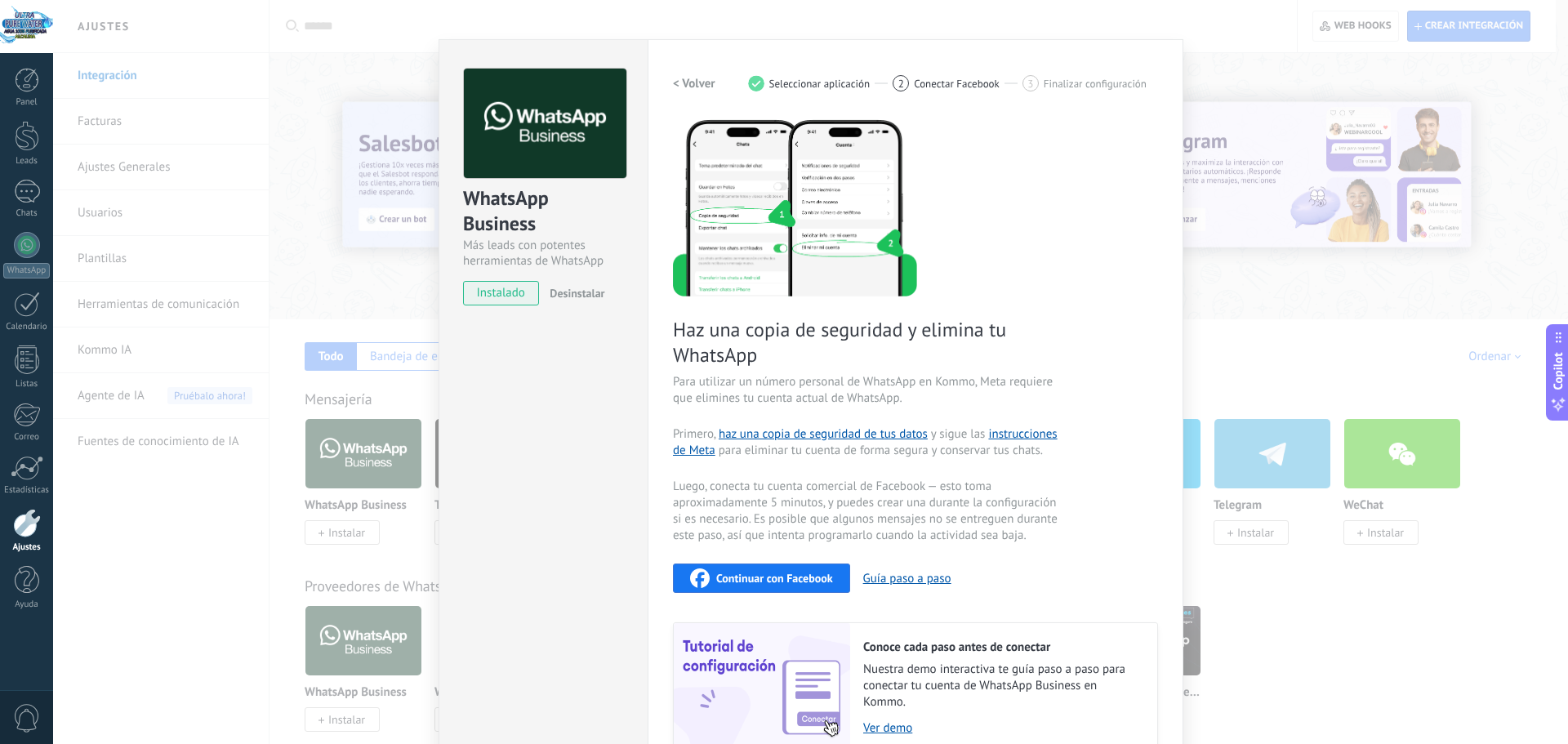
click at [688, 82] on h2 "< Volver" at bounding box center [694, 84] width 43 height 16
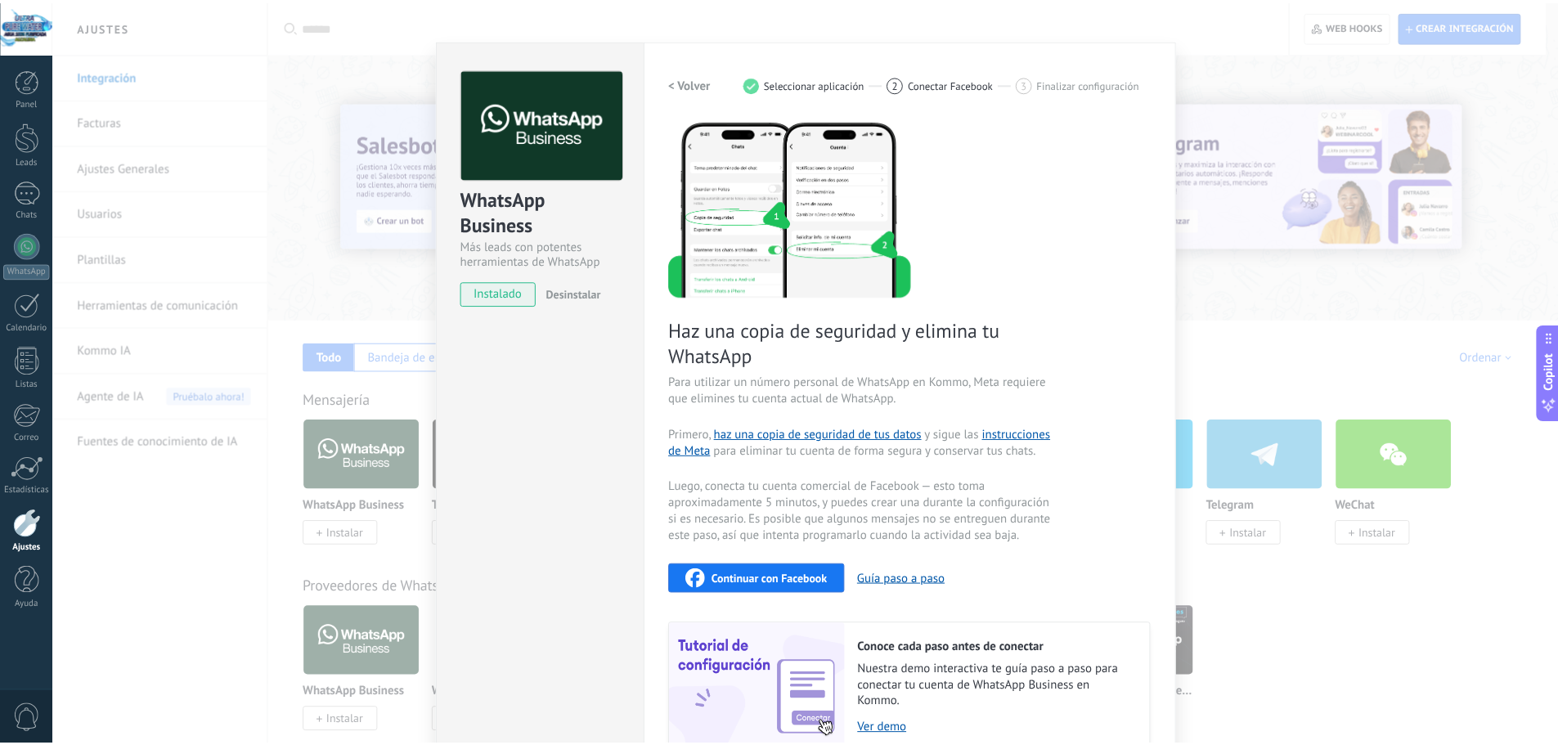
scroll to position [0, 0]
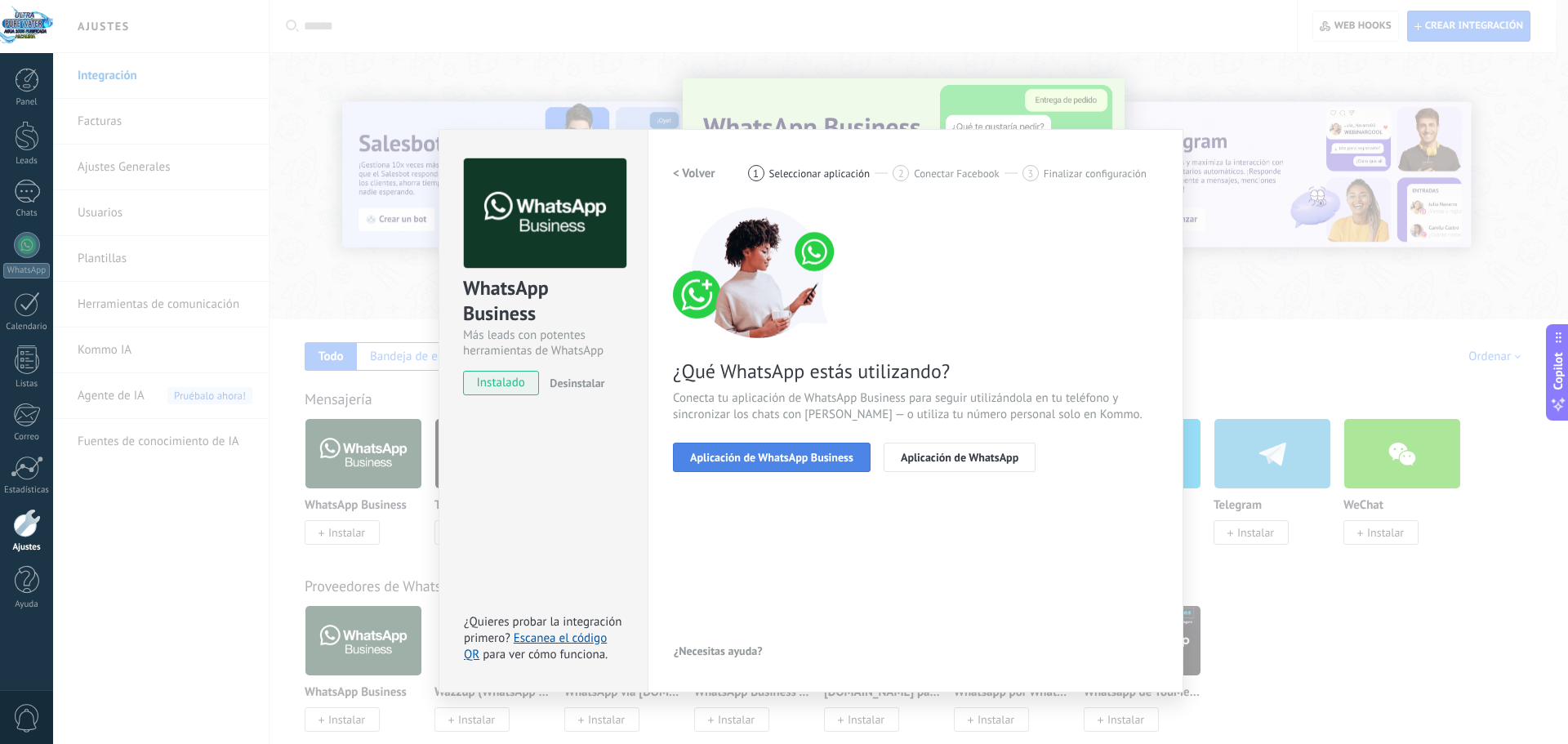
click at [783, 455] on span "Aplicación de WhatsApp Business" at bounding box center [772, 456] width 164 height 11
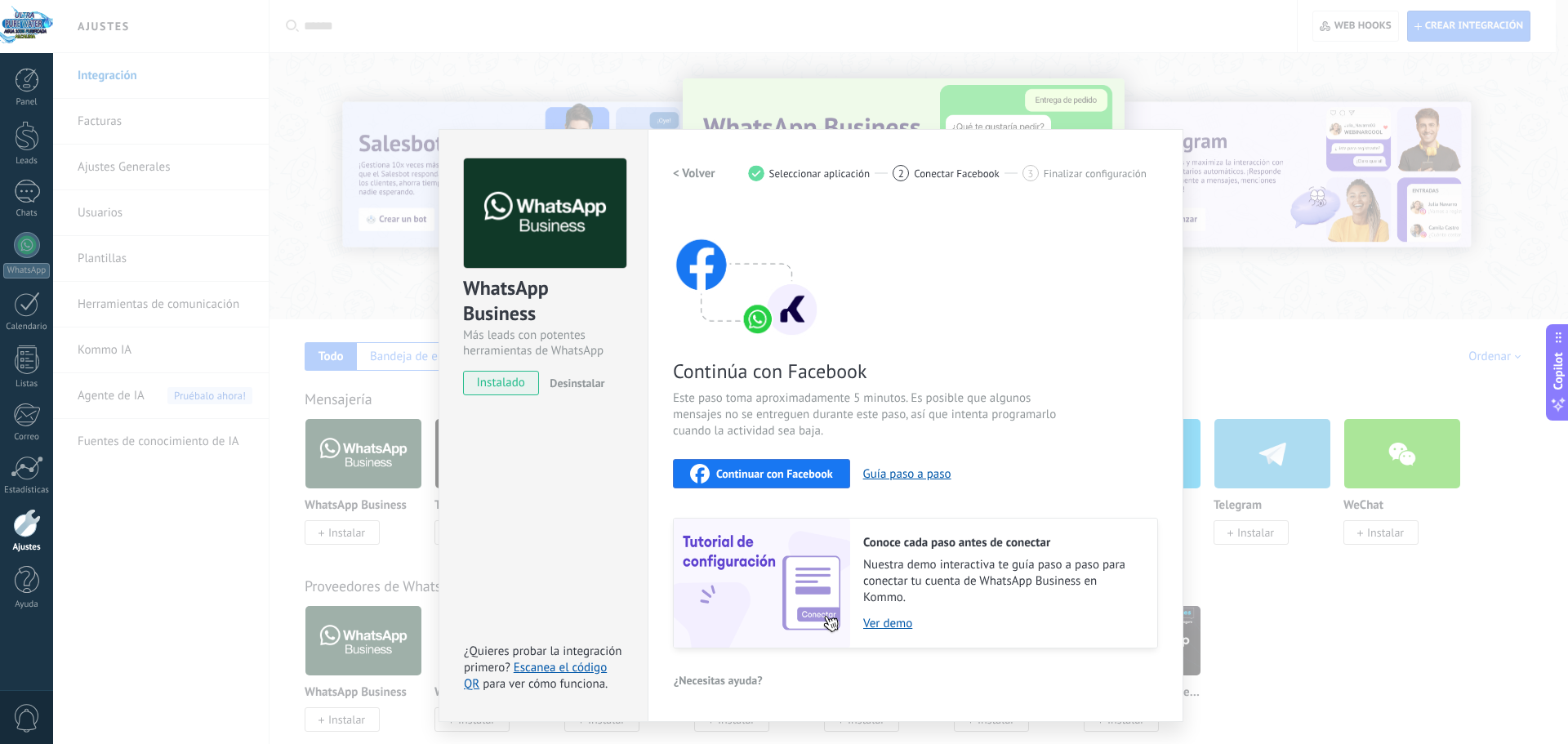
click at [769, 479] on span "Continuar con Facebook" at bounding box center [774, 473] width 117 height 11
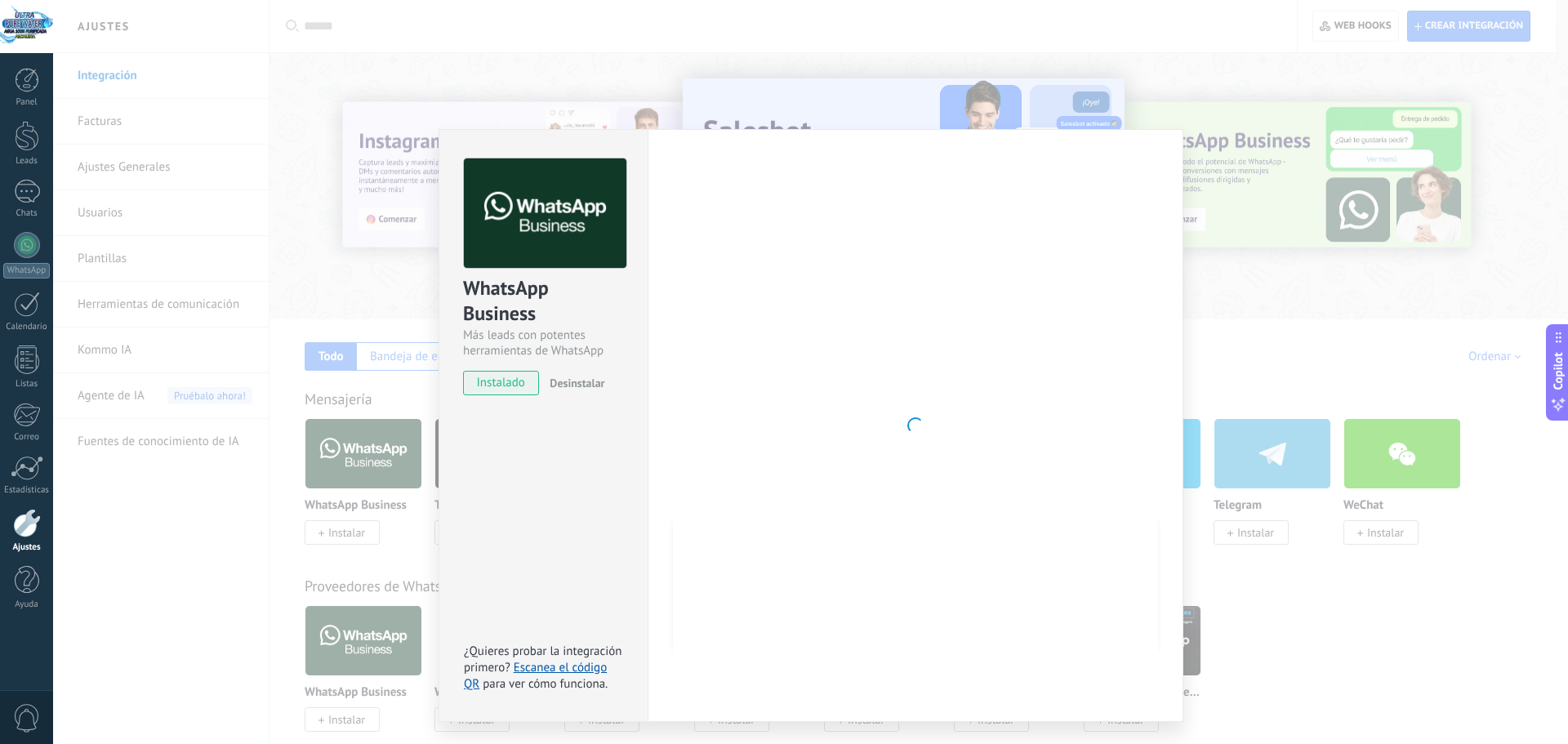
click at [792, 92] on div "WhatsApp Business Más leads con potentes herramientas de WhatsApp instalado Des…" at bounding box center [810, 372] width 1515 height 744
